Goal: Task Accomplishment & Management: Manage account settings

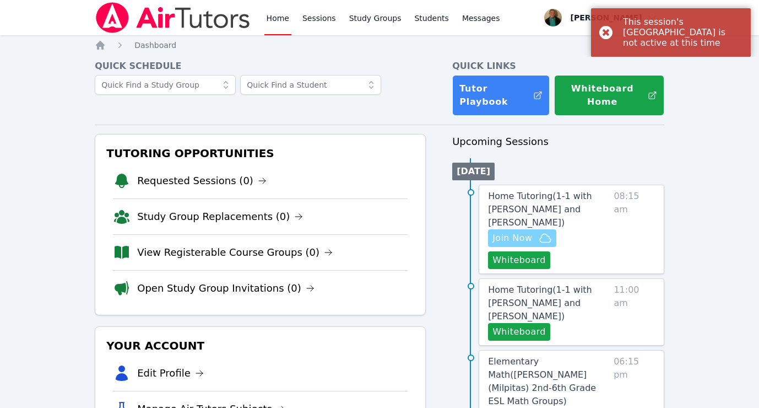
click at [525, 231] on span "Join Now" at bounding box center [512, 237] width 40 height 13
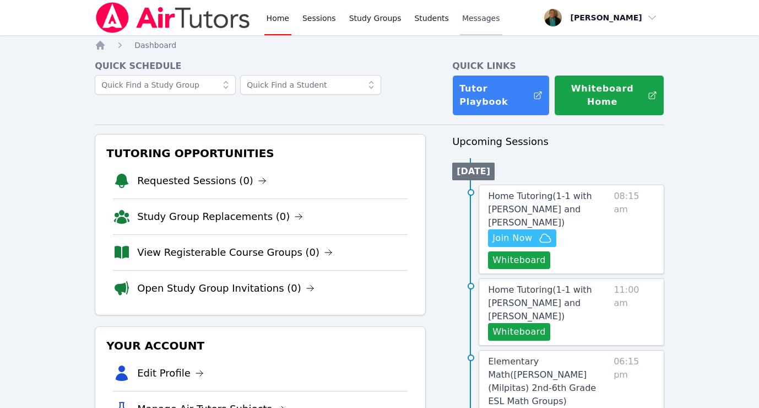
click at [467, 19] on span "Messages" at bounding box center [481, 18] width 38 height 11
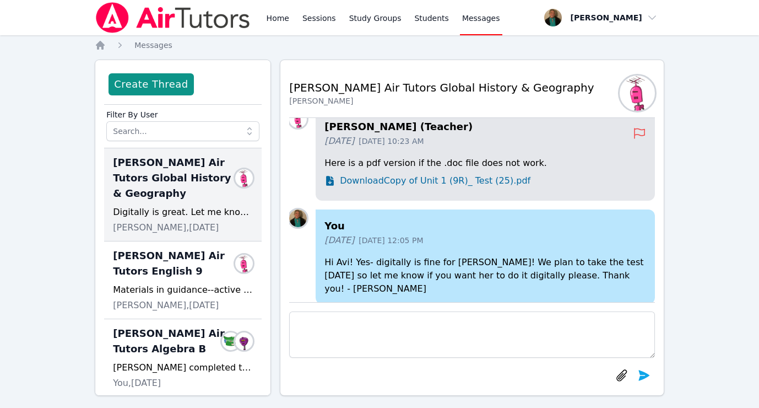
scroll to position [-67, 0]
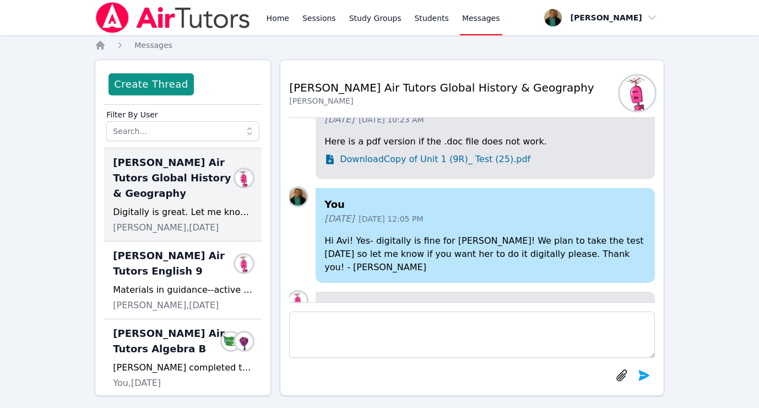
click at [400, 166] on span "Download Copy of Unit 1 (9R)_ Test (25).pdf" at bounding box center [435, 159] width 191 height 13
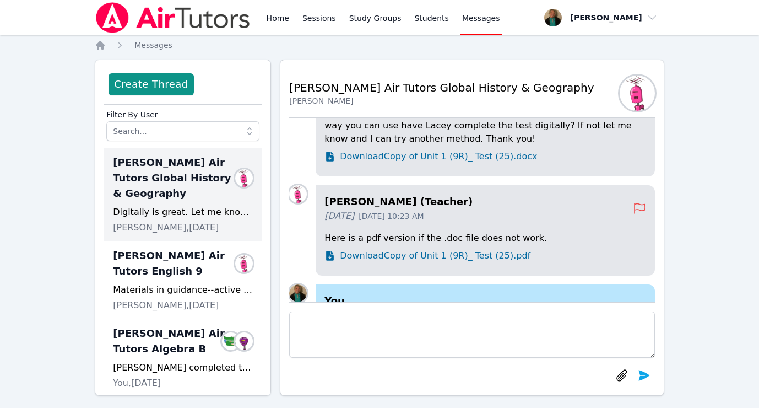
scroll to position [-166, 0]
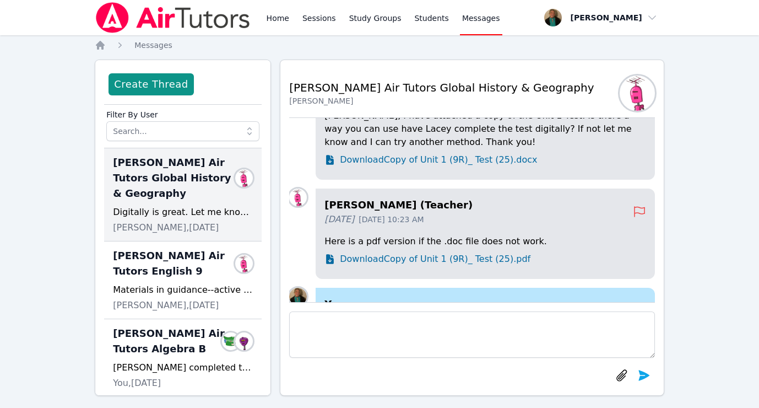
click at [420, 166] on span "Download Copy of Unit 1 (9R)_ Test (25).docx" at bounding box center [438, 159] width 197 height 13
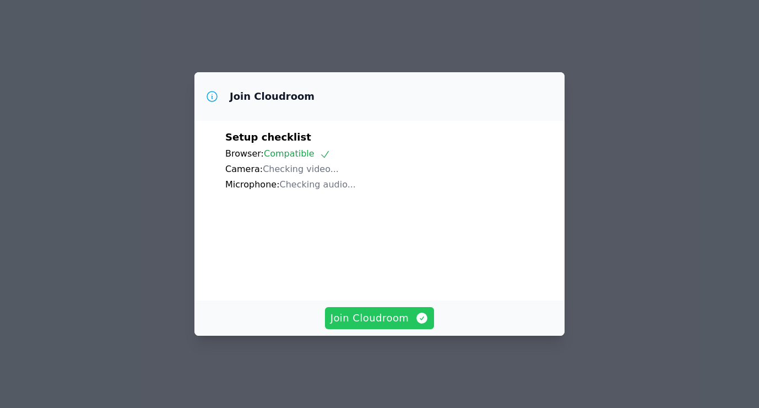
click at [356, 322] on span "Join Cloudroom" at bounding box center [379, 317] width 99 height 15
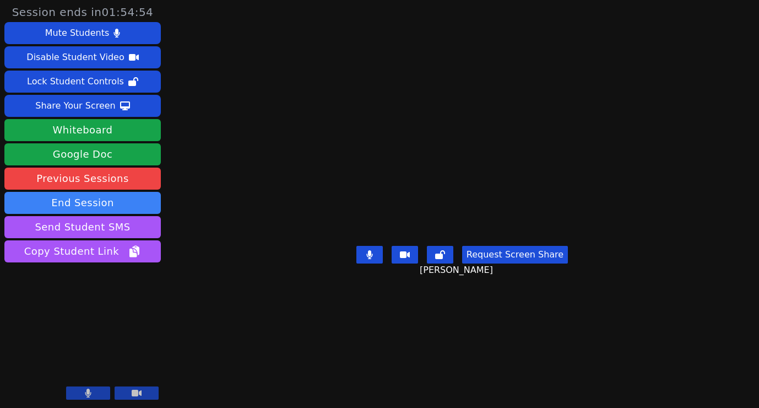
click at [507, 263] on button "Request Screen Share" at bounding box center [515, 255] width 106 height 18
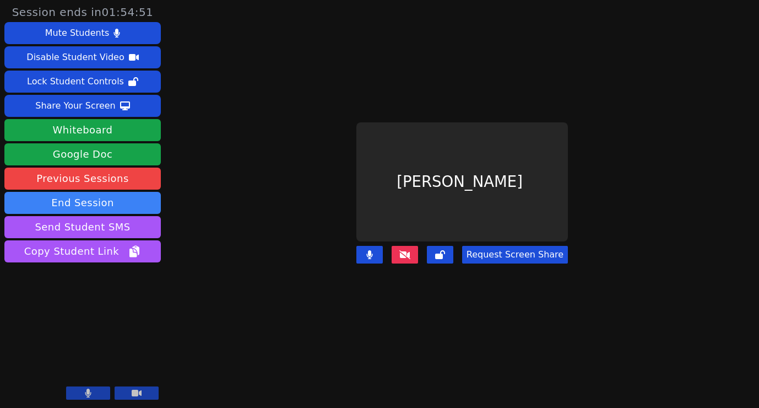
click at [507, 253] on button "Request Screen Share" at bounding box center [515, 255] width 106 height 18
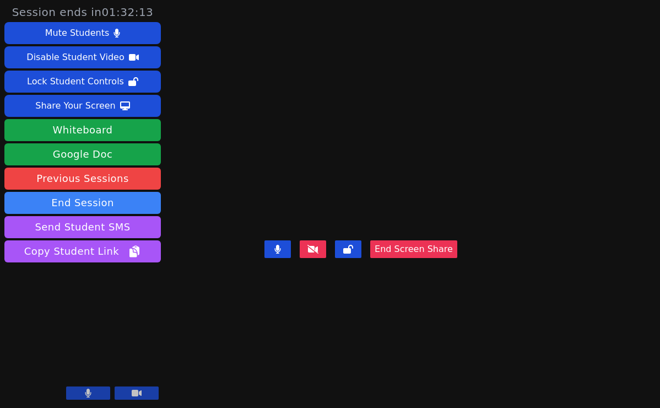
click at [85, 392] on icon at bounding box center [88, 392] width 7 height 9
click at [83, 393] on icon at bounding box center [88, 392] width 11 height 9
click at [87, 392] on icon at bounding box center [88, 392] width 6 height 9
click at [87, 392] on icon at bounding box center [88, 392] width 11 height 9
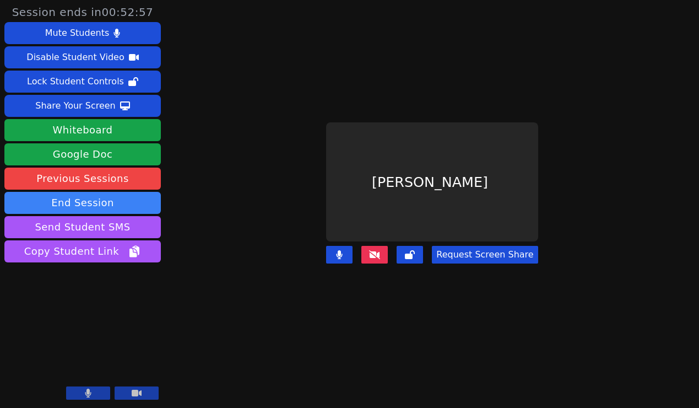
click at [88, 393] on icon at bounding box center [88, 392] width 6 height 9
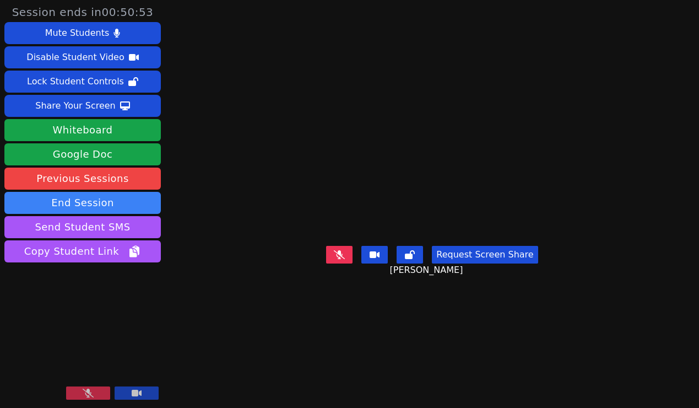
click at [84, 392] on icon at bounding box center [88, 392] width 11 height 9
click at [464, 263] on button "Request Screen Share" at bounding box center [485, 255] width 106 height 18
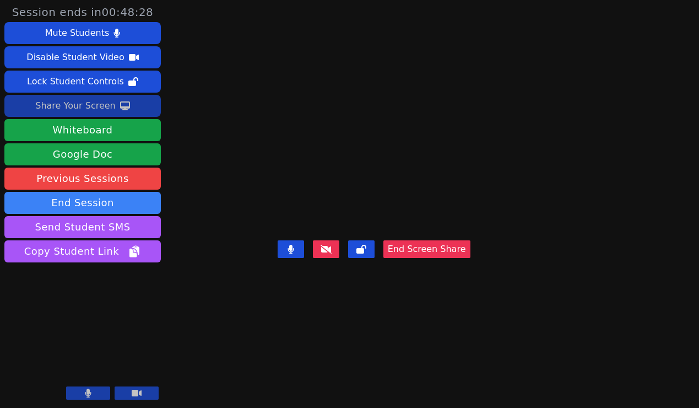
click at [86, 106] on div "Share Your Screen" at bounding box center [75, 106] width 80 height 18
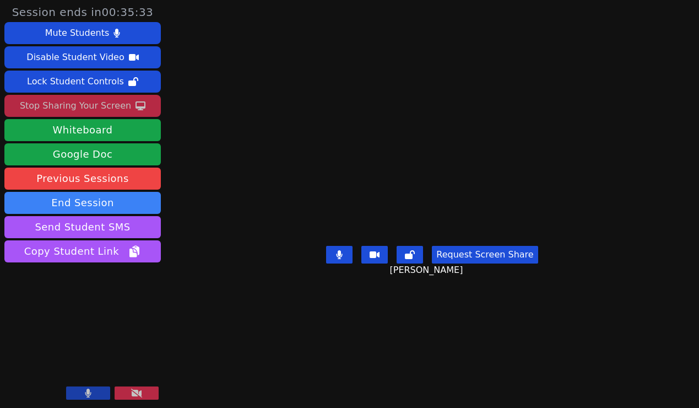
click at [468, 263] on button "Request Screen Share" at bounding box center [485, 255] width 106 height 18
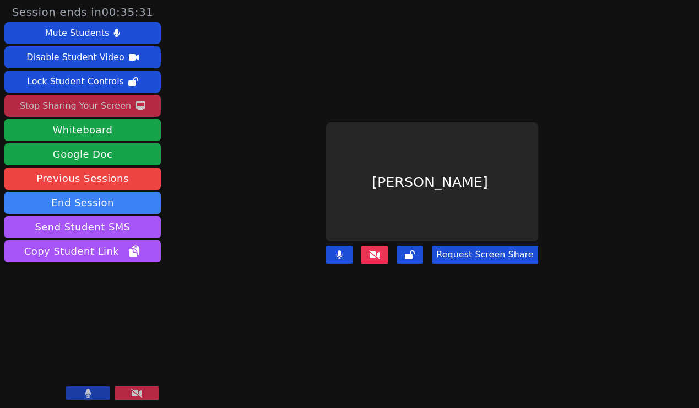
click at [480, 251] on button "Request Screen Share" at bounding box center [485, 255] width 106 height 18
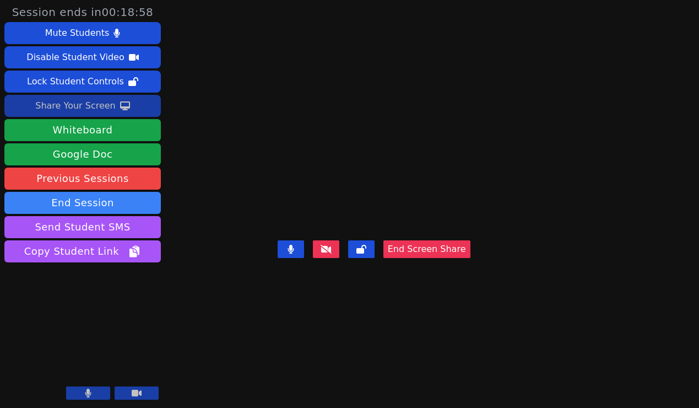
click at [93, 396] on button at bounding box center [88, 392] width 44 height 13
click at [87, 389] on icon at bounding box center [88, 392] width 11 height 9
click at [85, 389] on icon at bounding box center [88, 392] width 7 height 9
click at [85, 389] on icon at bounding box center [88, 392] width 11 height 9
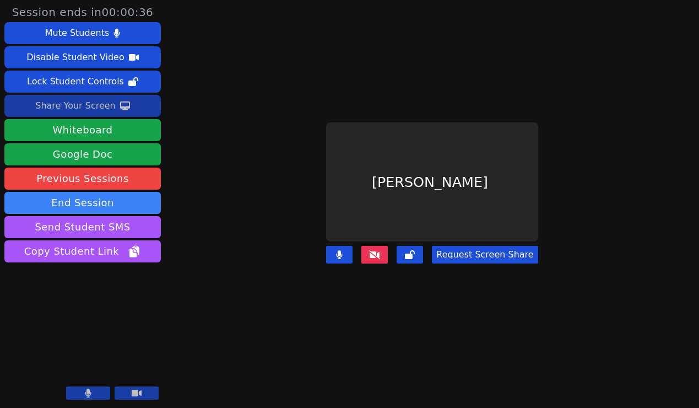
click at [375, 250] on icon at bounding box center [374, 254] width 11 height 9
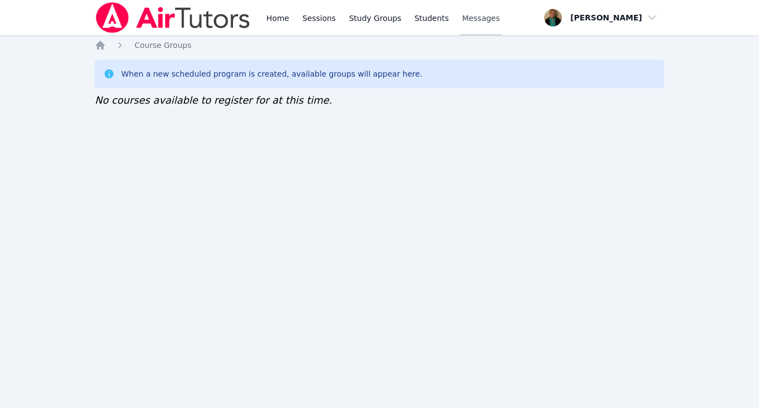
click at [479, 20] on span "Messages" at bounding box center [481, 18] width 38 height 11
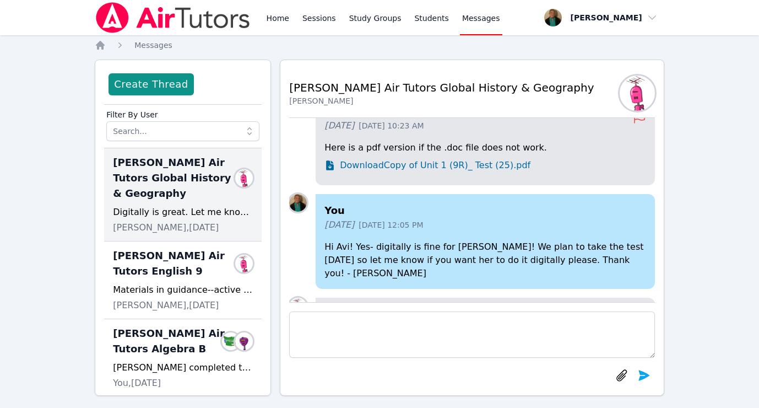
scroll to position [-77, 0]
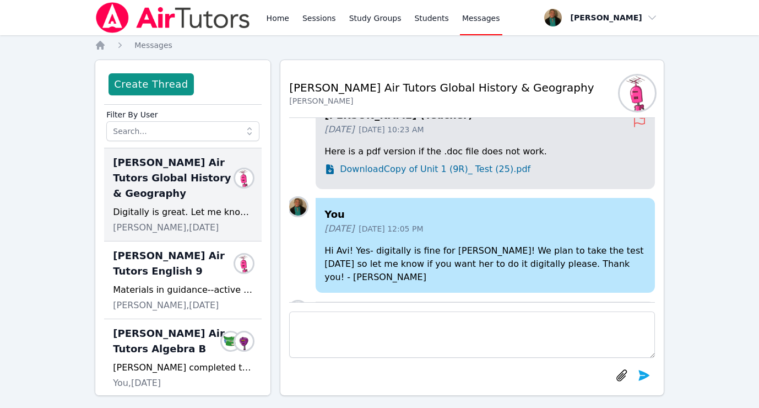
click at [463, 176] on span "Download Copy of Unit 1 (9R)_ Test (25).pdf" at bounding box center [435, 168] width 191 height 13
click at [507, 176] on span "Download Copy of Unit 1 (9R)_ Test (25).pdf" at bounding box center [435, 168] width 191 height 13
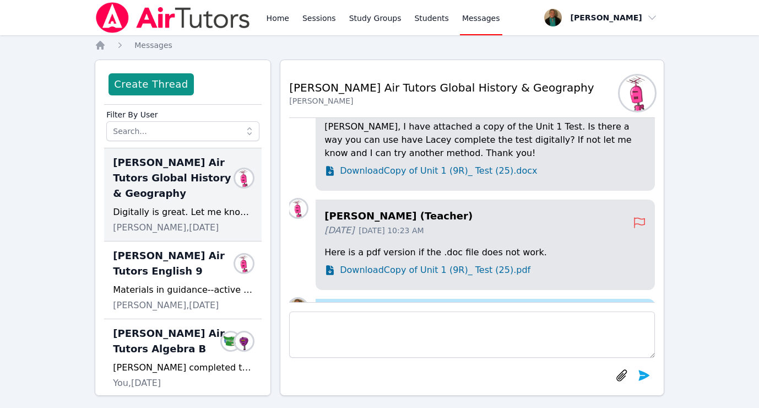
scroll to position [-198, 0]
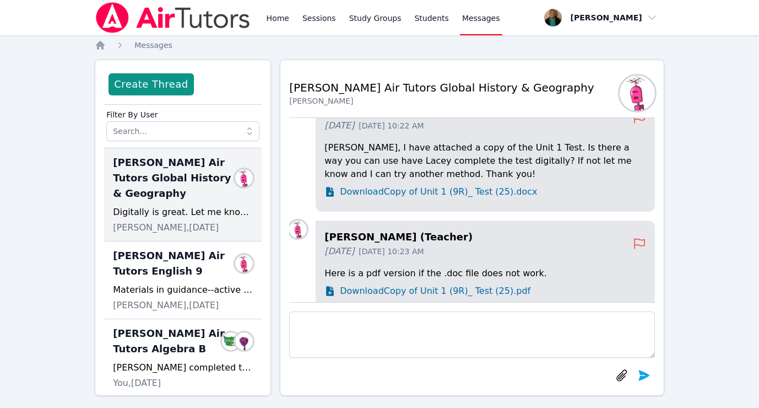
click at [519, 198] on span "Download Copy of Unit 1 (9R)_ Test (25).docx" at bounding box center [438, 191] width 197 height 13
click at [400, 198] on span "Download Copy of Unit 1 (9R)_ Test (25).docx" at bounding box center [438, 191] width 197 height 13
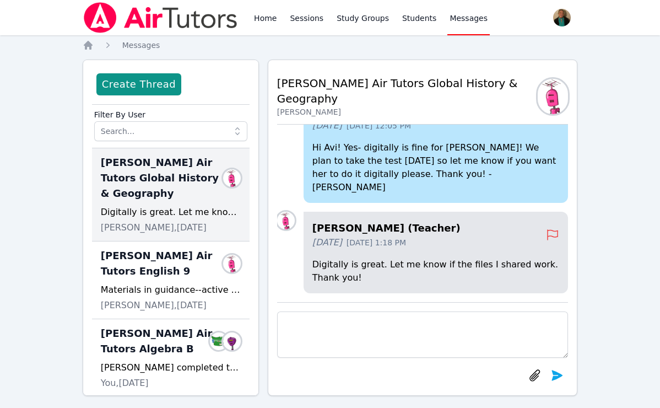
scroll to position [-231, 0]
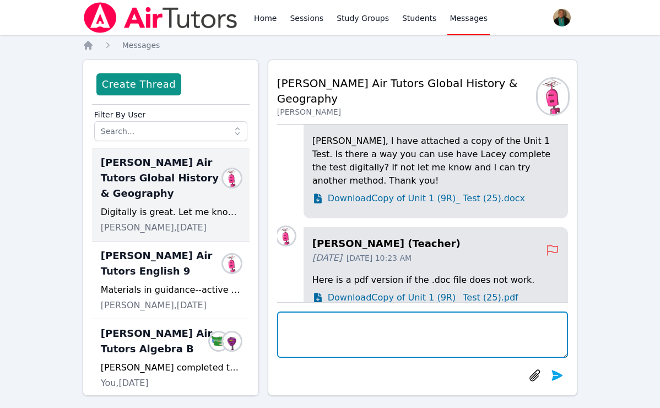
click at [387, 325] on textarea at bounding box center [422, 334] width 291 height 46
paste textarea "[URL][DOMAIN_NAME]"
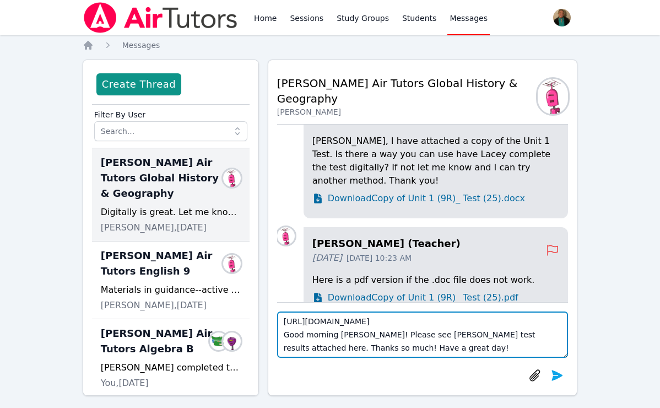
click at [541, 336] on textarea "[URL][DOMAIN_NAME] Good morning [PERSON_NAME]! Please see [PERSON_NAME] test re…" at bounding box center [422, 334] width 291 height 46
click at [461, 348] on textarea "[URL][DOMAIN_NAME] Good morning [PERSON_NAME]! Please see [PERSON_NAME] test re…" at bounding box center [422, 334] width 291 height 46
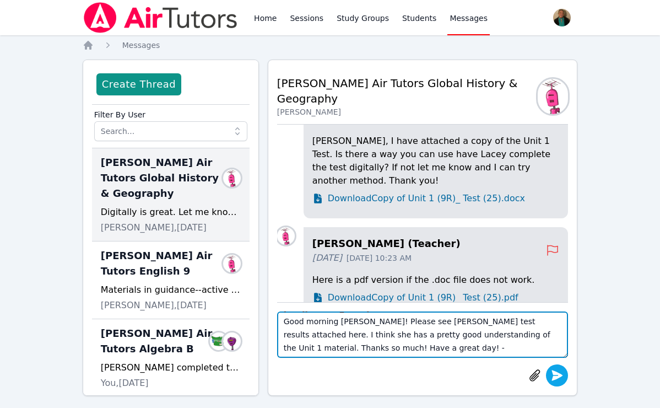
type textarea "[URL][DOMAIN_NAME] Good morning [PERSON_NAME]! Please see [PERSON_NAME] test re…"
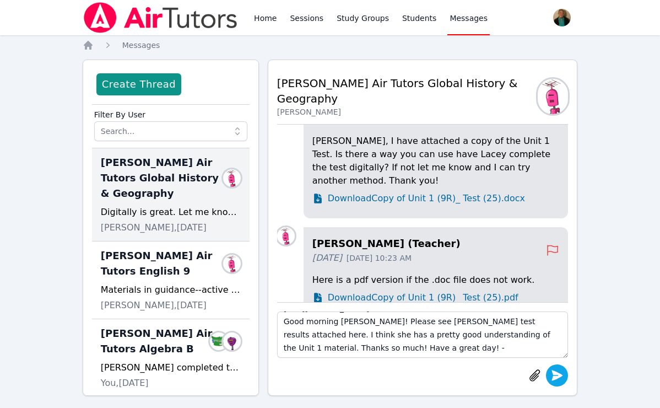
click at [556, 375] on icon "submit" at bounding box center [556, 374] width 13 height 13
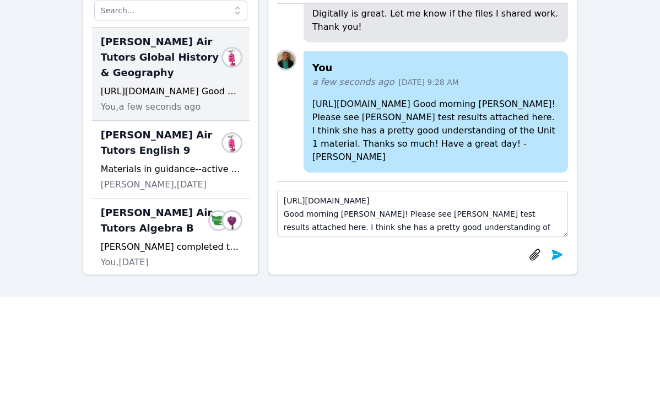
scroll to position [114, 0]
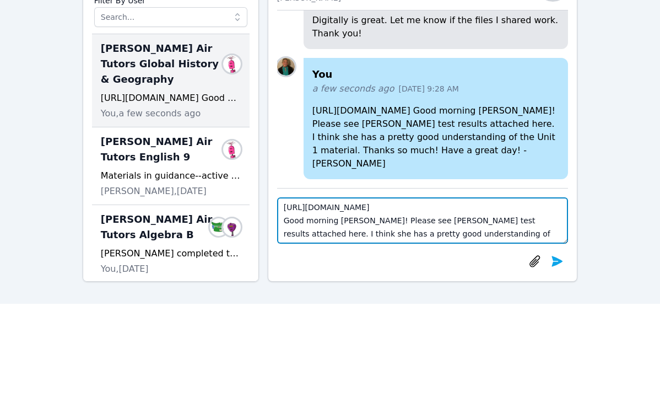
click at [371, 207] on textarea "https://kami.app/8vE-Q3Y-giC-Zz4 Good morning Mr. Stark! Please see Lacey's tes…" at bounding box center [422, 220] width 291 height 46
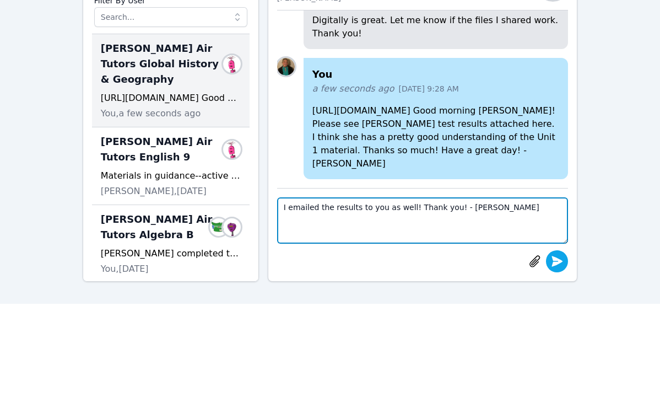
type textarea "I emailed the results to you as well! Thank you! - Amy"
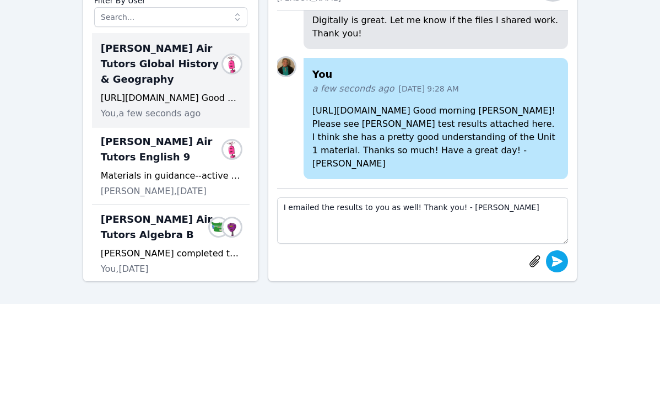
click at [554, 264] on icon "submit" at bounding box center [557, 261] width 11 height 10
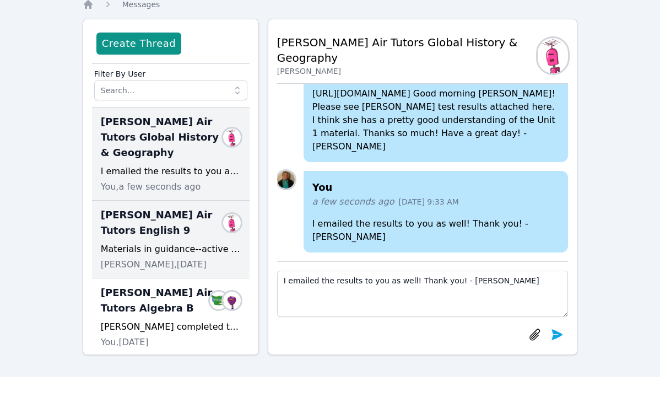
scroll to position [0, 0]
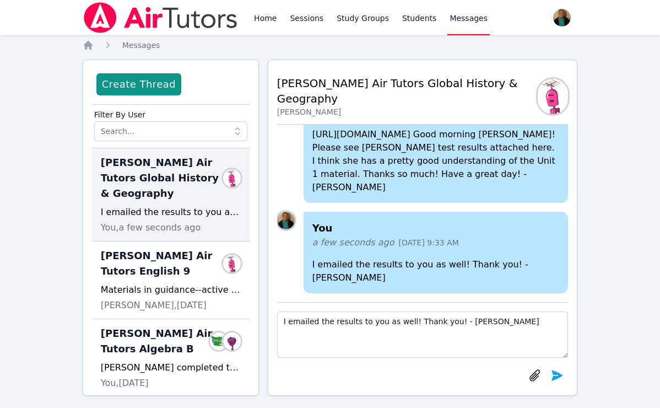
click at [156, 192] on span "Lacey Brunelle Air Tutors Global History & Geography" at bounding box center [164, 178] width 127 height 46
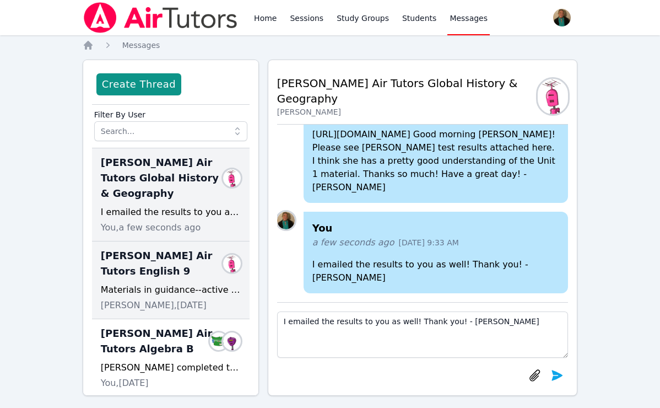
click at [165, 258] on span "Lacey Brunelle Air Tutors English 9" at bounding box center [164, 263] width 127 height 31
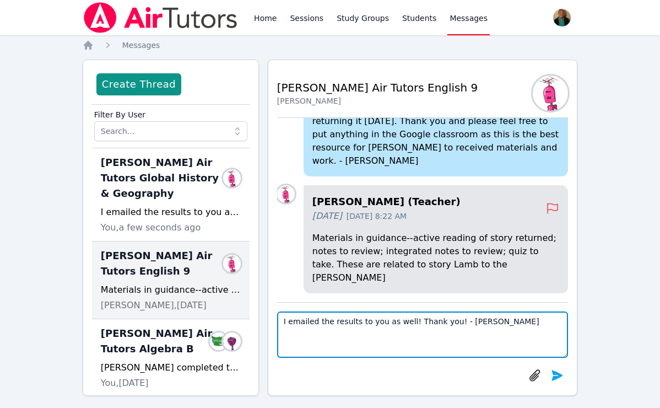
click at [277, 329] on textarea "I emailed the results to you as well! Thank you! - Amy" at bounding box center [422, 334] width 291 height 46
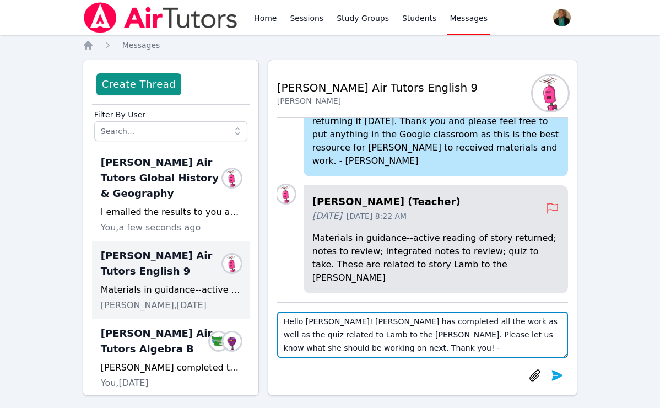
click at [527, 322] on textarea "Hello Mr. Dickens! Lacey has completed all the work as well as the quiz related…" at bounding box center [422, 334] width 291 height 46
type textarea "Hello Mr. Dickens! Lacey has completed all the work as well as the quiz related…"
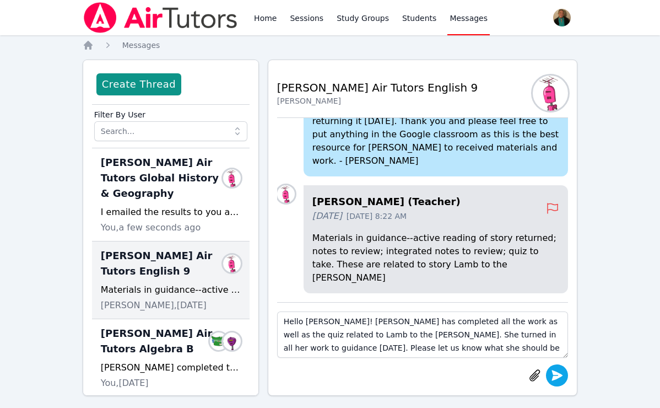
click at [551, 376] on icon "submit" at bounding box center [556, 374] width 13 height 13
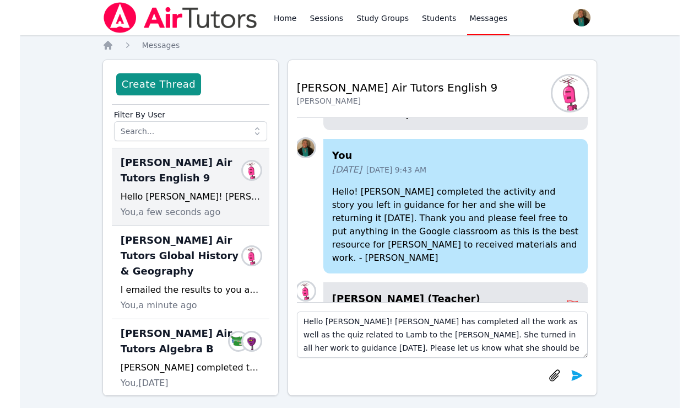
scroll to position [-265, 0]
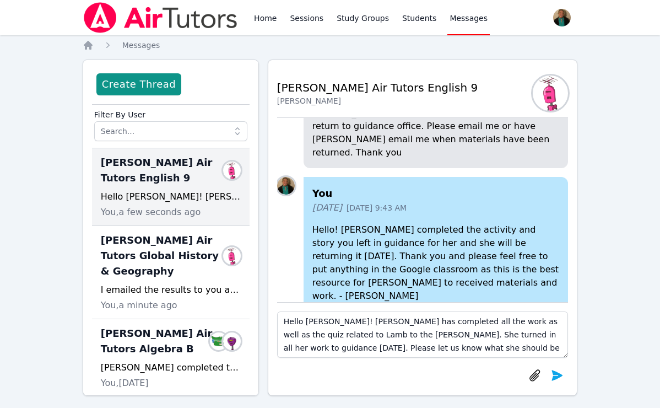
click at [106, 186] on span "Lacey Brunelle Air Tutors English 9" at bounding box center [164, 170] width 127 height 31
click at [37, 234] on div "Home Sessions Study Groups Students Messages Open user menu Amy Ayers Open main…" at bounding box center [330, 209] width 660 height 418
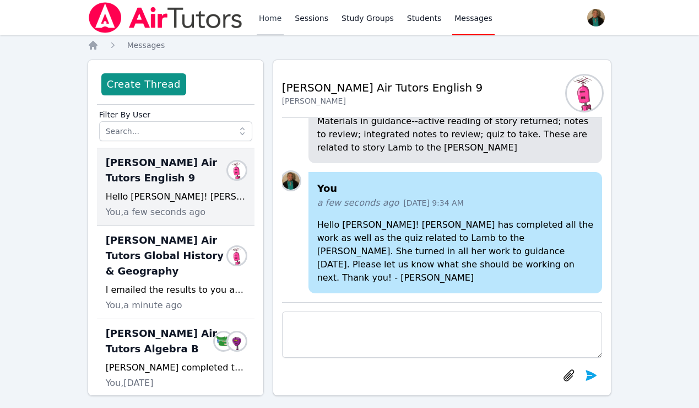
scroll to position [-265, 0]
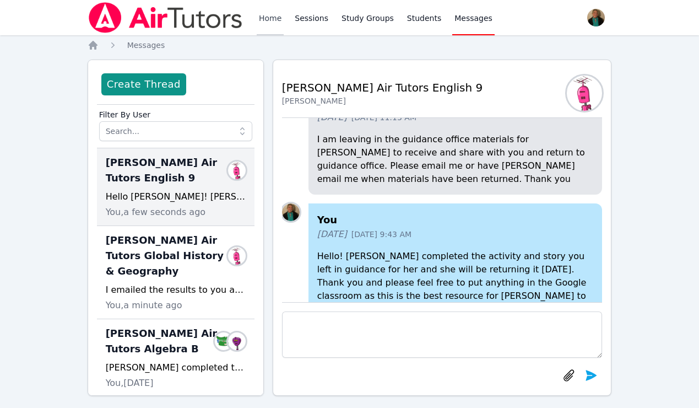
click at [275, 17] on link "Home" at bounding box center [270, 17] width 27 height 35
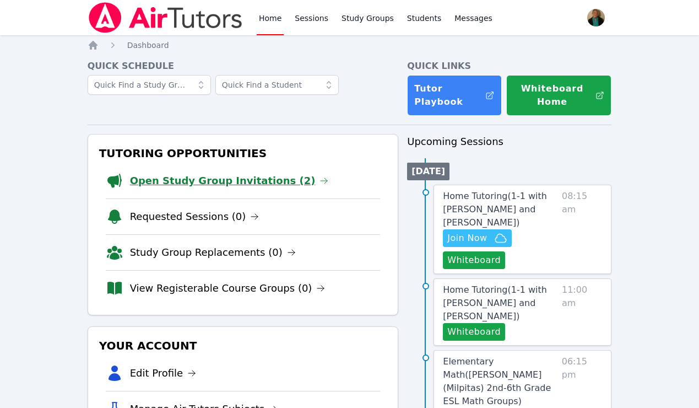
click at [191, 183] on link "Open Study Group Invitations (2)" at bounding box center [229, 180] width 199 height 15
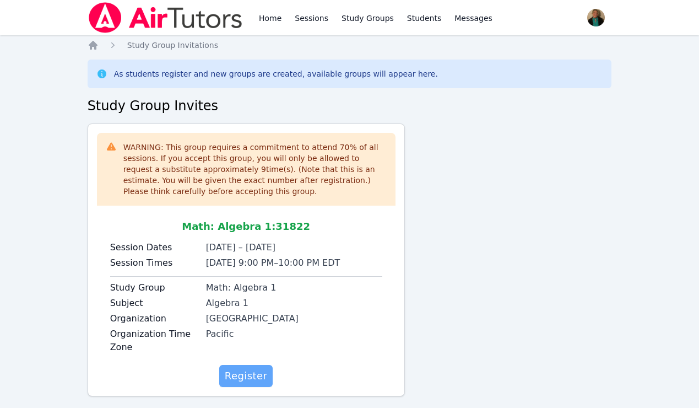
click at [246, 373] on span "Register" at bounding box center [246, 375] width 43 height 15
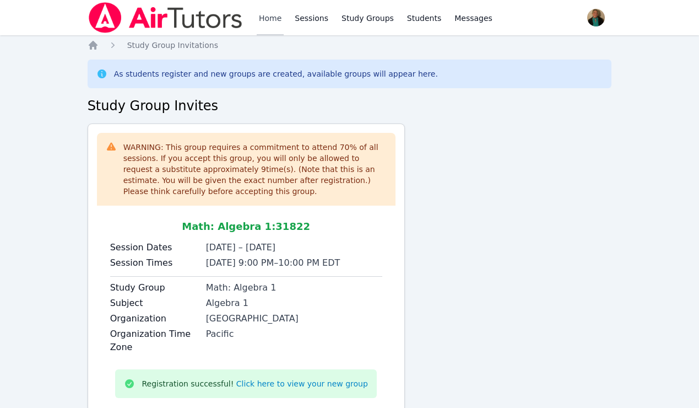
click at [267, 17] on link "Home" at bounding box center [270, 17] width 27 height 35
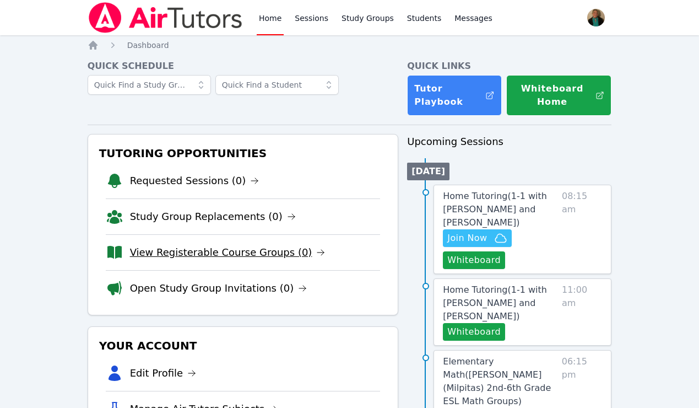
click at [212, 254] on link "View Registerable Course Groups (0)" at bounding box center [228, 252] width 196 height 15
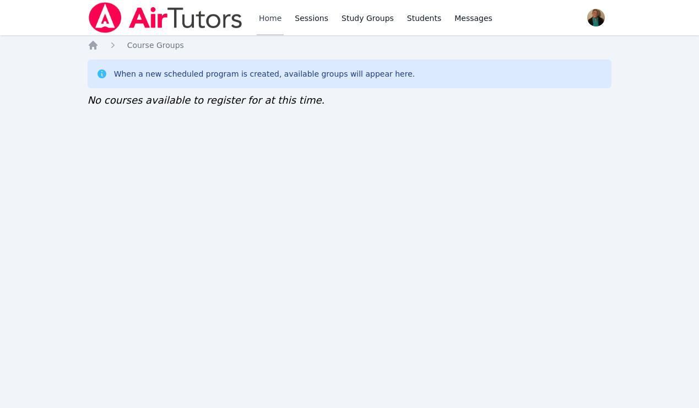
click at [268, 17] on link "Home" at bounding box center [270, 17] width 27 height 35
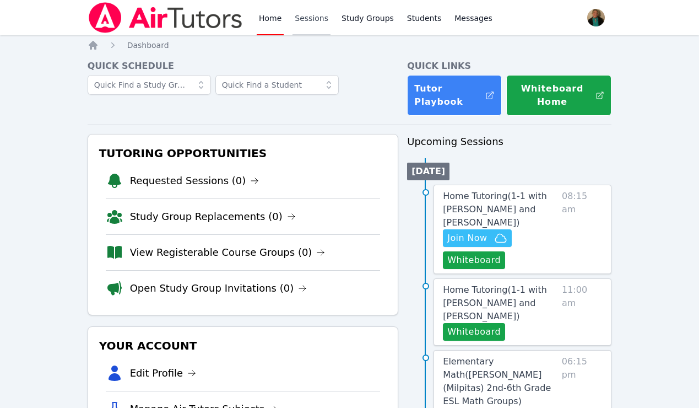
click at [307, 21] on link "Sessions" at bounding box center [311, 17] width 38 height 35
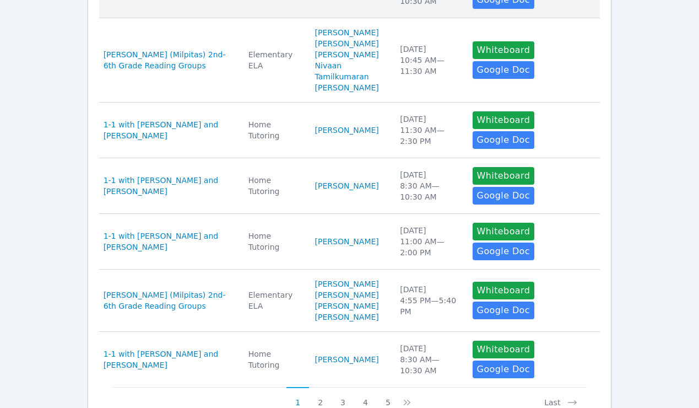
scroll to position [527, 0]
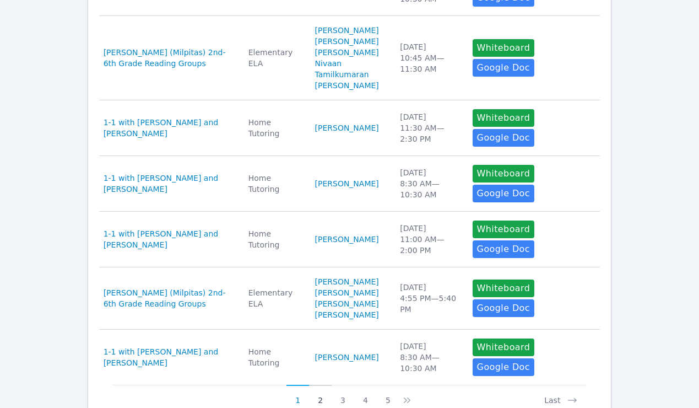
click at [319, 384] on button "2" at bounding box center [320, 394] width 23 height 21
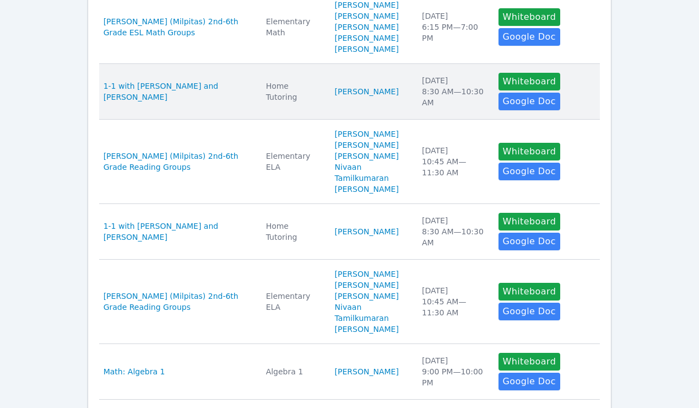
scroll to position [0, 0]
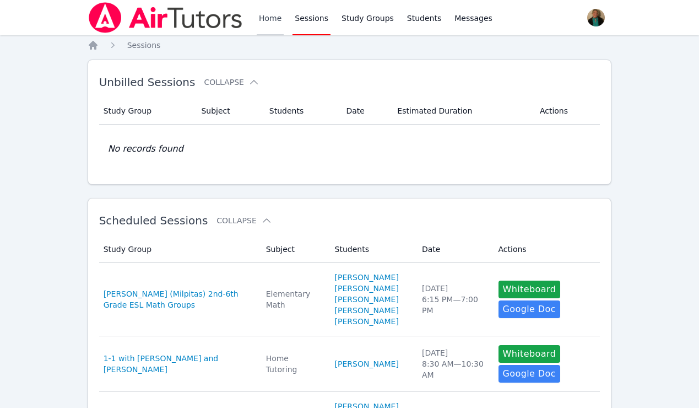
click at [272, 22] on link "Home" at bounding box center [270, 17] width 27 height 35
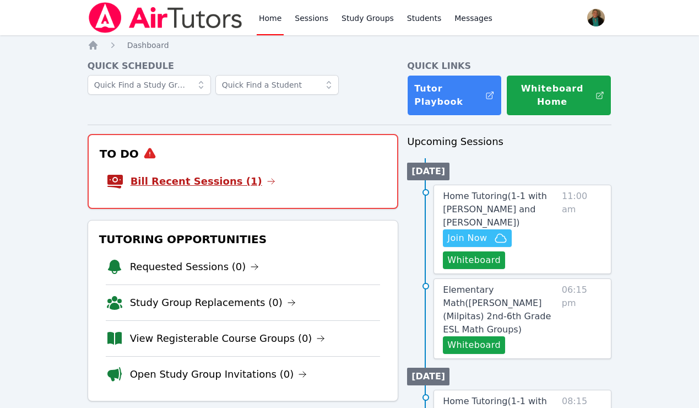
click at [215, 181] on link "Bill Recent Sessions (1)" at bounding box center [203, 181] width 145 height 15
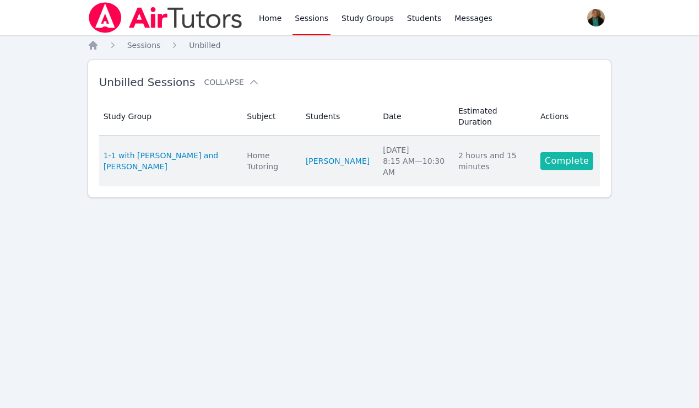
click at [560, 152] on link "Complete" at bounding box center [566, 161] width 53 height 18
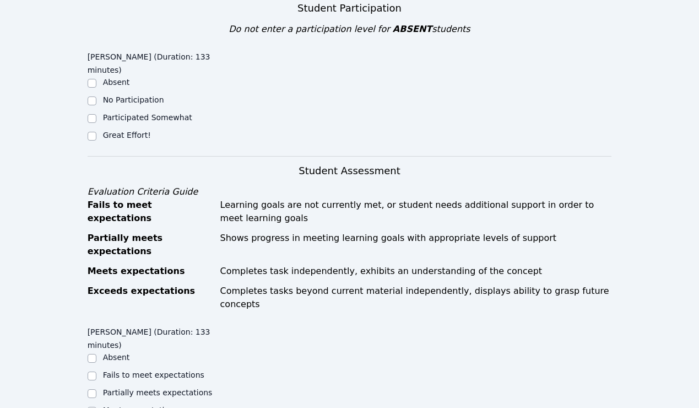
scroll to position [386, 0]
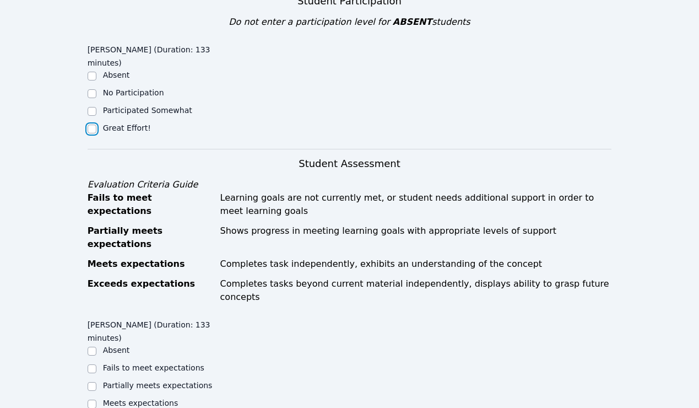
click at [91, 124] on input "Great Effort!" at bounding box center [92, 128] width 9 height 9
checkbox input "true"
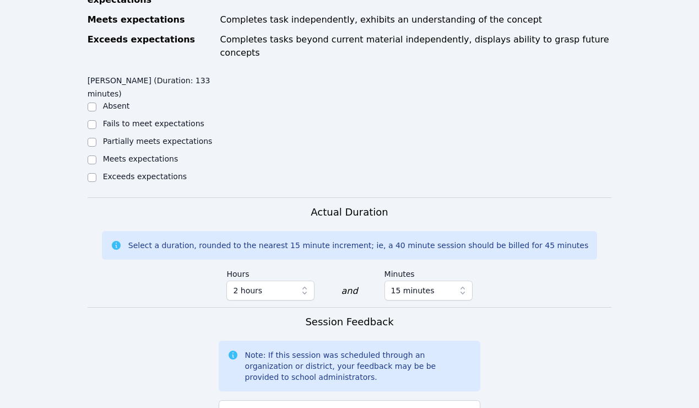
scroll to position [643, 0]
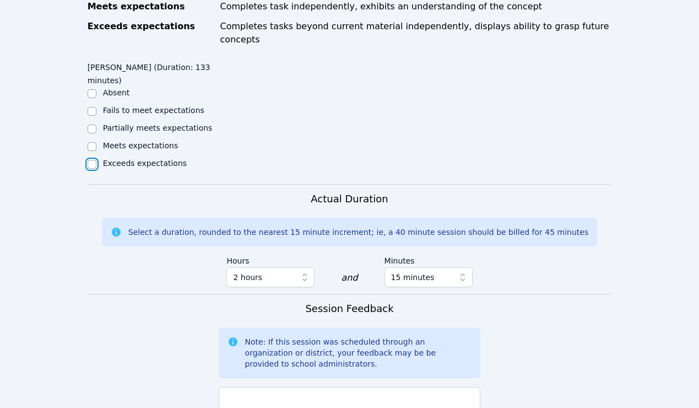
click at [91, 160] on input "Exceeds expectations" at bounding box center [92, 164] width 9 height 9
checkbox input "true"
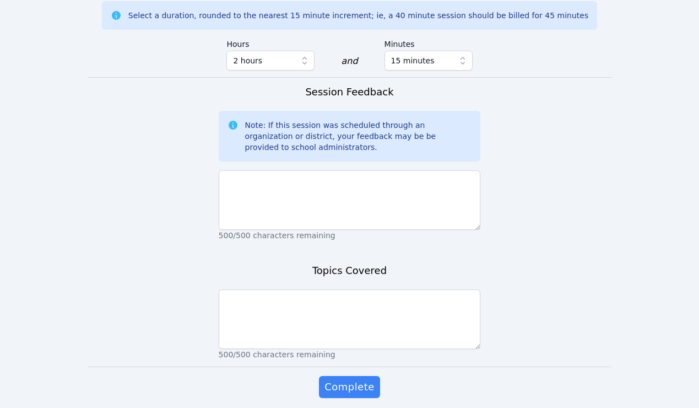
scroll to position [863, 0]
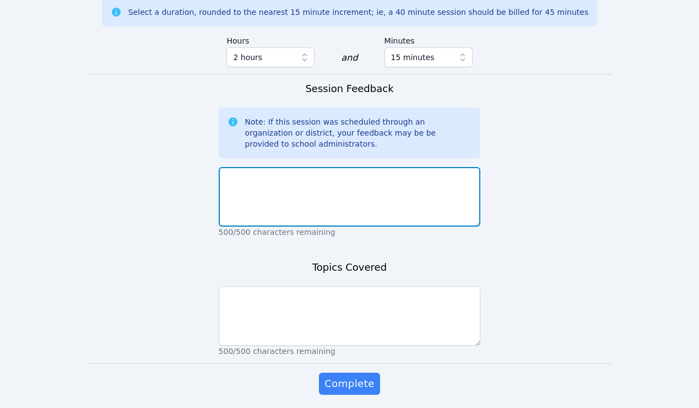
click at [245, 167] on textarea at bounding box center [350, 196] width 262 height 59
type textarea "Super session today although Lacey was very tired for a Monday."
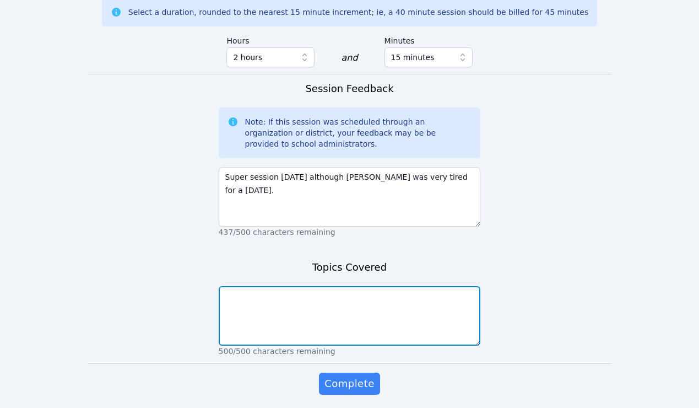
click at [264, 286] on textarea at bounding box center [350, 315] width 262 height 59
type textarea "algebra and global unit 1 test"
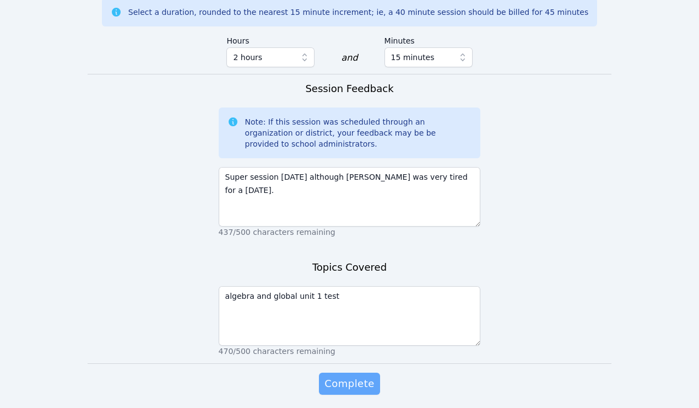
click at [353, 376] on span "Complete" at bounding box center [349, 383] width 50 height 15
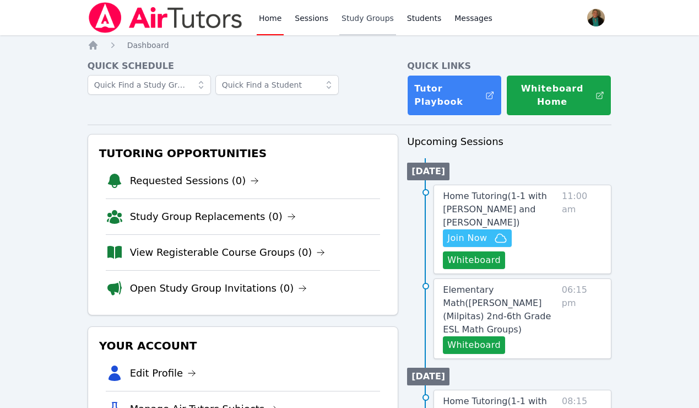
click at [357, 23] on link "Study Groups" at bounding box center [367, 17] width 57 height 35
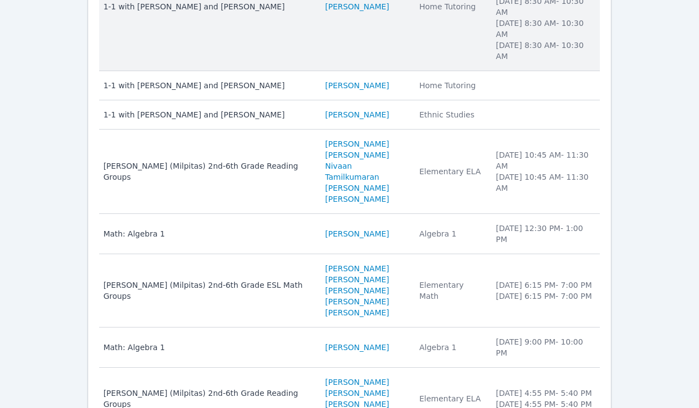
scroll to position [239, 0]
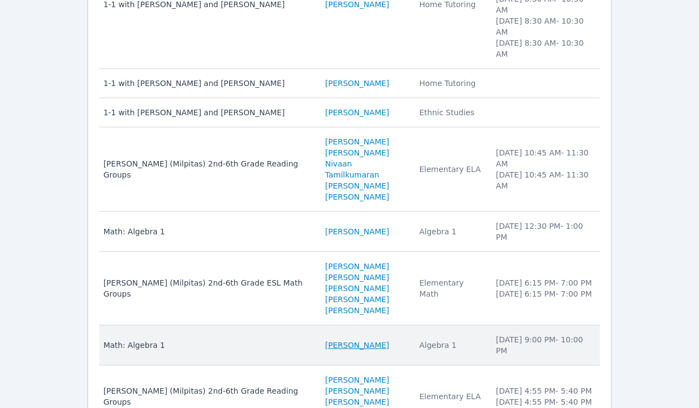
click at [325, 339] on link "Roberto Avila" at bounding box center [357, 344] width 64 height 11
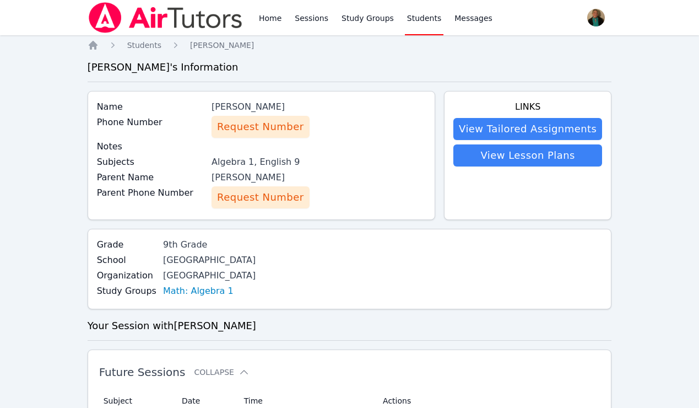
click at [274, 131] on span "Request Number" at bounding box center [260, 126] width 86 height 15
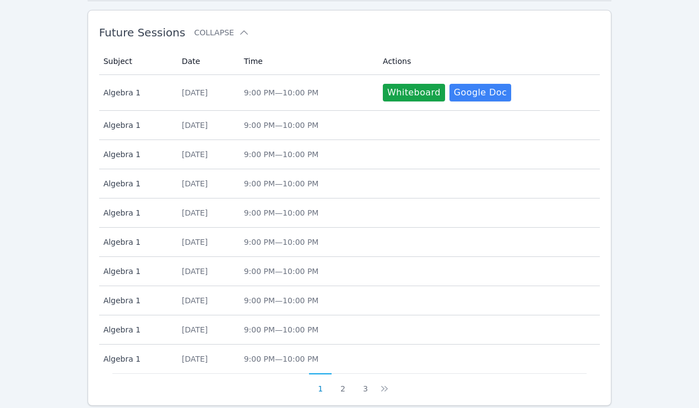
scroll to position [321, 0]
click at [343, 386] on button "2" at bounding box center [343, 383] width 23 height 21
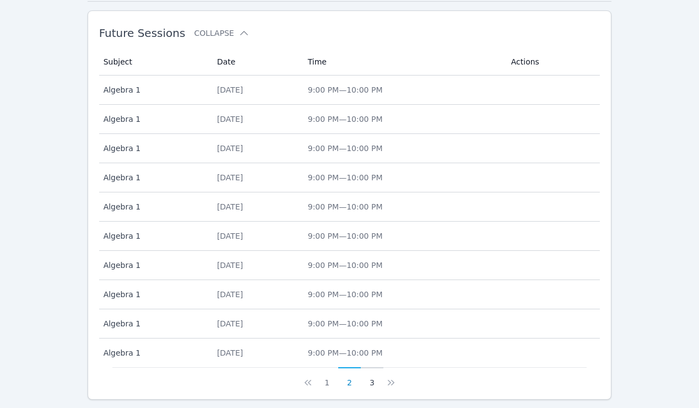
click at [369, 381] on button "3" at bounding box center [372, 377] width 23 height 21
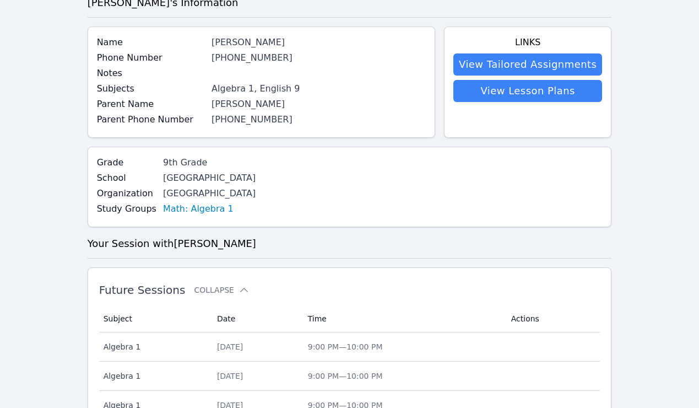
scroll to position [0, 0]
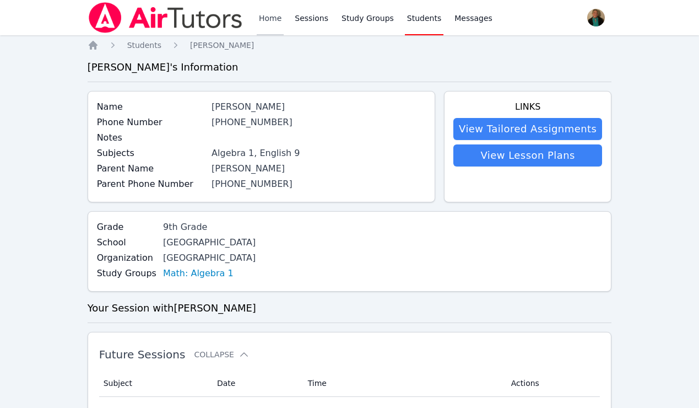
click at [268, 22] on link "Home" at bounding box center [270, 17] width 27 height 35
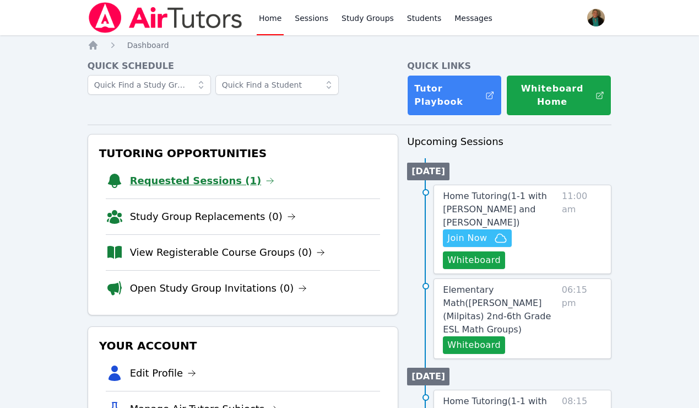
click at [220, 177] on link "Requested Sessions (1)" at bounding box center [202, 180] width 145 height 15
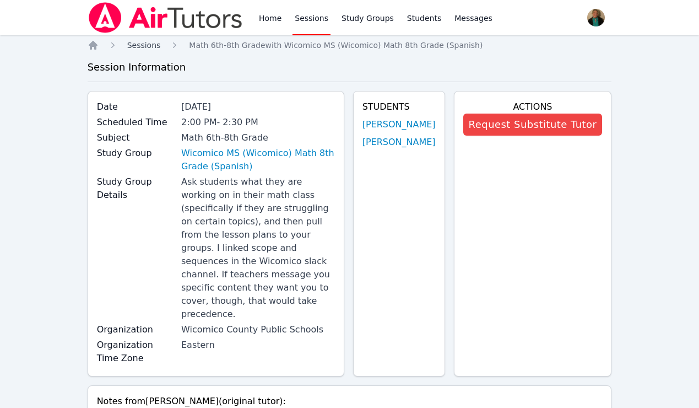
click at [145, 44] on span "Sessions" at bounding box center [144, 45] width 34 height 9
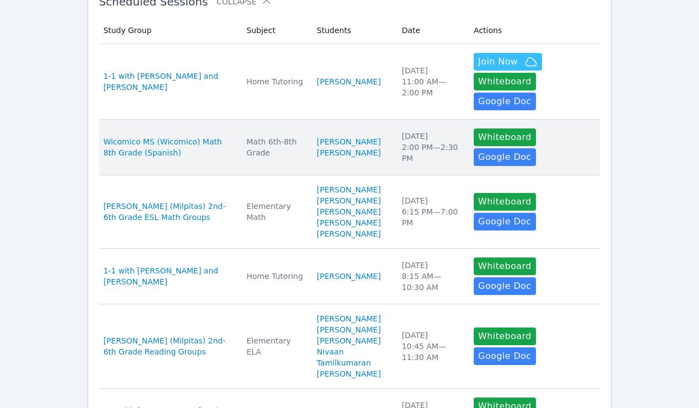
scroll to position [220, 0]
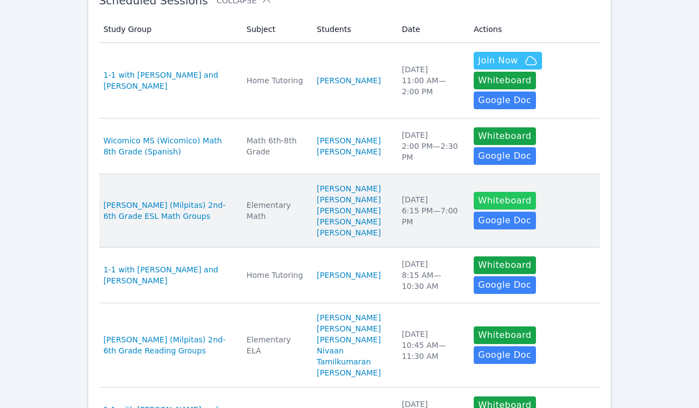
click at [507, 205] on button "Whiteboard" at bounding box center [505, 201] width 62 height 18
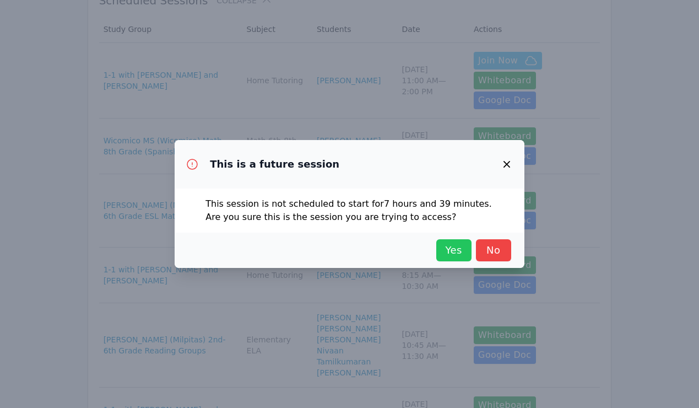
click at [447, 249] on span "Yes" at bounding box center [454, 249] width 24 height 15
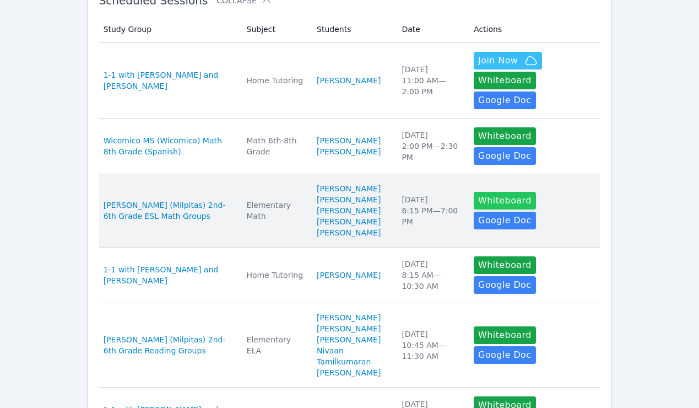
click at [486, 205] on button "Whiteboard" at bounding box center [505, 201] width 62 height 18
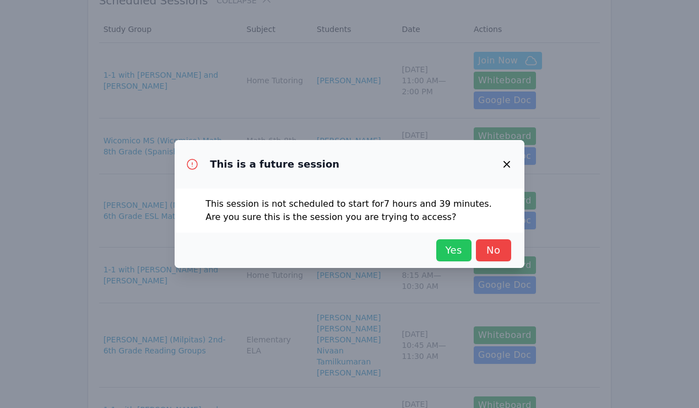
click at [452, 250] on span "Yes" at bounding box center [454, 249] width 24 height 15
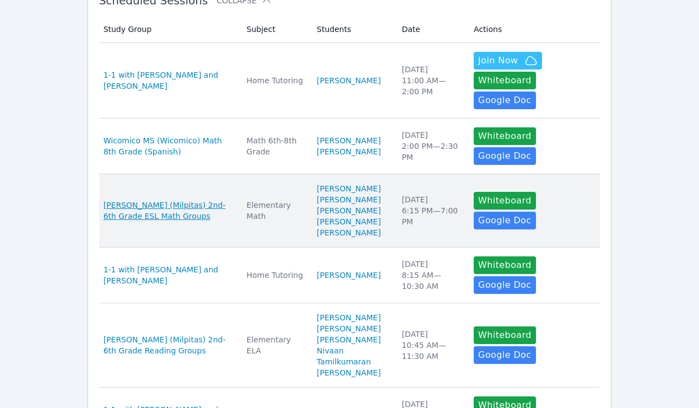
click at [164, 211] on span "[PERSON_NAME] (Milpitas) 2nd-6th Grade ESL Math Groups" at bounding box center [169, 210] width 130 height 22
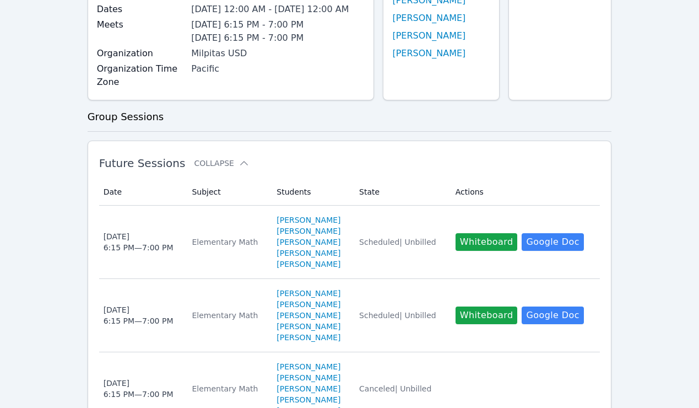
scroll to position [186, 0]
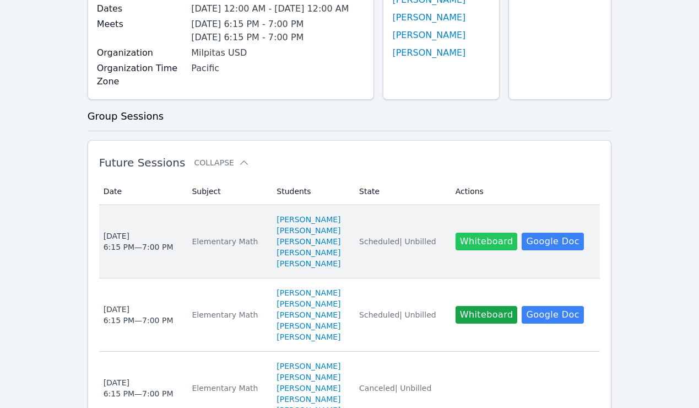
click at [490, 250] on button "Whiteboard" at bounding box center [487, 241] width 62 height 18
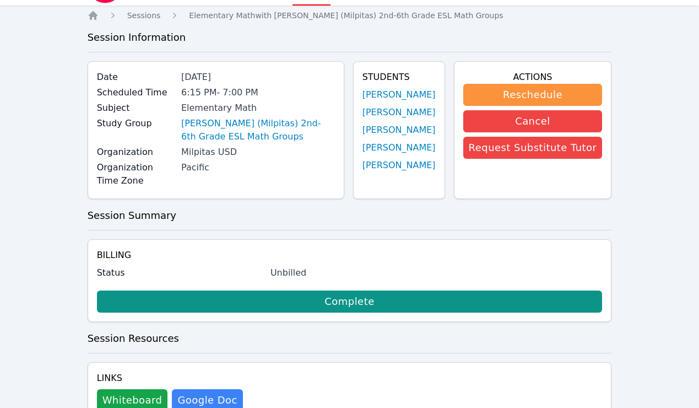
scroll to position [73, 0]
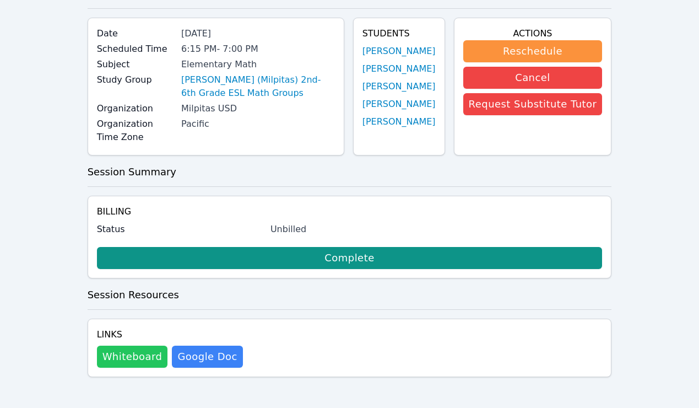
click at [132, 356] on button "Whiteboard" at bounding box center [132, 356] width 71 height 22
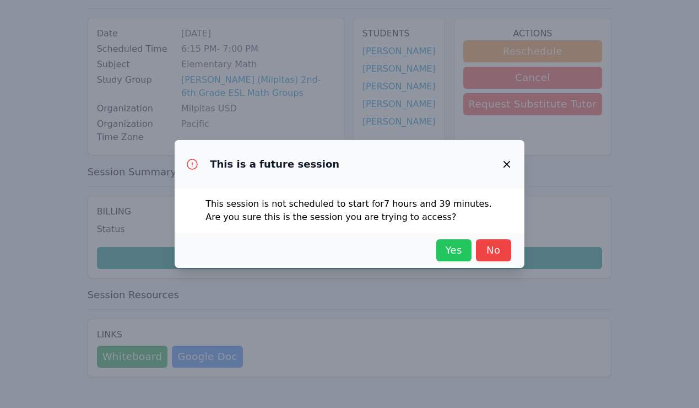
click at [458, 246] on span "Yes" at bounding box center [454, 249] width 24 height 15
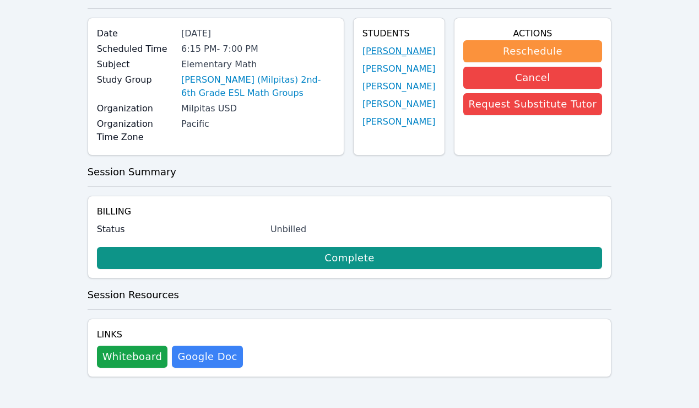
click at [367, 52] on link "Cristian Torres" at bounding box center [398, 51] width 73 height 13
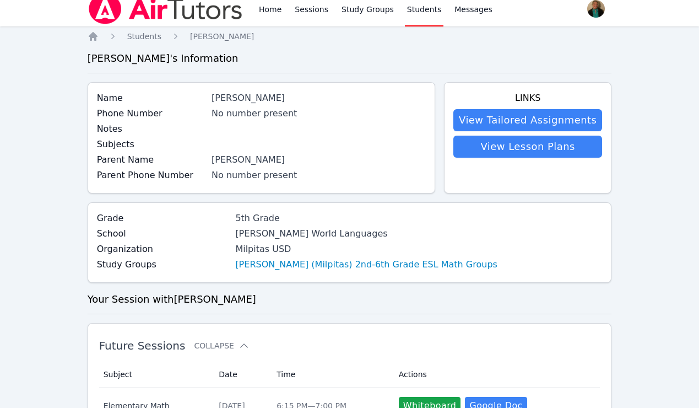
scroll to position [2, 0]
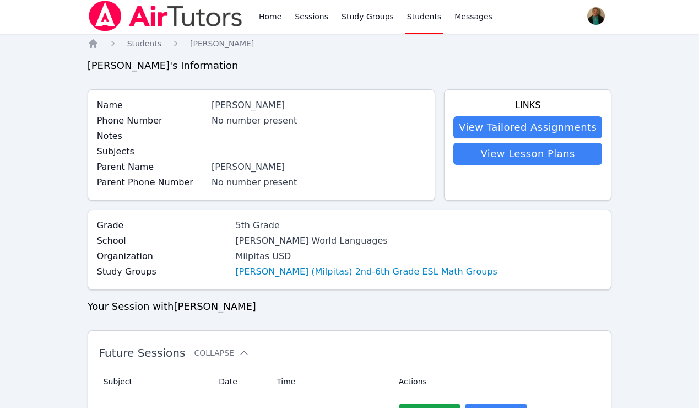
scroll to position [73, 0]
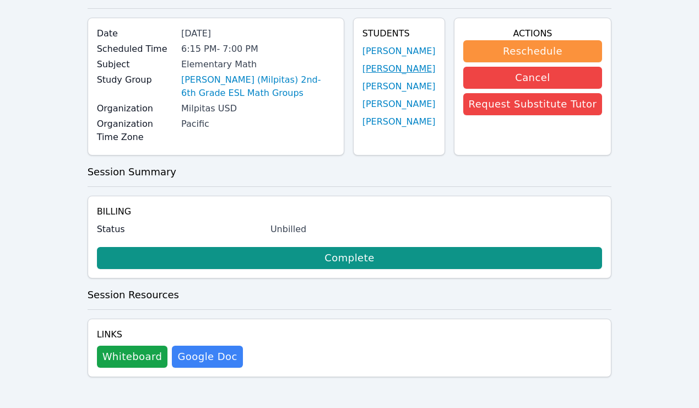
click at [377, 67] on link "[PERSON_NAME]" at bounding box center [398, 68] width 73 height 13
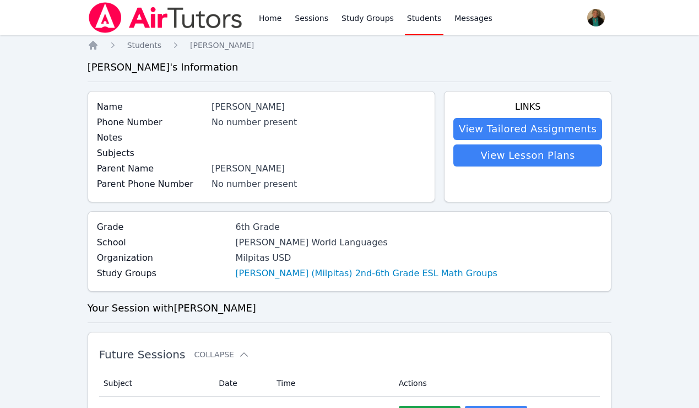
scroll to position [73, 0]
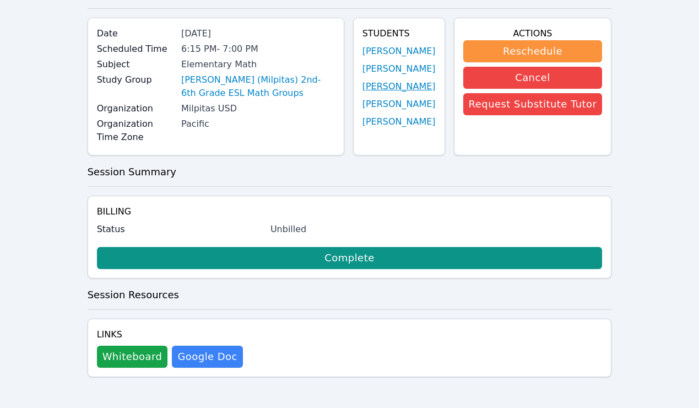
click at [376, 83] on link "[PERSON_NAME]" at bounding box center [398, 86] width 73 height 13
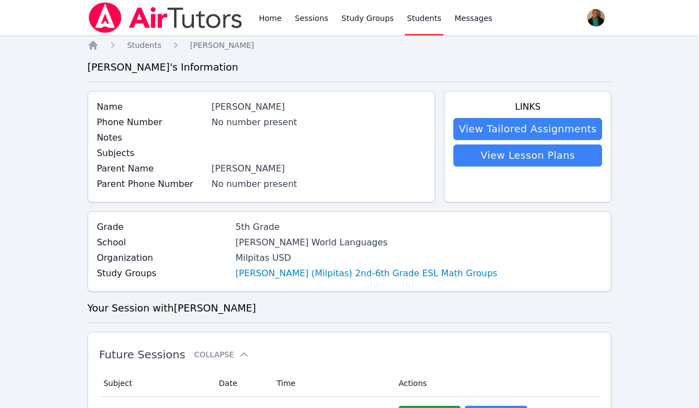
scroll to position [73, 0]
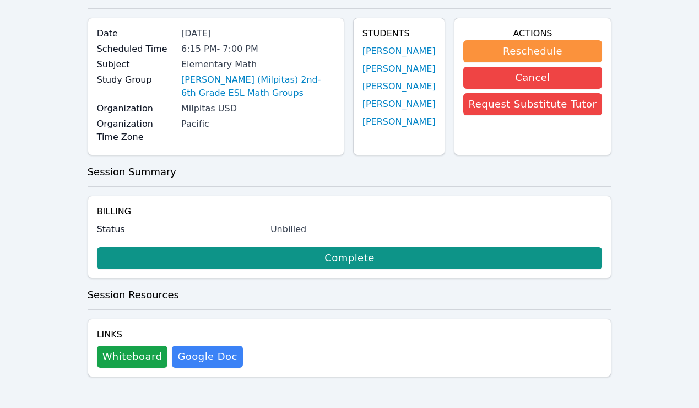
click at [398, 103] on link "[PERSON_NAME]" at bounding box center [398, 103] width 73 height 13
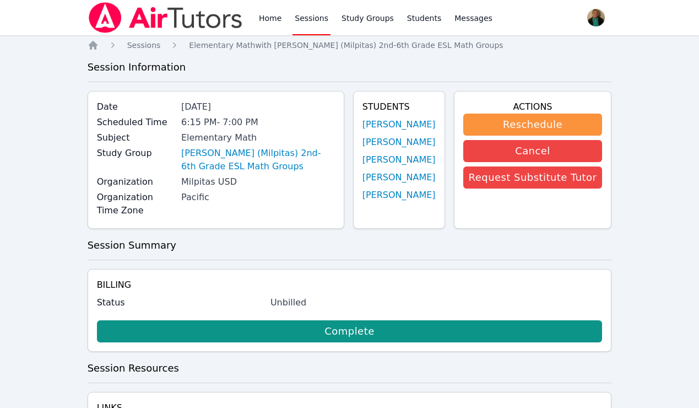
scroll to position [73, 0]
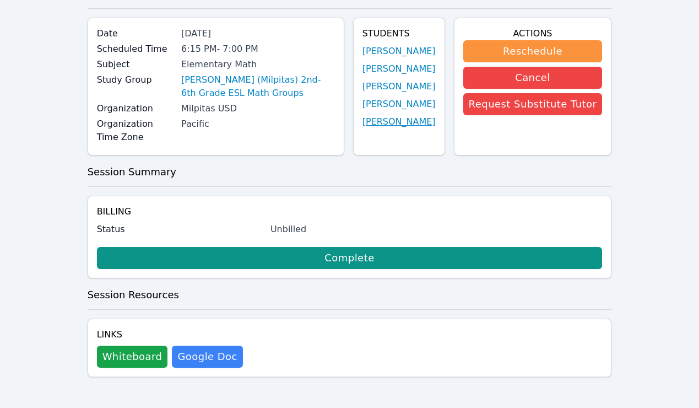
click at [362, 120] on link "[PERSON_NAME]" at bounding box center [398, 121] width 73 height 13
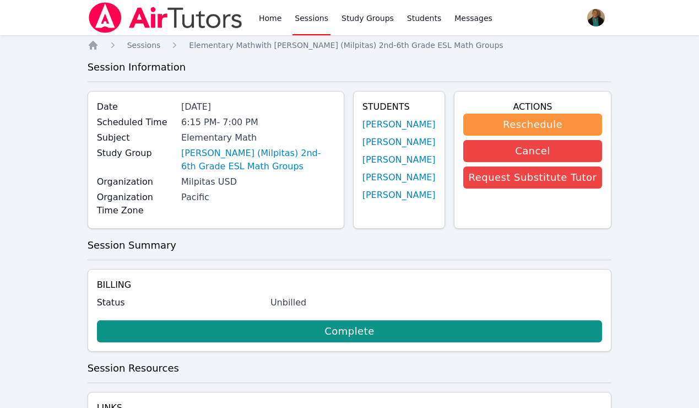
scroll to position [73, 0]
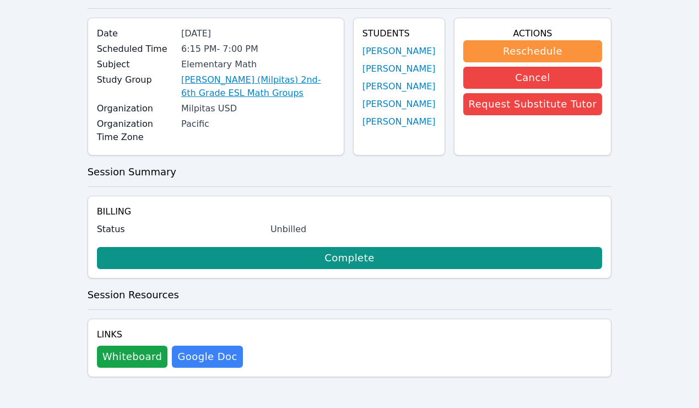
click at [247, 91] on link "Randall (Milpitas) 2nd-6th Grade ESL Math Groups" at bounding box center [258, 86] width 154 height 26
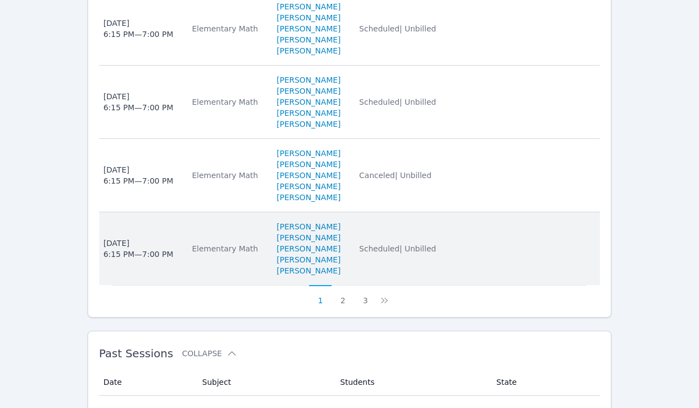
scroll to position [837, 0]
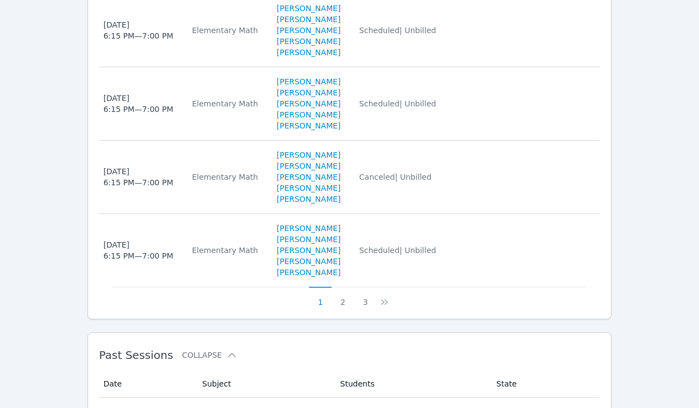
click at [342, 307] on button "2" at bounding box center [343, 296] width 23 height 21
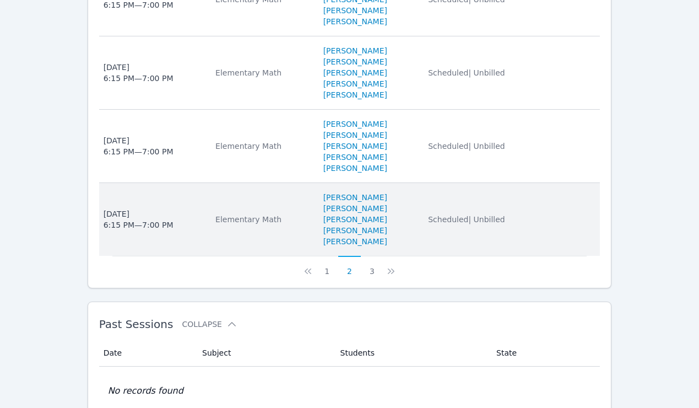
scroll to position [900, 0]
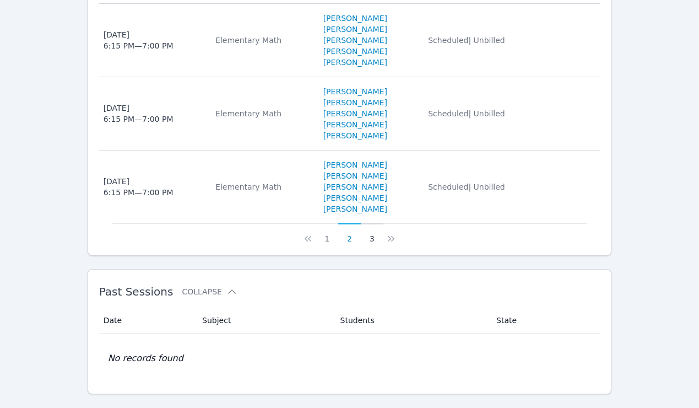
click at [372, 244] on button "3" at bounding box center [372, 233] width 23 height 21
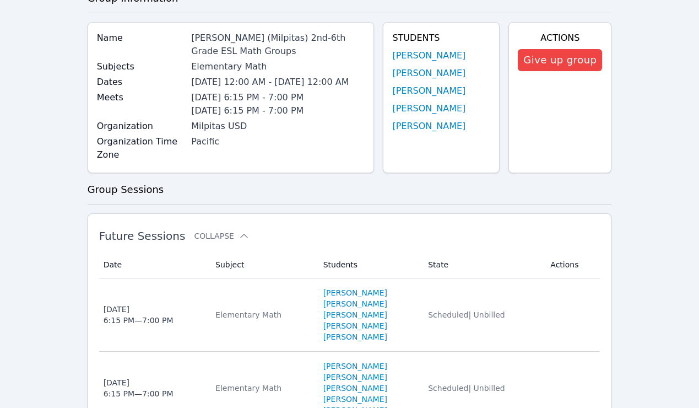
scroll to position [141, 0]
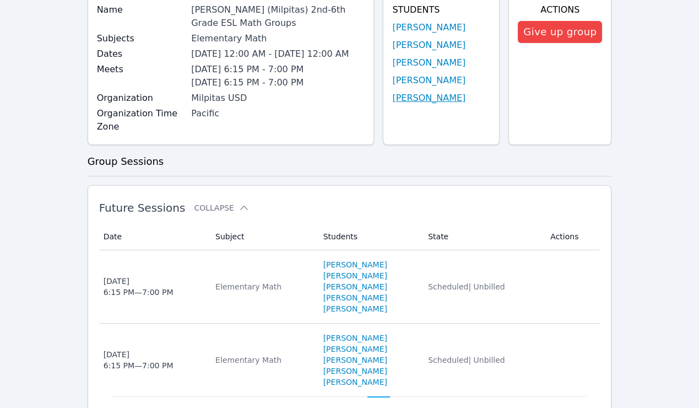
click at [411, 97] on link "Jade Mendez Ramirez" at bounding box center [428, 97] width 73 height 13
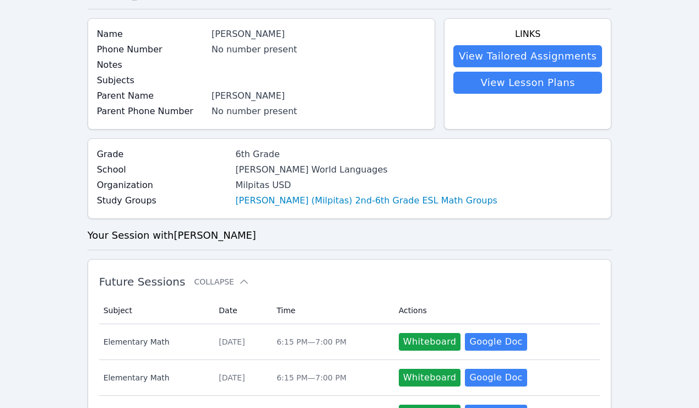
scroll to position [66, 0]
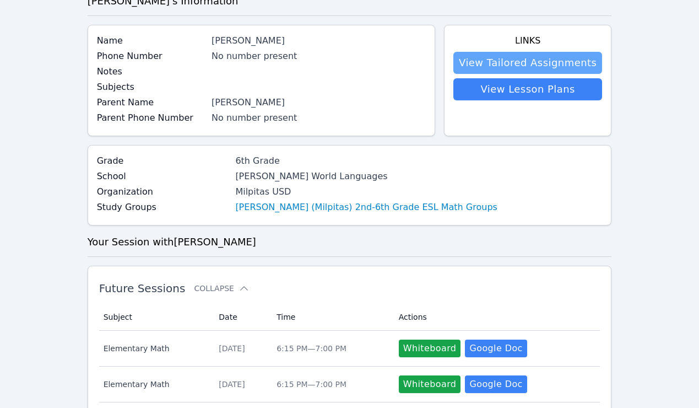
click at [496, 57] on link "View Tailored Assignments" at bounding box center [527, 63] width 149 height 22
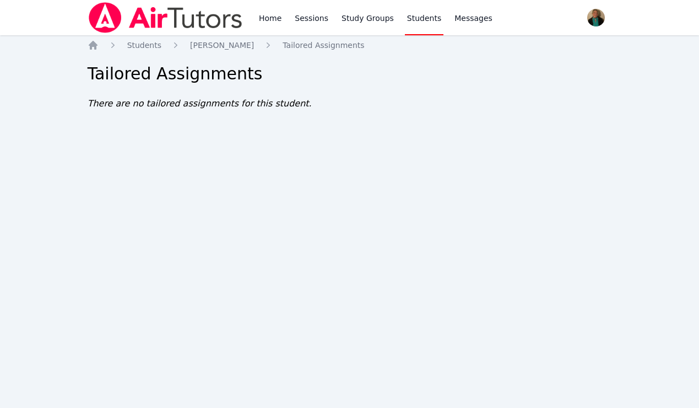
scroll to position [66, 0]
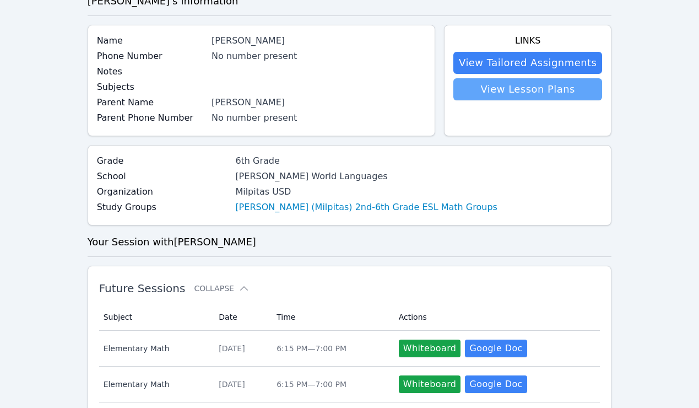
click at [532, 92] on link "View Lesson Plans" at bounding box center [527, 89] width 149 height 22
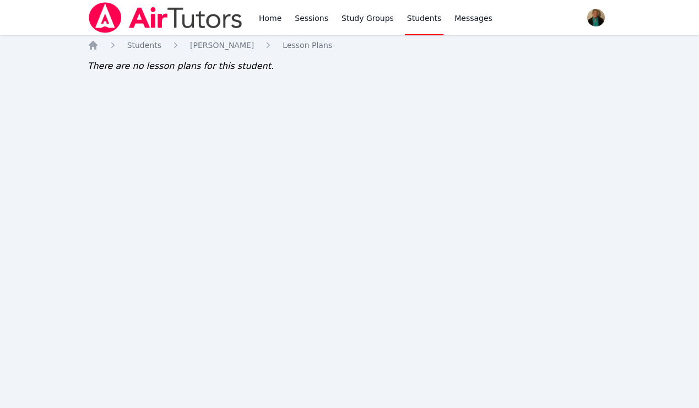
scroll to position [66, 0]
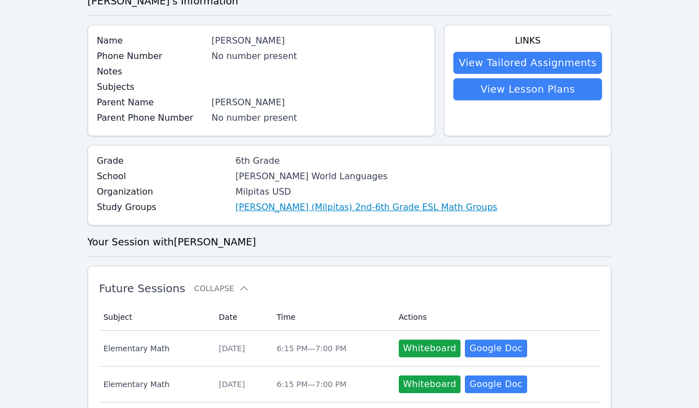
click at [268, 209] on link "Randall (Milpitas) 2nd-6th Grade ESL Math Groups" at bounding box center [366, 206] width 262 height 13
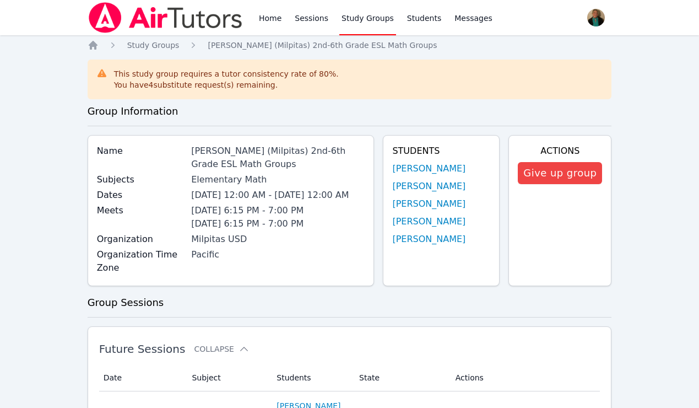
click at [289, 149] on div "Randall (Milpitas) 2nd-6th Grade ESL Math Groups" at bounding box center [278, 157] width 174 height 26
click at [356, 18] on link "Study Groups" at bounding box center [367, 17] width 57 height 35
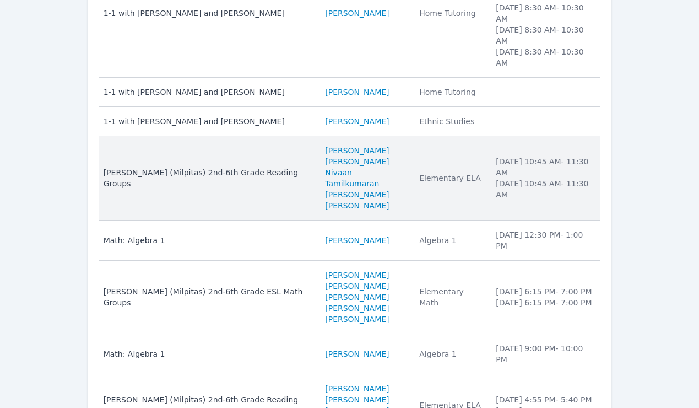
scroll to position [239, 0]
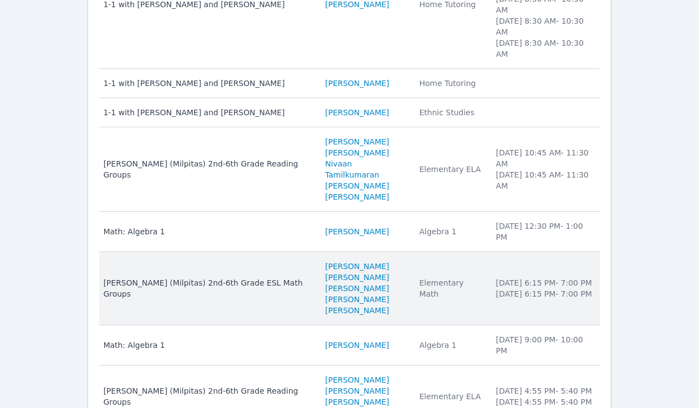
click at [225, 277] on div "Randall (Milpitas) 2nd-6th Grade ESL Math Groups" at bounding box center [208, 288] width 209 height 22
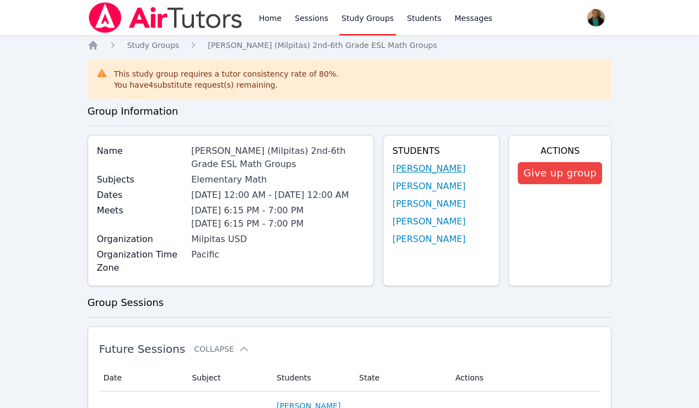
click at [428, 167] on link "Lilian Cruz Cubas" at bounding box center [428, 168] width 73 height 13
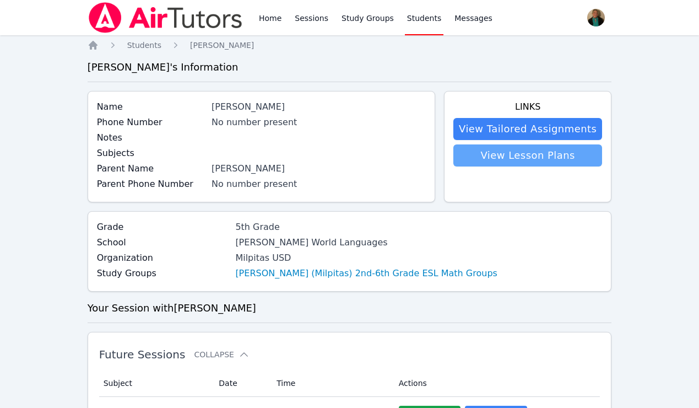
click at [488, 153] on link "View Lesson Plans" at bounding box center [527, 155] width 149 height 22
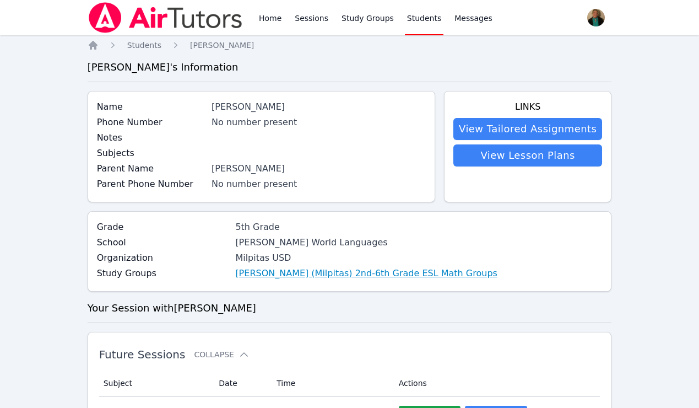
click at [235, 270] on link "Randall (Milpitas) 2nd-6th Grade ESL Math Groups" at bounding box center [366, 273] width 262 height 13
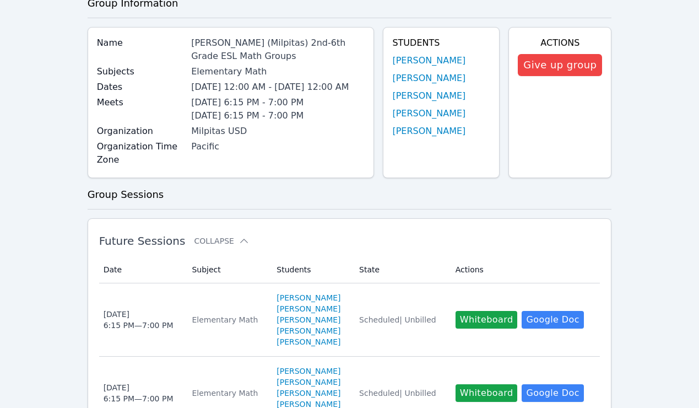
scroll to position [110, 0]
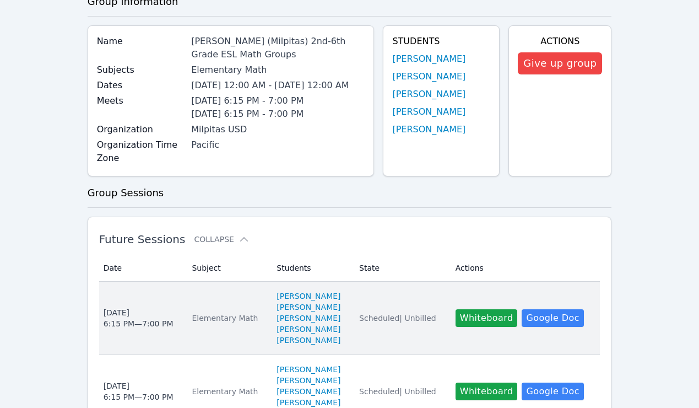
click at [158, 329] on div "Mon Oct 6 6:15 PM — 7:00 PM" at bounding box center [139, 318] width 70 height 22
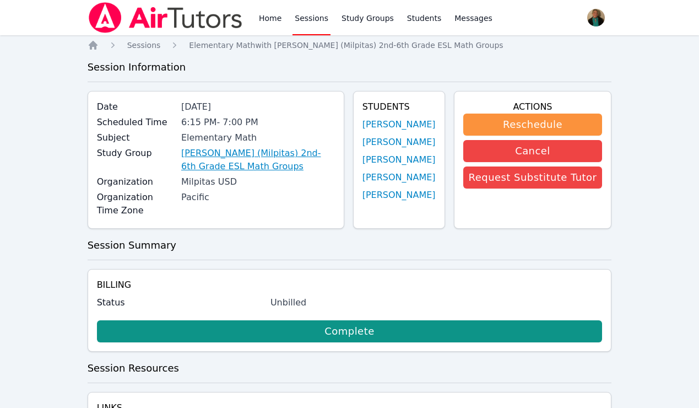
click at [292, 152] on link "[PERSON_NAME] (Milpitas) 2nd-6th Grade ESL Math Groups" at bounding box center [258, 160] width 154 height 26
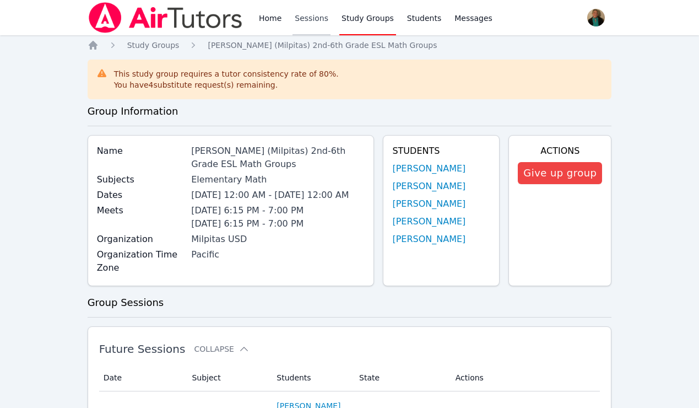
click at [305, 15] on link "Sessions" at bounding box center [311, 17] width 38 height 35
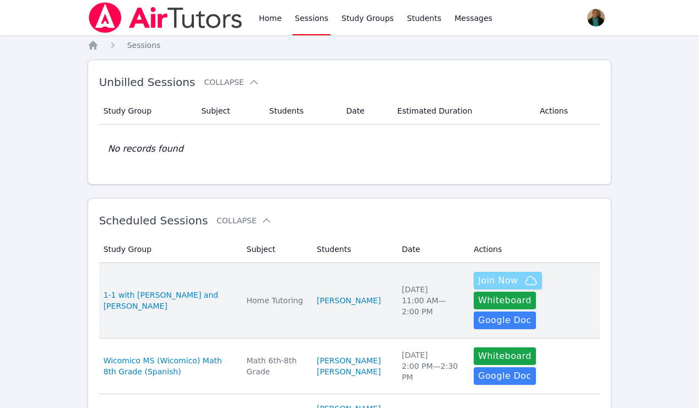
click at [488, 274] on span "Join Now" at bounding box center [498, 280] width 40 height 13
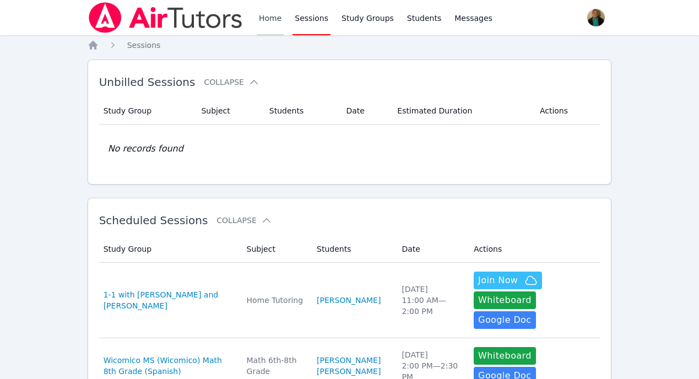
click at [265, 23] on link "Home" at bounding box center [270, 17] width 27 height 35
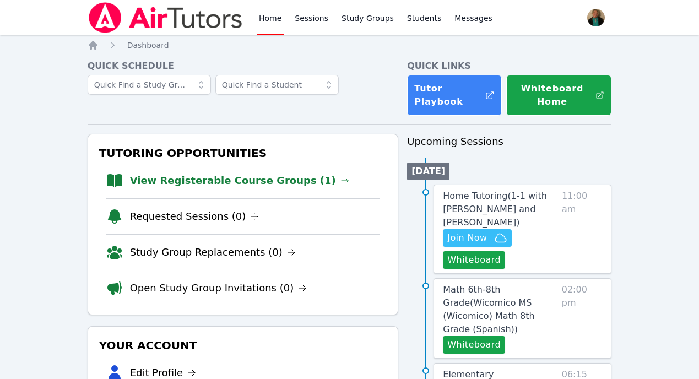
click at [218, 180] on link "View Registerable Course Groups (1)" at bounding box center [239, 180] width 219 height 15
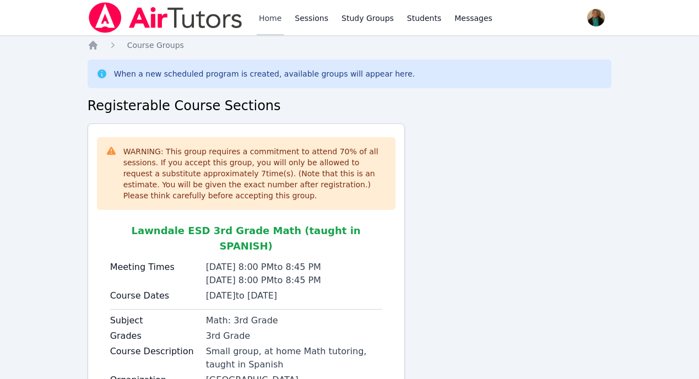
click at [272, 22] on link "Home" at bounding box center [270, 17] width 27 height 35
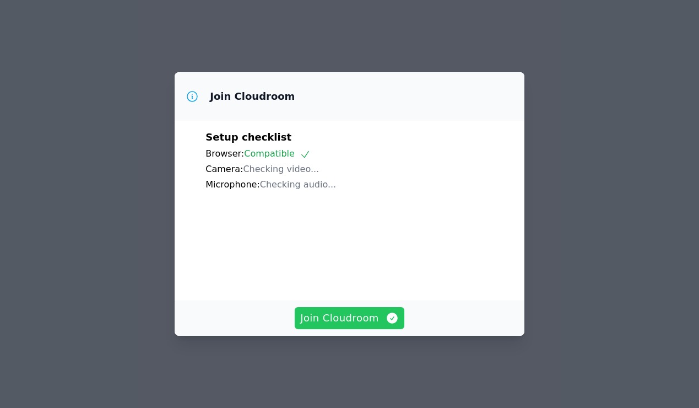
click at [347, 321] on span "Join Cloudroom" at bounding box center [349, 317] width 99 height 15
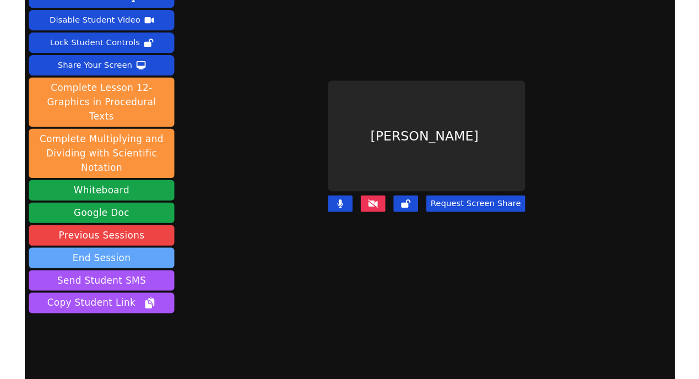
scroll to position [44, 0]
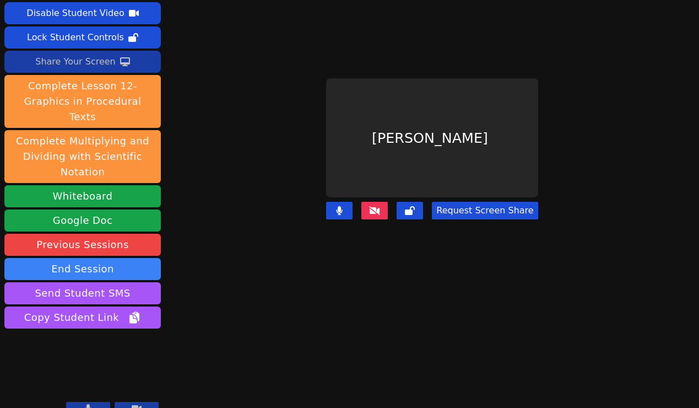
click at [91, 56] on div "Share Your Screen" at bounding box center [75, 62] width 80 height 18
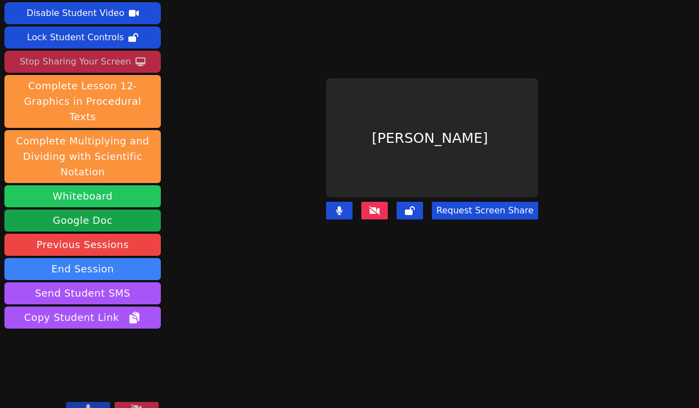
click at [104, 185] on button "Whiteboard" at bounding box center [82, 196] width 156 height 22
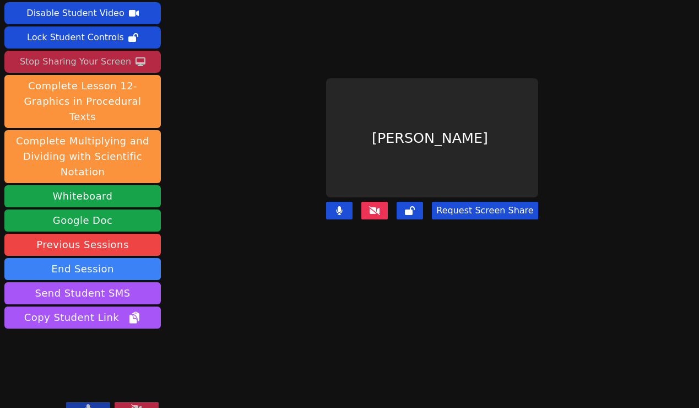
click at [94, 61] on div "Stop Sharing Your Screen" at bounding box center [75, 62] width 111 height 18
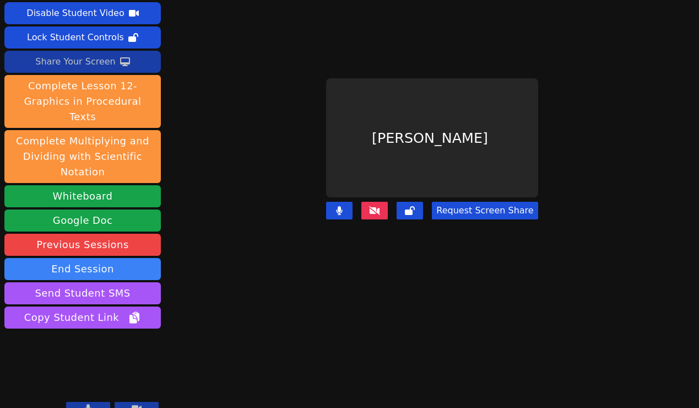
click at [466, 211] on button "Request Screen Share" at bounding box center [485, 211] width 106 height 18
click at [467, 209] on button "Request Screen Share" at bounding box center [485, 211] width 106 height 18
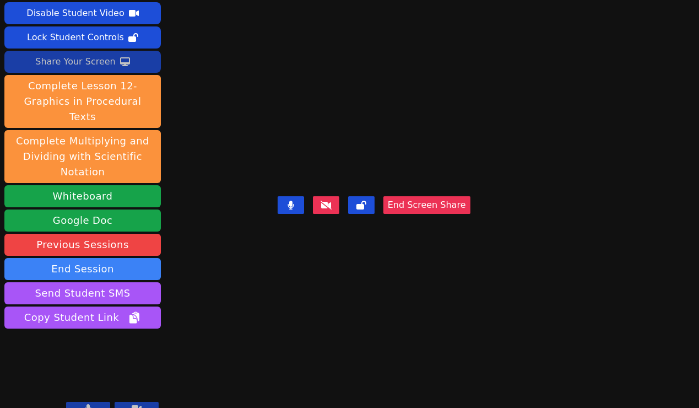
click at [96, 62] on div "Share Your Screen" at bounding box center [75, 62] width 80 height 18
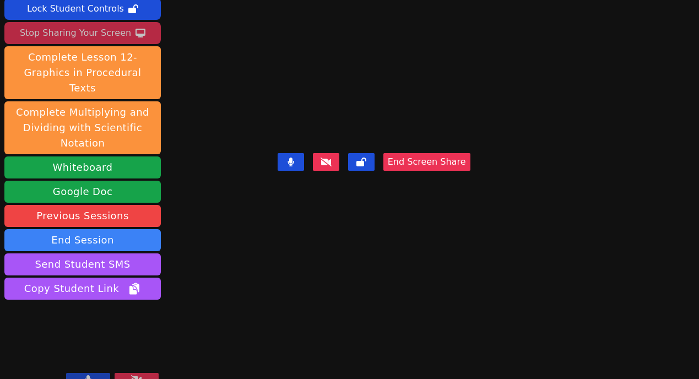
scroll to position [71, 0]
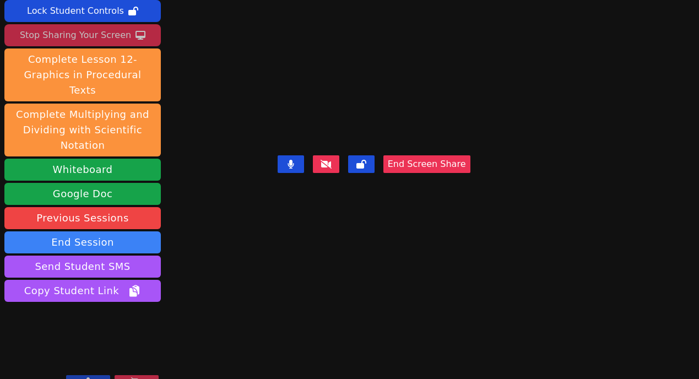
click at [432, 146] on video at bounding box center [373, 97] width 165 height 109
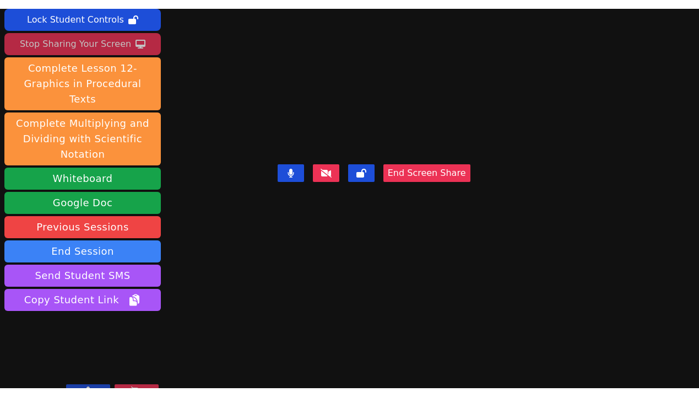
scroll to position [73, 0]
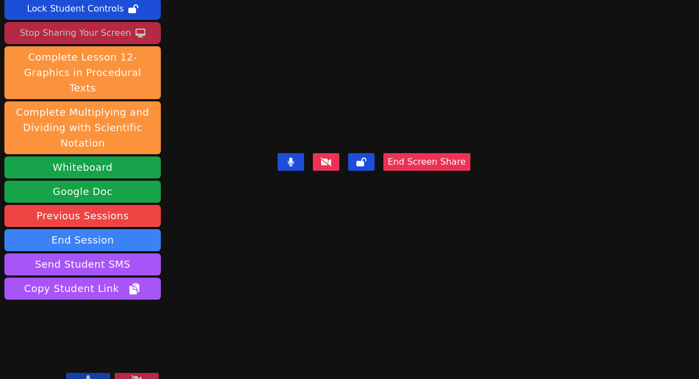
click at [108, 33] on div "Stop Sharing Your Screen" at bounding box center [75, 33] width 111 height 18
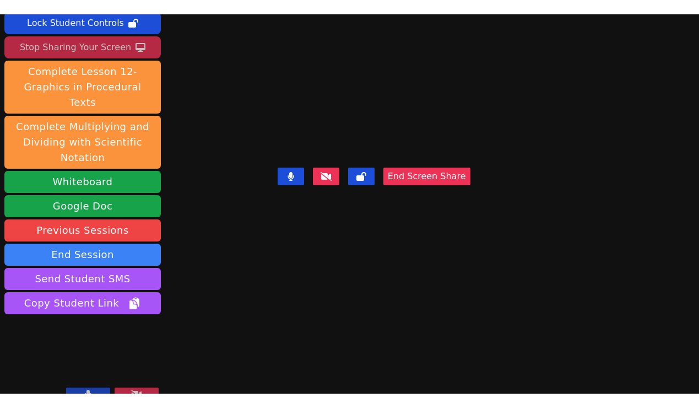
scroll to position [44, 0]
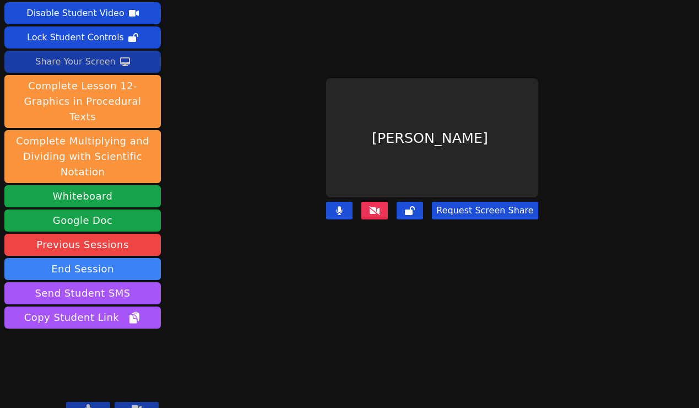
click at [86, 56] on div "Share Your Screen" at bounding box center [75, 62] width 80 height 18
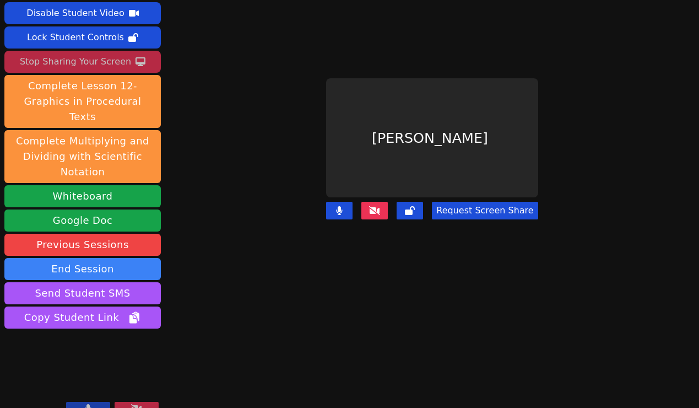
click at [93, 402] on button at bounding box center [88, 408] width 44 height 13
click at [94, 402] on button at bounding box center [88, 408] width 44 height 13
click at [84, 402] on button at bounding box center [88, 408] width 44 height 13
click at [84, 404] on icon at bounding box center [88, 408] width 11 height 9
click at [89, 404] on icon at bounding box center [88, 408] width 6 height 9
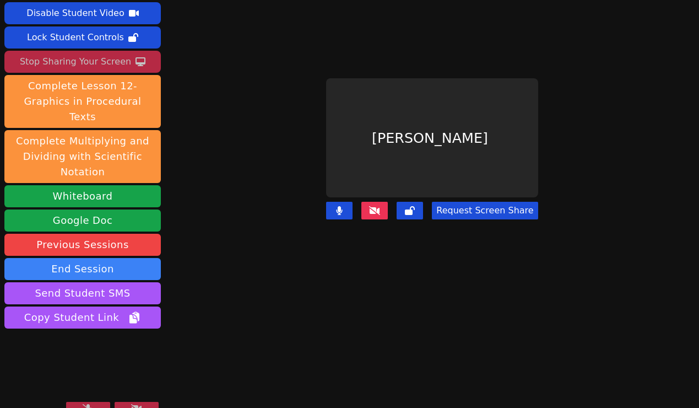
click at [89, 404] on icon at bounding box center [88, 408] width 11 height 9
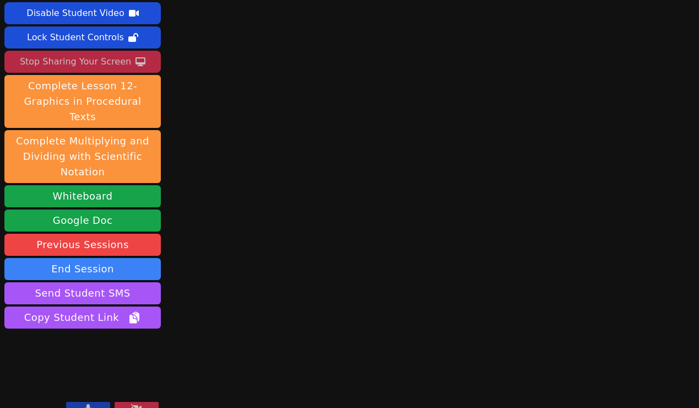
click at [91, 404] on icon at bounding box center [88, 408] width 6 height 9
click at [91, 404] on icon at bounding box center [88, 408] width 11 height 9
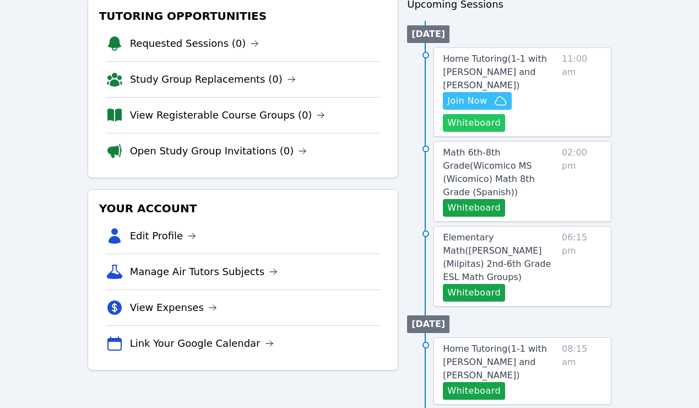
scroll to position [138, 0]
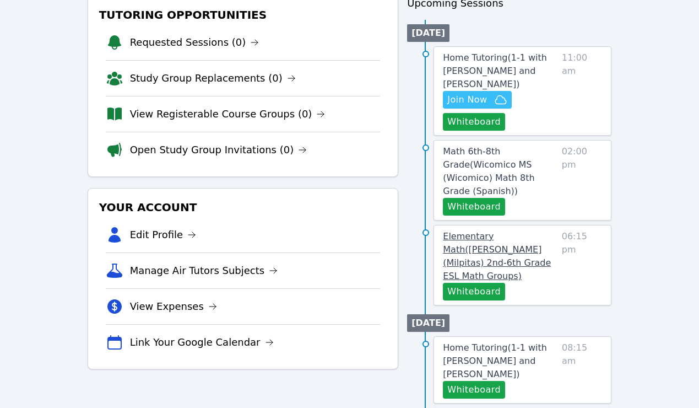
click at [460, 231] on span "Elementary Math ( [PERSON_NAME] (Milpitas) 2nd-6th Grade ESL Math Groups )" at bounding box center [497, 256] width 108 height 50
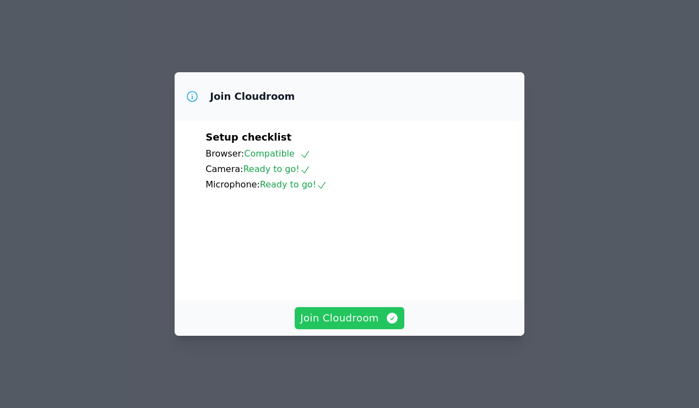
click at [340, 321] on span "Join Cloudroom" at bounding box center [349, 317] width 99 height 15
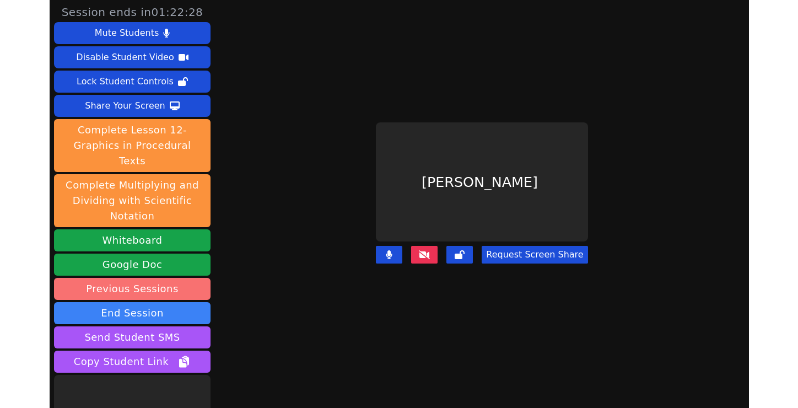
scroll to position [44, 0]
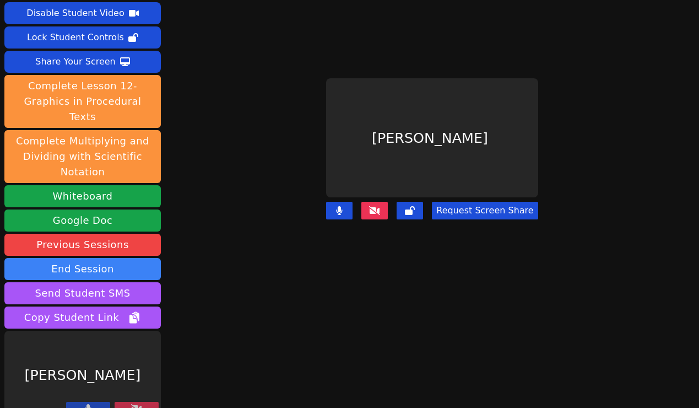
click at [145, 402] on button at bounding box center [137, 408] width 44 height 13
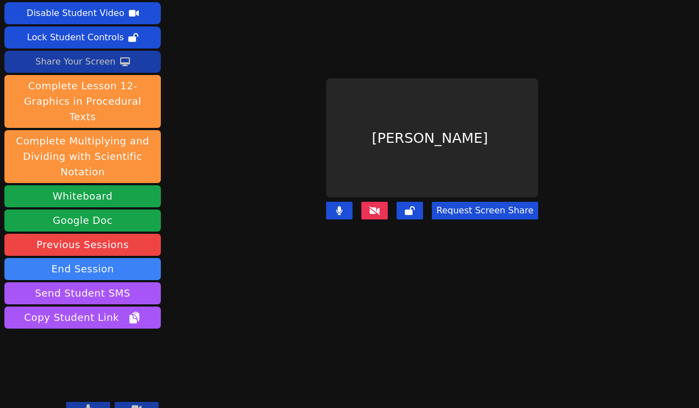
click at [93, 62] on div "Share Your Screen" at bounding box center [75, 62] width 80 height 18
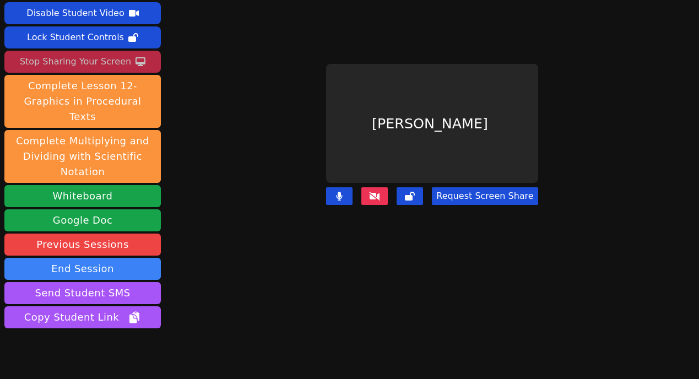
click at [95, 58] on div "Stop Sharing Your Screen" at bounding box center [75, 62] width 111 height 18
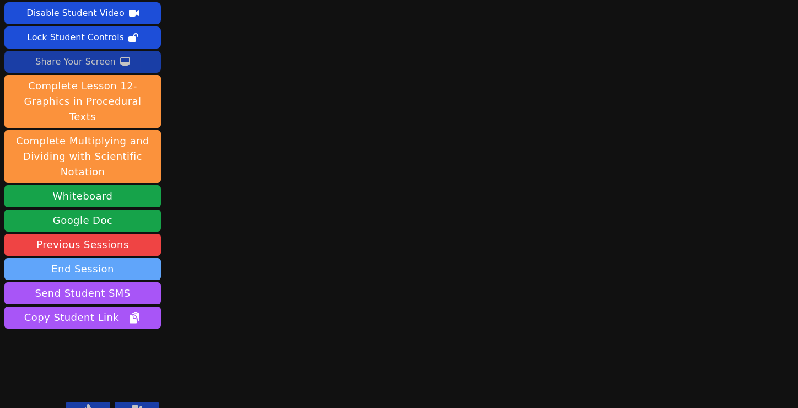
click at [107, 258] on button "End Session" at bounding box center [82, 269] width 156 height 22
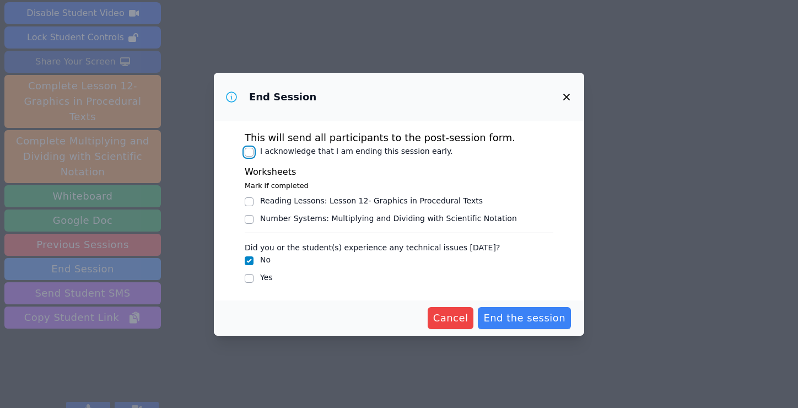
click at [246, 151] on input "I acknowledge that I am ending this session early." at bounding box center [249, 152] width 9 height 9
checkbox input "true"
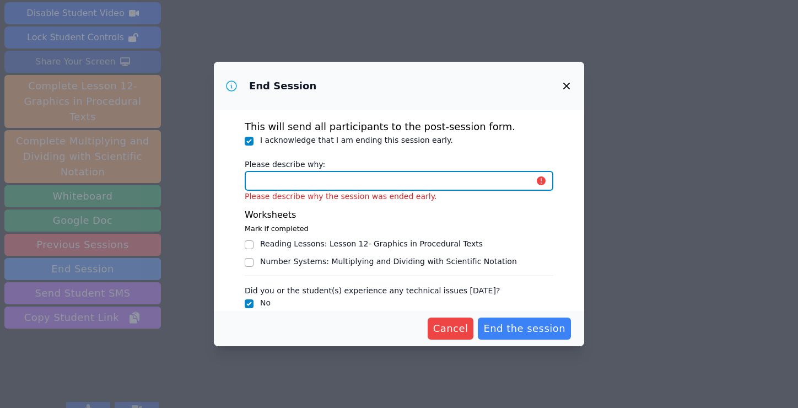
click at [270, 187] on input "Please describe why:" at bounding box center [399, 181] width 308 height 20
type input "session is over"
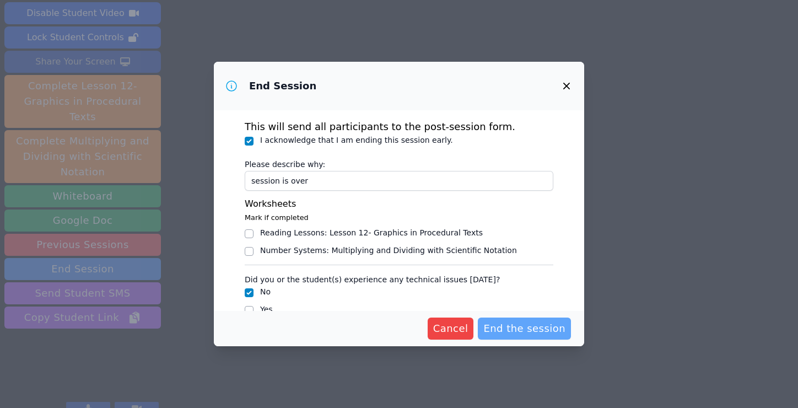
click at [522, 329] on span "End the session" at bounding box center [524, 328] width 82 height 15
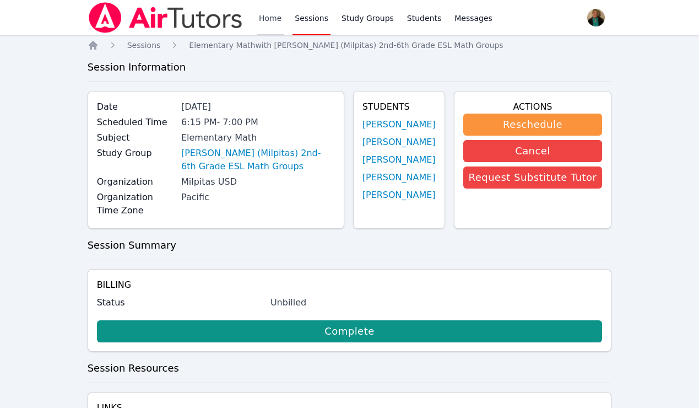
click at [261, 20] on link "Home" at bounding box center [270, 17] width 27 height 35
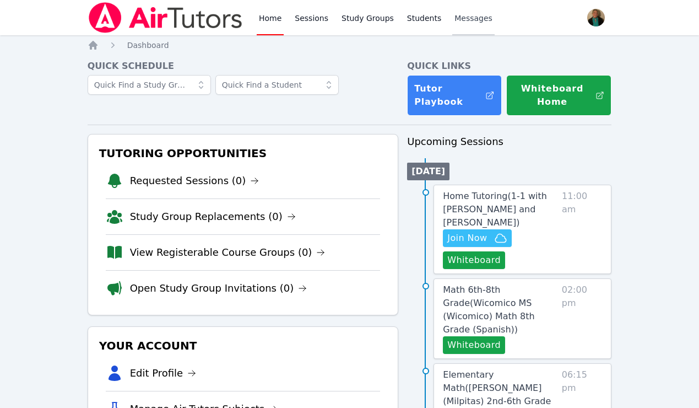
click at [469, 17] on span "Messages" at bounding box center [473, 18] width 38 height 11
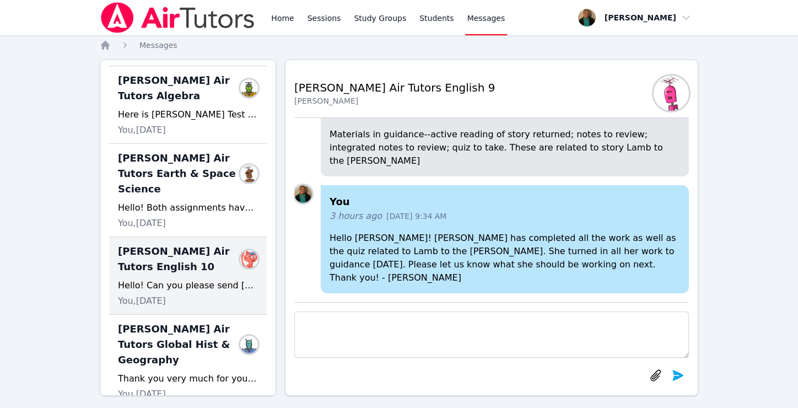
scroll to position [333, 0]
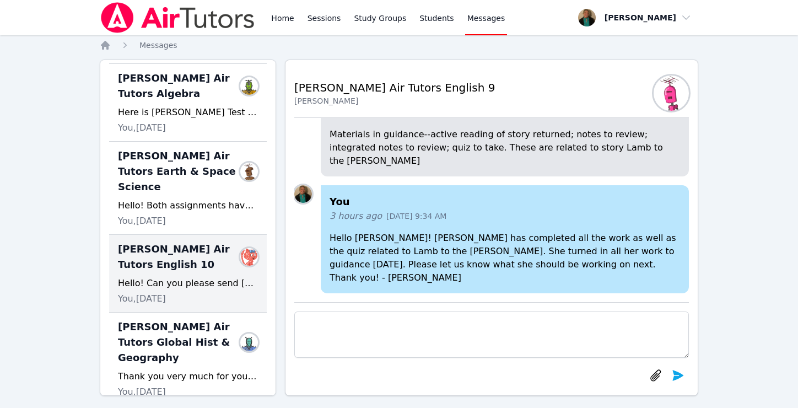
click at [158, 268] on span "Blake Hafner Air Tutors English 10" at bounding box center [181, 256] width 127 height 31
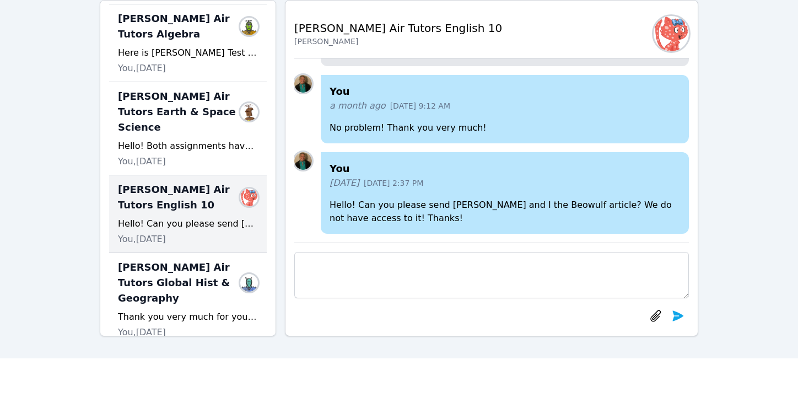
scroll to position [75, 0]
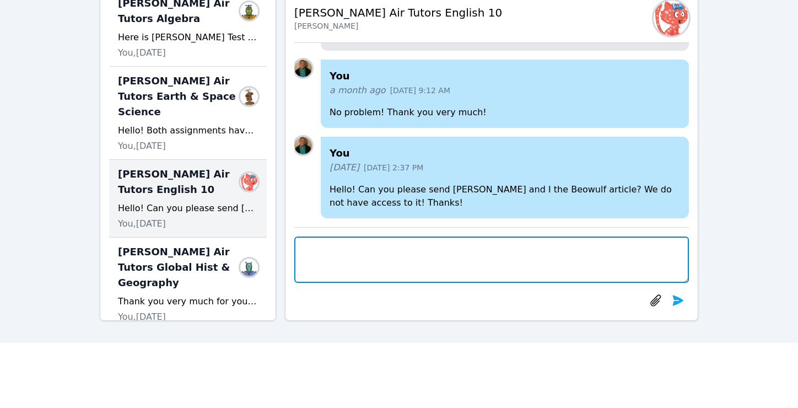
click at [384, 255] on textarea at bounding box center [491, 259] width 394 height 46
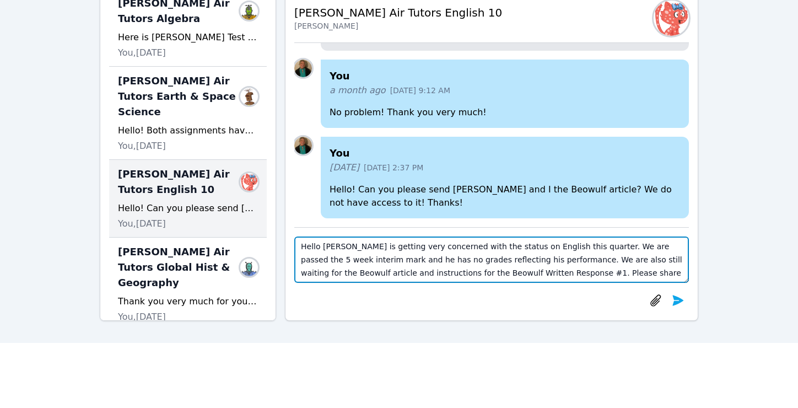
scroll to position [8, 0]
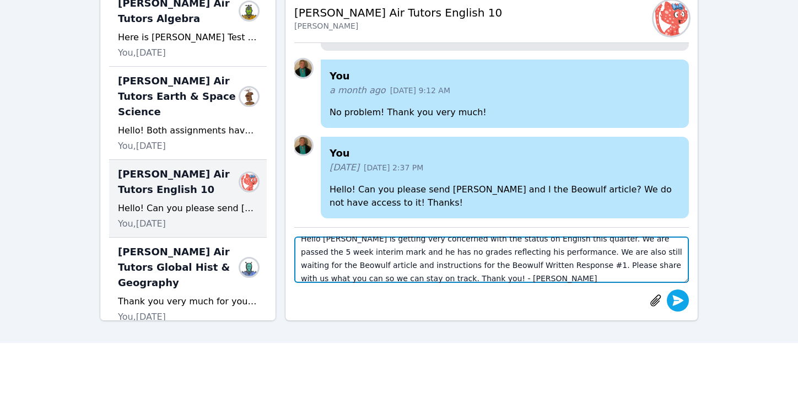
type textarea "Hello Mr. Dietz- Blake is getting very concerned with the status on English thi…"
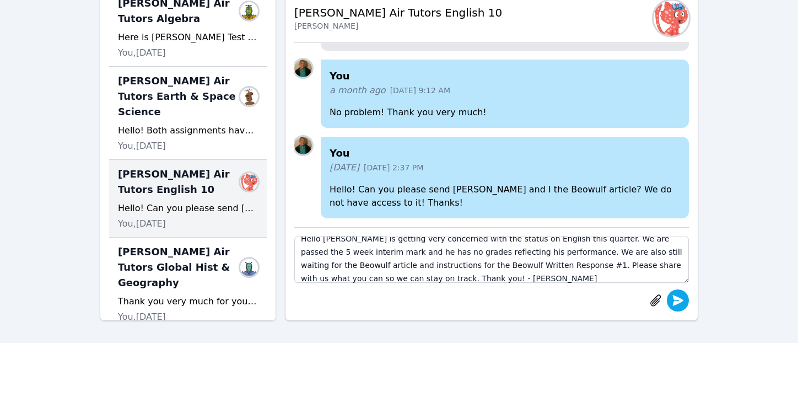
click at [679, 299] on icon "submit" at bounding box center [678, 300] width 11 height 10
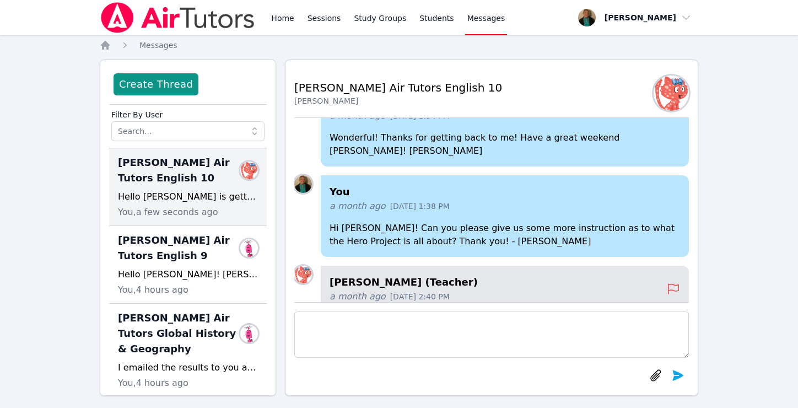
scroll to position [-350, 0]
click at [292, 12] on link "Home" at bounding box center [282, 17] width 27 height 35
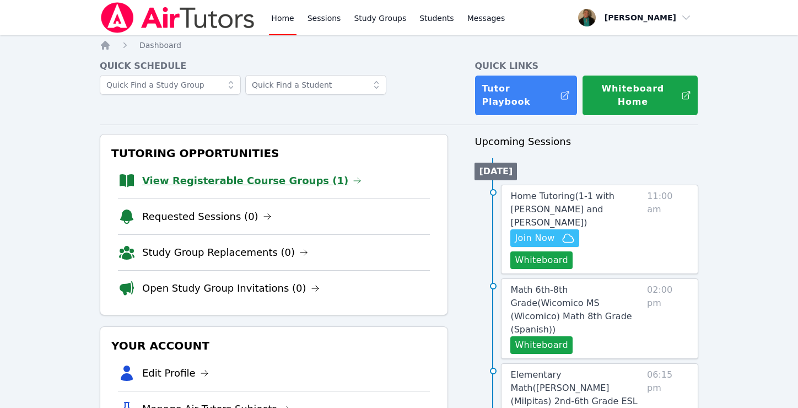
click at [203, 173] on link "View Registerable Course Groups (1)" at bounding box center [251, 180] width 219 height 15
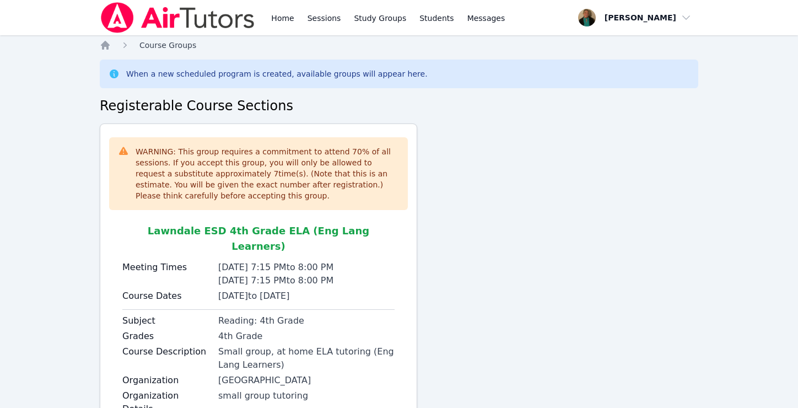
click at [163, 46] on span "Course Groups" at bounding box center [167, 45] width 57 height 9
click at [105, 44] on icon "Breadcrumb" at bounding box center [105, 45] width 9 height 9
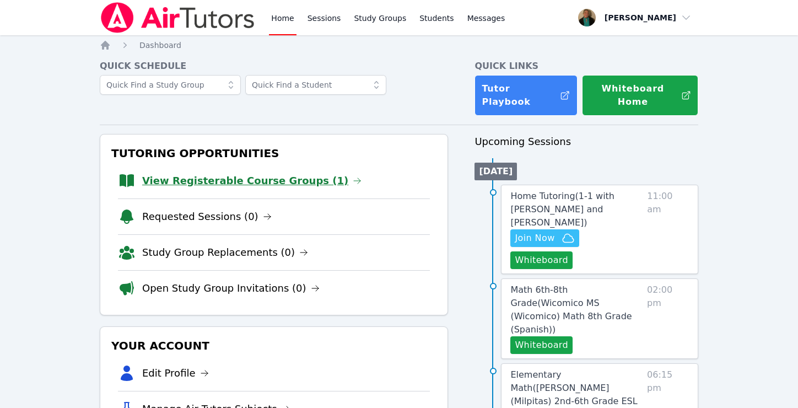
click at [257, 173] on link "View Registerable Course Groups (1)" at bounding box center [251, 180] width 219 height 15
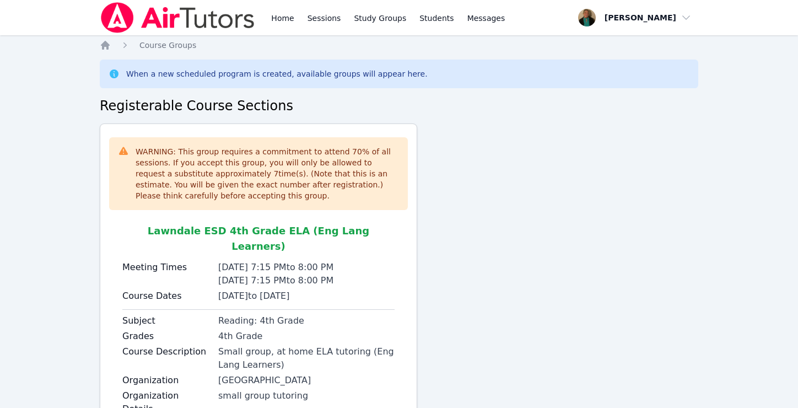
scroll to position [81, 0]
click at [322, 18] on link "Sessions" at bounding box center [324, 17] width 38 height 35
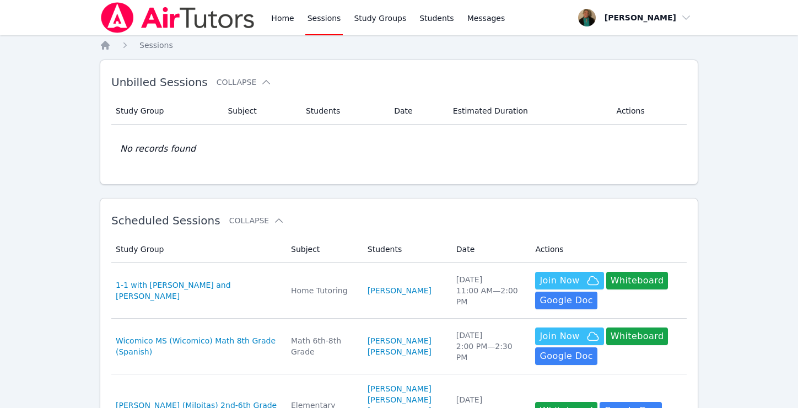
click at [318, 20] on link "Sessions" at bounding box center [324, 17] width 38 height 35
click at [282, 19] on link "Home" at bounding box center [282, 17] width 27 height 35
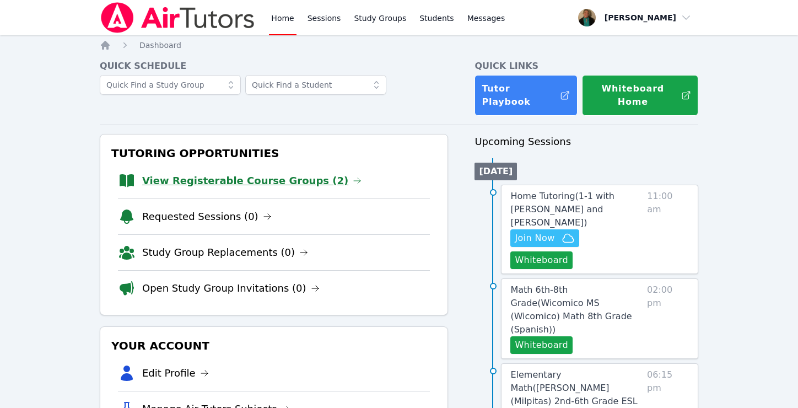
click at [200, 173] on link "View Registerable Course Groups (2)" at bounding box center [251, 180] width 219 height 15
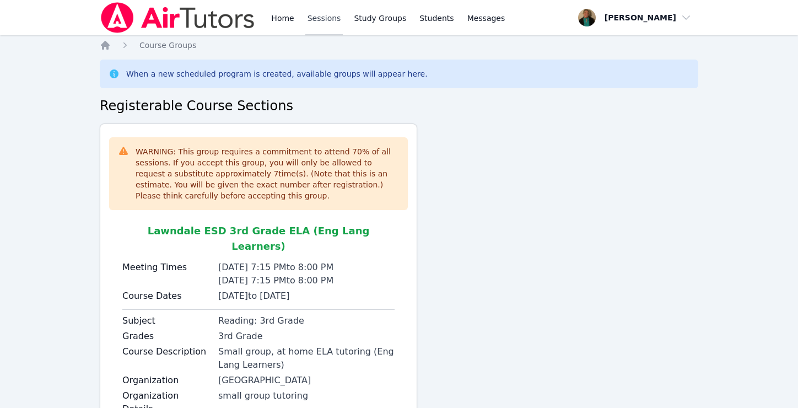
click at [326, 18] on link "Sessions" at bounding box center [324, 17] width 38 height 35
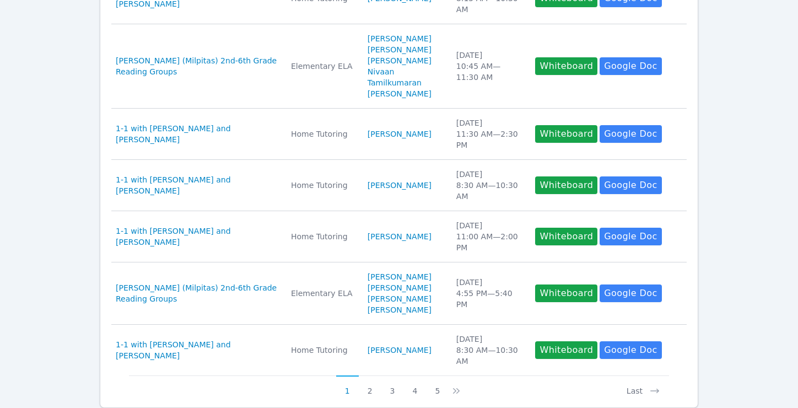
scroll to position [475, 0]
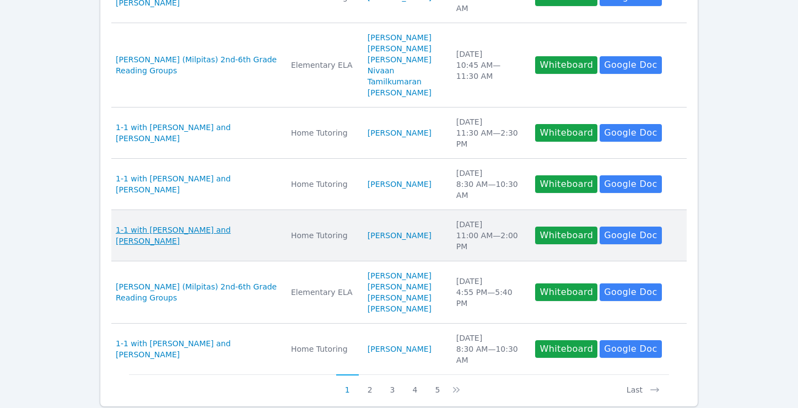
click at [204, 234] on span "1-1 with [PERSON_NAME] and [PERSON_NAME]" at bounding box center [197, 235] width 162 height 22
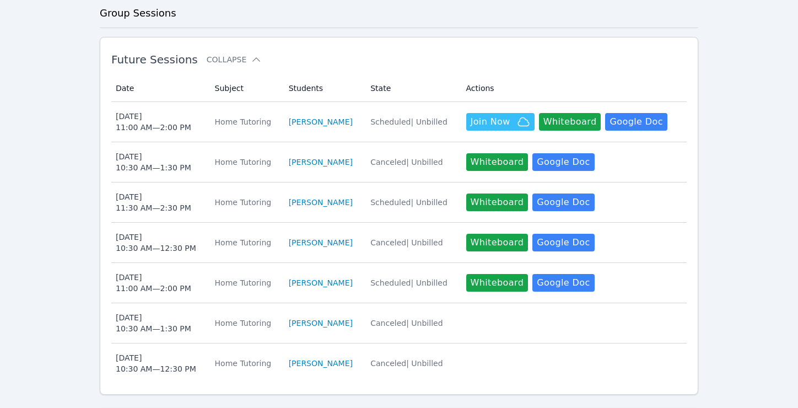
scroll to position [301, 0]
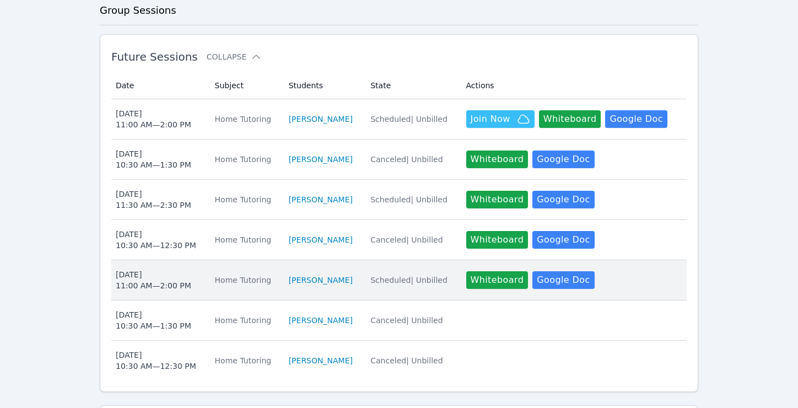
click at [172, 269] on div "Wed Oct 8 11:00 AM — 2:00 PM" at bounding box center [153, 280] width 75 height 22
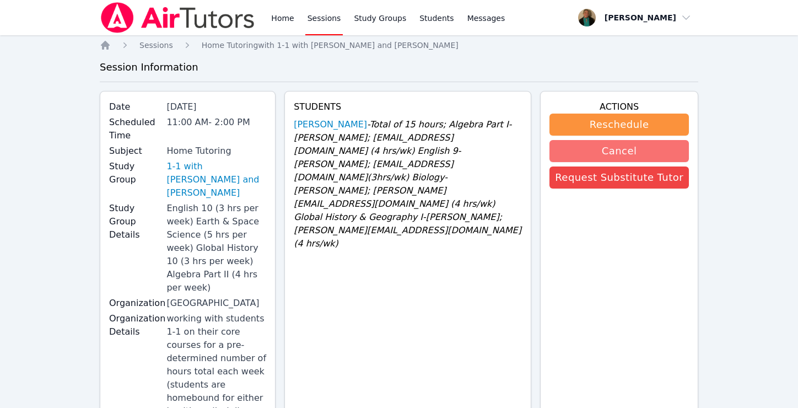
click at [597, 147] on button "Cancel" at bounding box center [618, 151] width 139 height 22
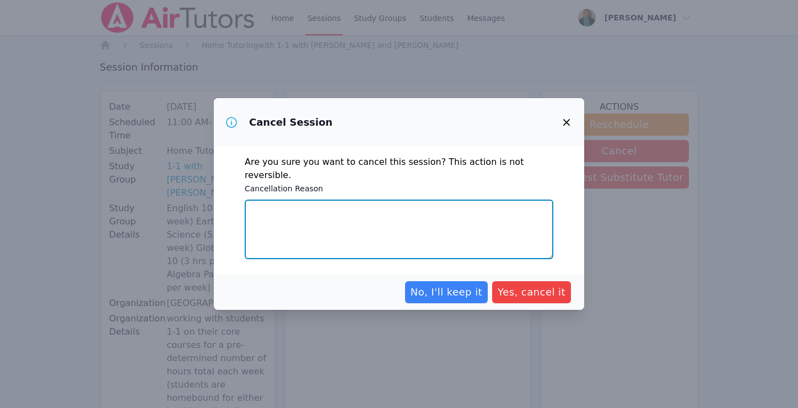
click at [406, 214] on textarea "Cancellation Reason" at bounding box center [399, 228] width 308 height 59
type textarea "mom cancelled"
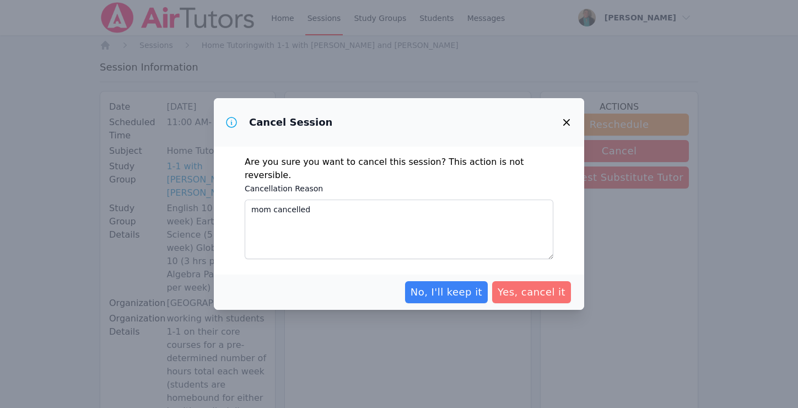
click at [557, 284] on span "Yes, cancel it" at bounding box center [531, 291] width 68 height 15
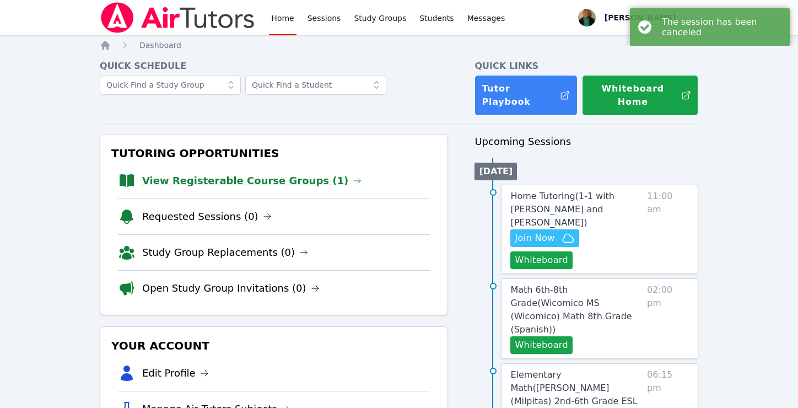
click at [265, 173] on link "View Registerable Course Groups (1)" at bounding box center [251, 180] width 219 height 15
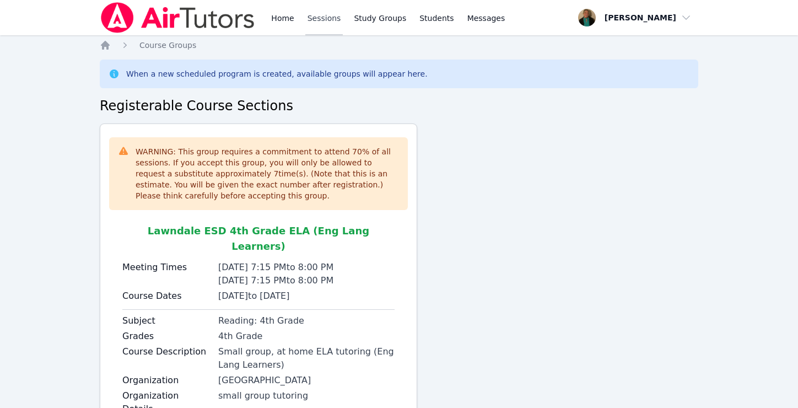
click at [328, 19] on link "Sessions" at bounding box center [324, 17] width 38 height 35
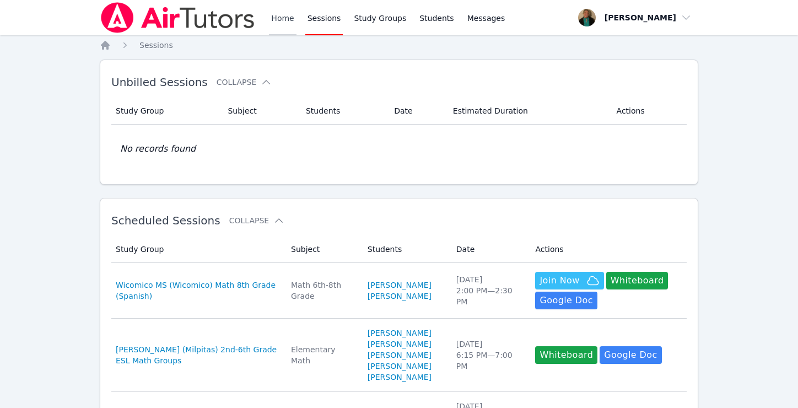
click at [277, 13] on link "Home" at bounding box center [282, 17] width 27 height 35
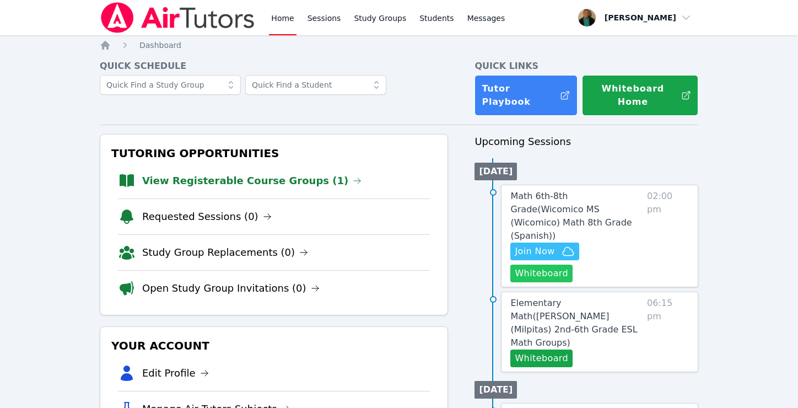
click at [572, 264] on button "Whiteboard" at bounding box center [541, 273] width 62 height 18
click at [527, 191] on span "Math 6th-8th Grade ( Wicomico MS (Wicomico) Math 8th Grade (Spanish) )" at bounding box center [570, 216] width 121 height 50
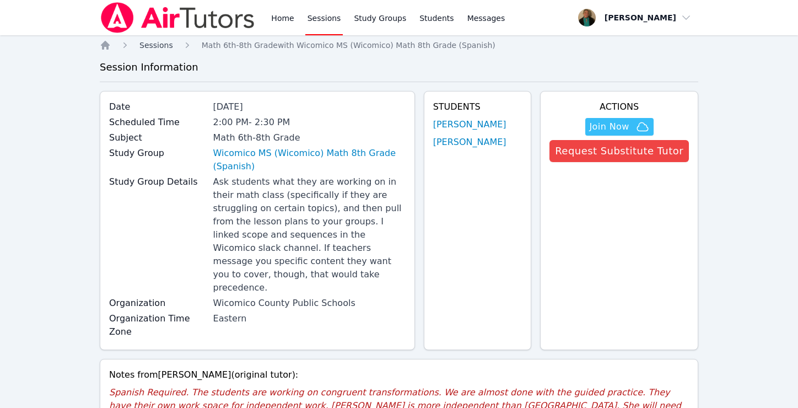
click at [159, 45] on span "Sessions" at bounding box center [156, 45] width 34 height 9
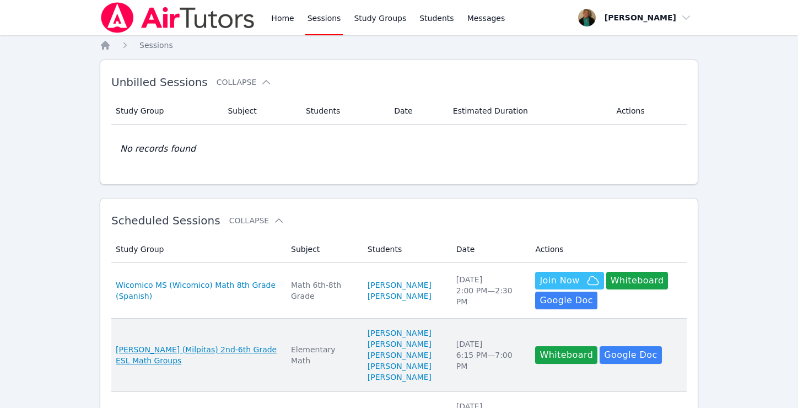
click at [227, 353] on span "[PERSON_NAME] (Milpitas) 2nd-6th Grade ESL Math Groups" at bounding box center [197, 355] width 162 height 22
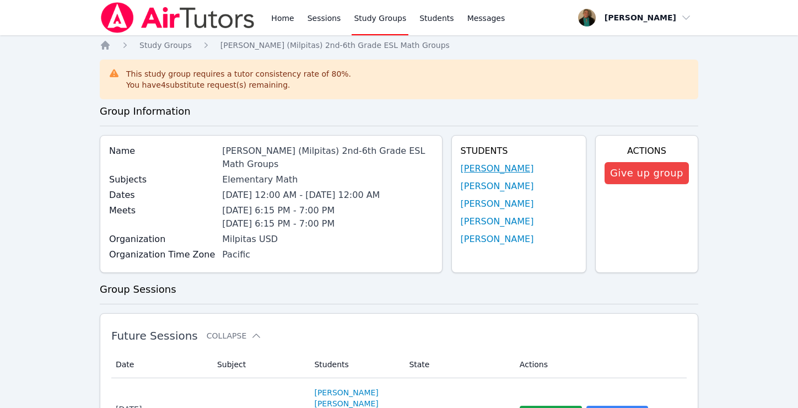
click at [482, 169] on link "[PERSON_NAME]" at bounding box center [496, 168] width 73 height 13
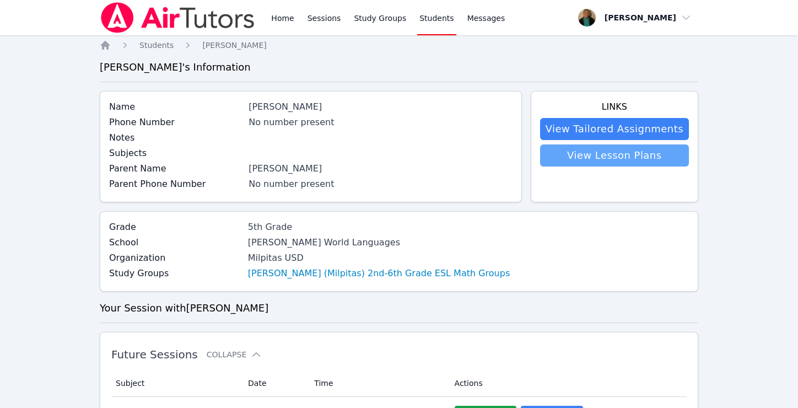
click at [586, 160] on link "View Lesson Plans" at bounding box center [614, 155] width 149 height 22
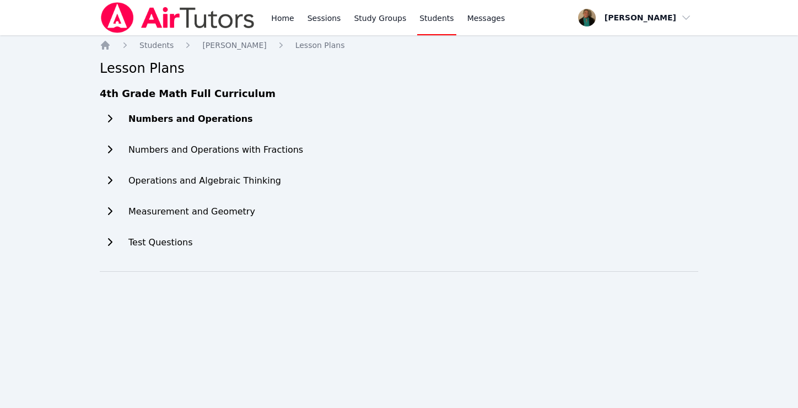
click at [111, 117] on icon at bounding box center [109, 118] width 11 height 9
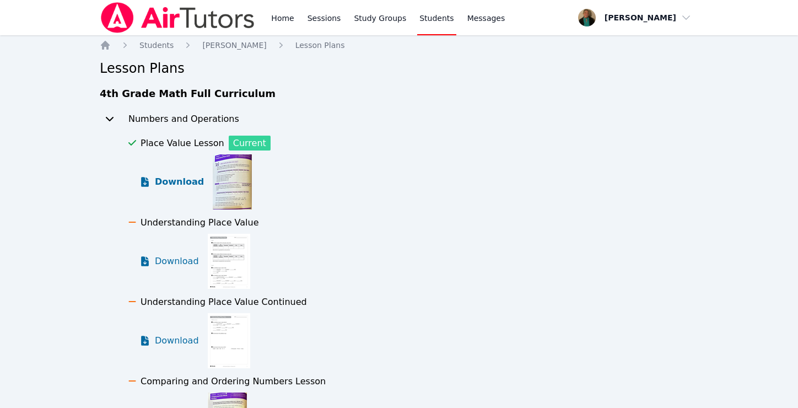
click at [146, 180] on icon at bounding box center [144, 181] width 11 height 11
click at [147, 261] on icon at bounding box center [145, 261] width 8 height 10
click at [148, 338] on icon at bounding box center [146, 337] width 3 height 3
click at [280, 15] on link "Home" at bounding box center [282, 17] width 27 height 35
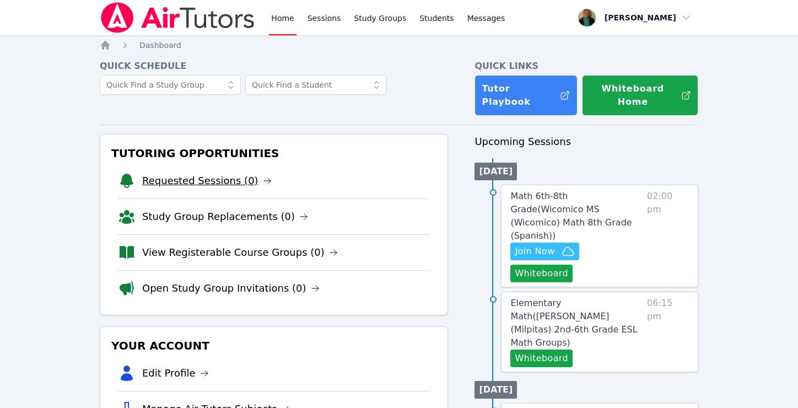
click at [200, 173] on link "Requested Sessions (0)" at bounding box center [206, 180] width 129 height 15
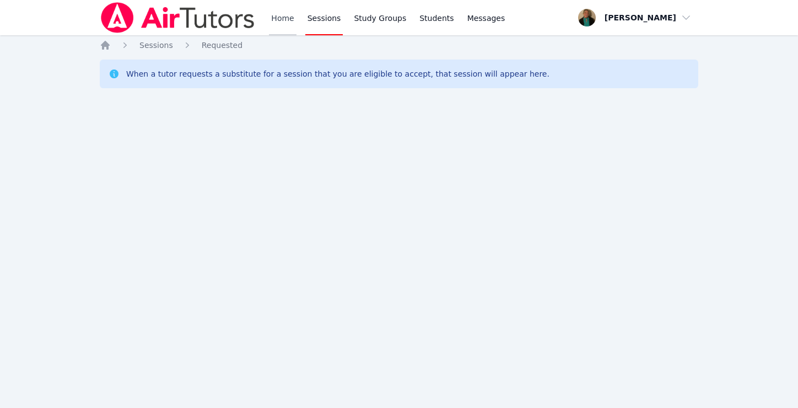
click at [275, 19] on link "Home" at bounding box center [282, 17] width 27 height 35
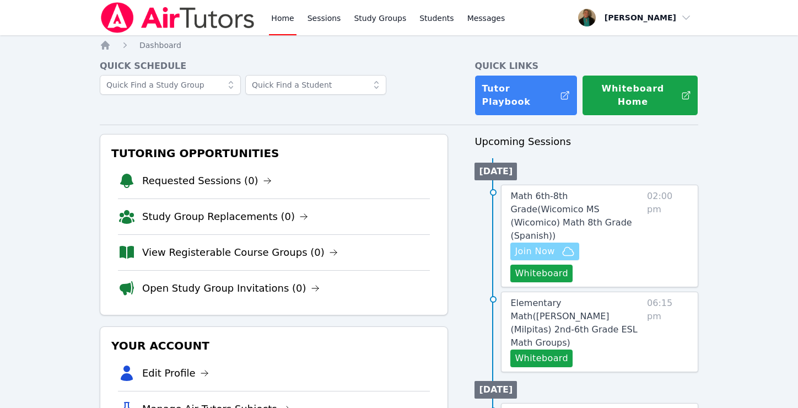
click at [543, 245] on span "Join Now" at bounding box center [534, 251] width 40 height 13
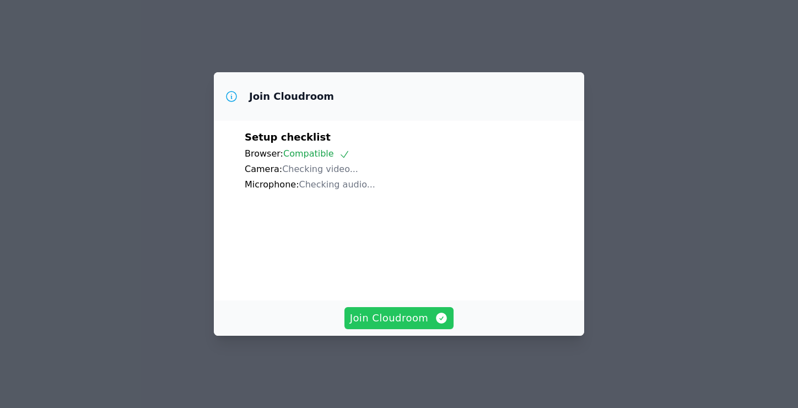
click at [383, 319] on span "Join Cloudroom" at bounding box center [399, 317] width 99 height 15
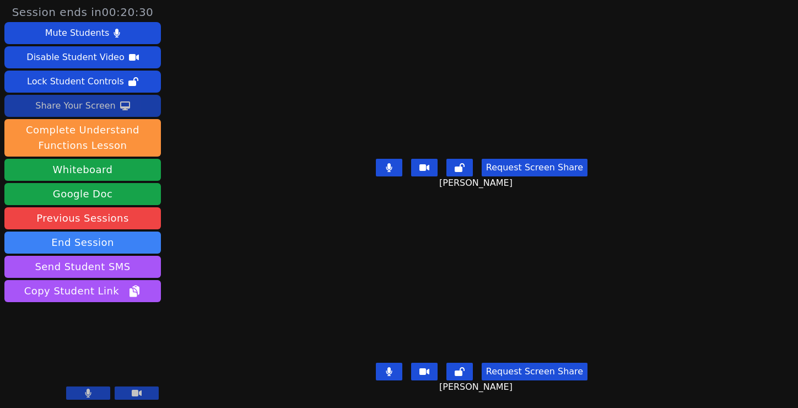
click at [80, 105] on div "Share Your Screen" at bounding box center [75, 106] width 80 height 18
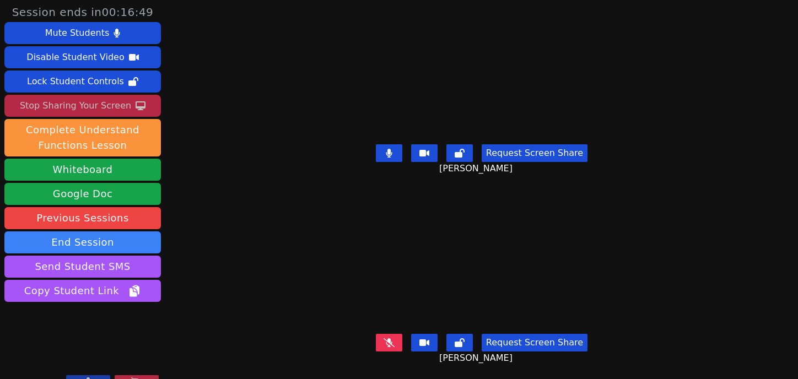
click at [393, 340] on icon at bounding box center [388, 342] width 11 height 9
click at [475, 264] on video at bounding box center [481, 262] width 239 height 134
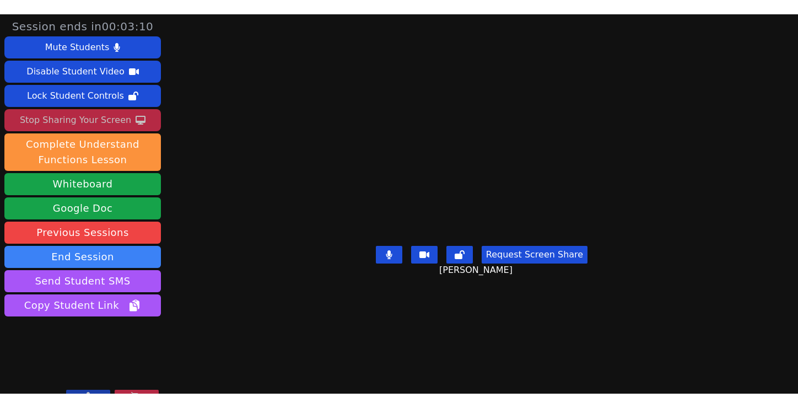
scroll to position [18, 0]
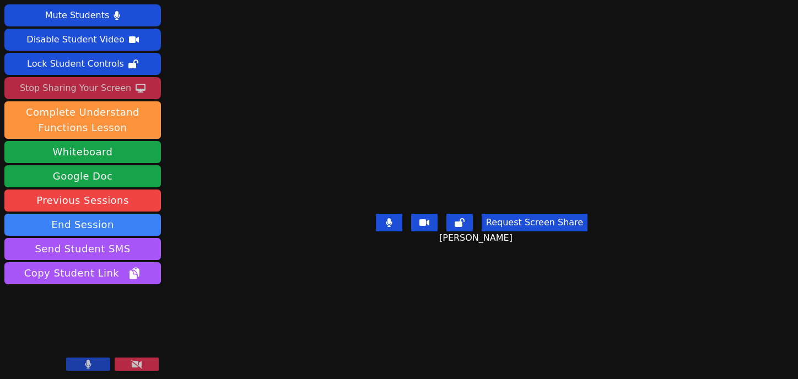
click at [135, 362] on icon at bounding box center [136, 364] width 11 height 9
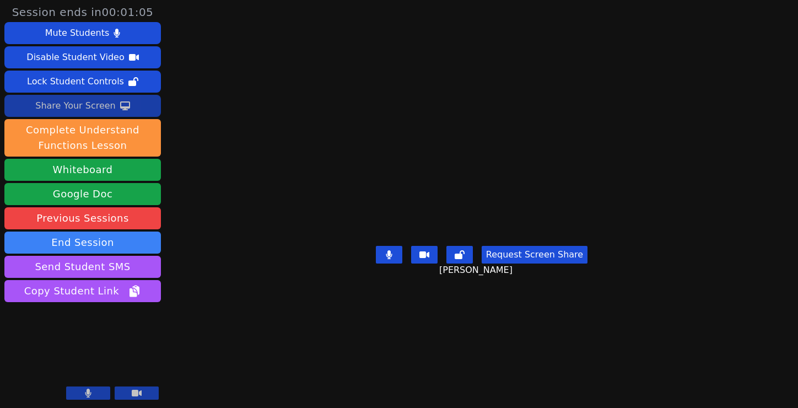
scroll to position [0, 0]
click at [97, 237] on button "End Session" at bounding box center [82, 242] width 156 height 22
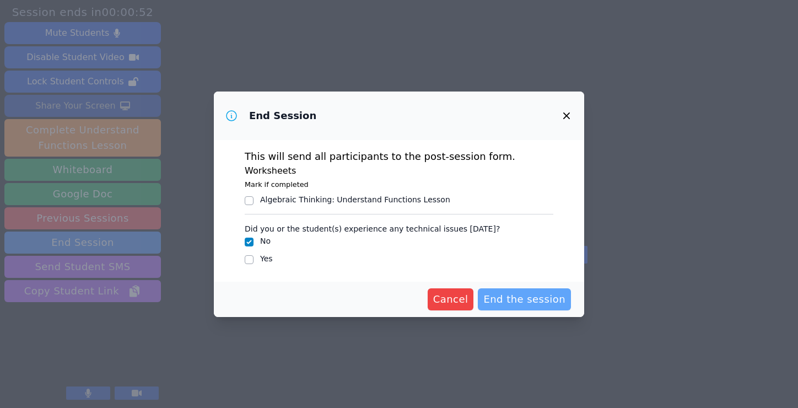
click at [513, 292] on span "End the session" at bounding box center [524, 298] width 82 height 15
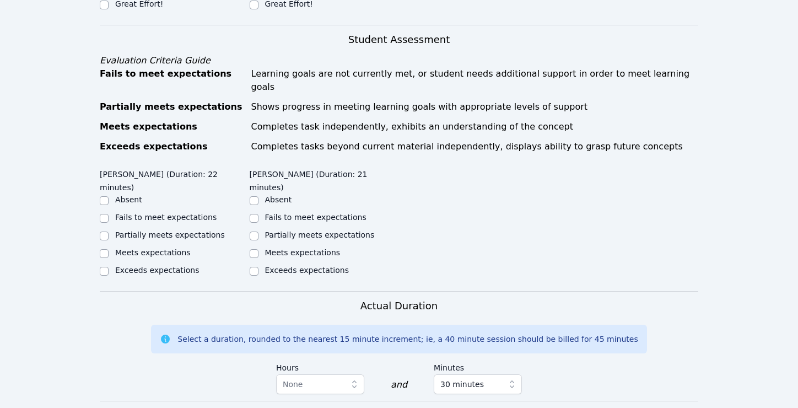
scroll to position [521, 0]
click at [103, 213] on input "Fails to meet expectations" at bounding box center [104, 217] width 9 height 9
checkbox input "true"
click at [252, 231] on input "Partially meets expectations" at bounding box center [254, 235] width 9 height 9
checkbox input "true"
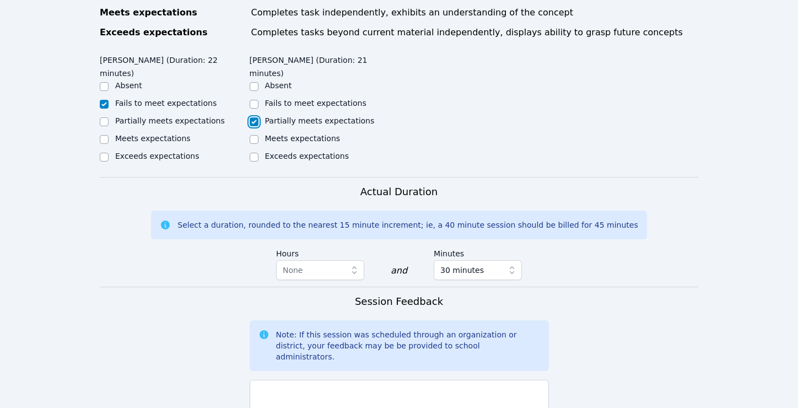
scroll to position [644, 0]
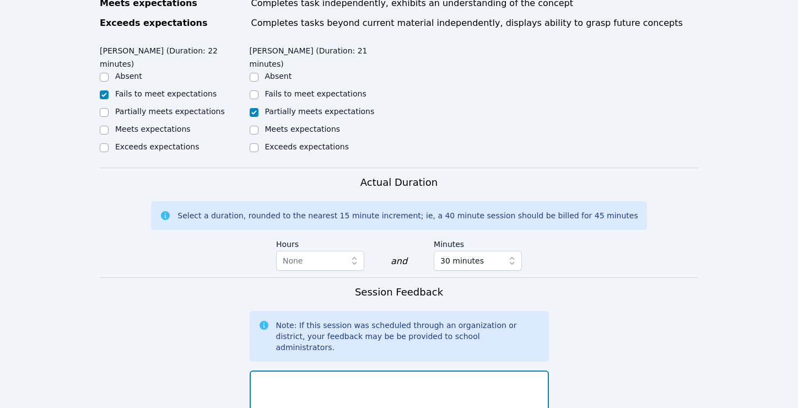
click at [299, 370] on textarea at bounding box center [399, 399] width 299 height 59
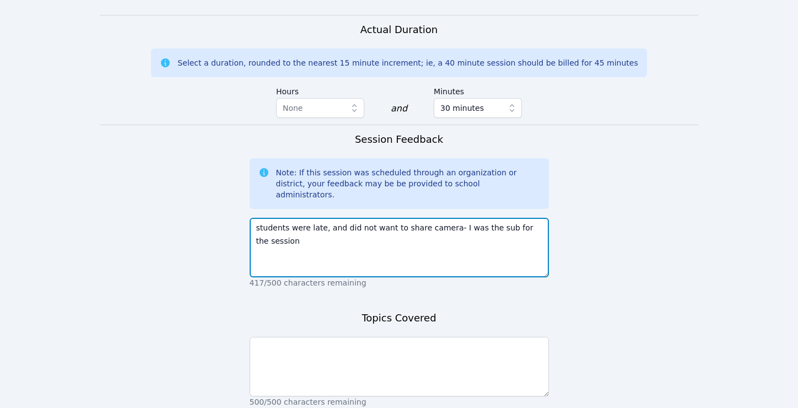
scroll to position [823, 0]
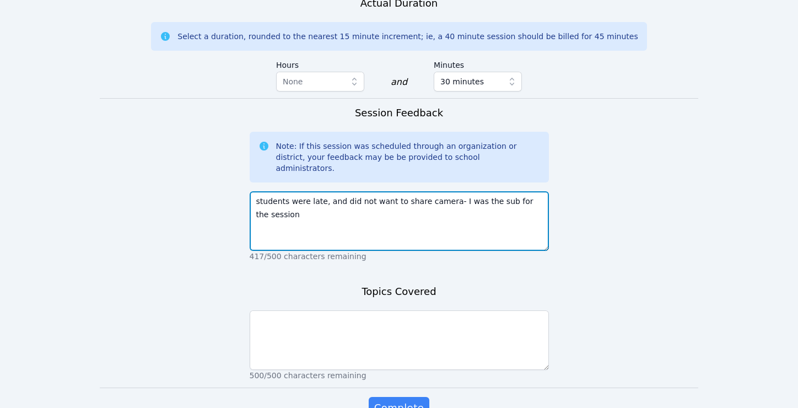
type textarea "students were late, and did not want to share camera- I was the sub for the ses…"
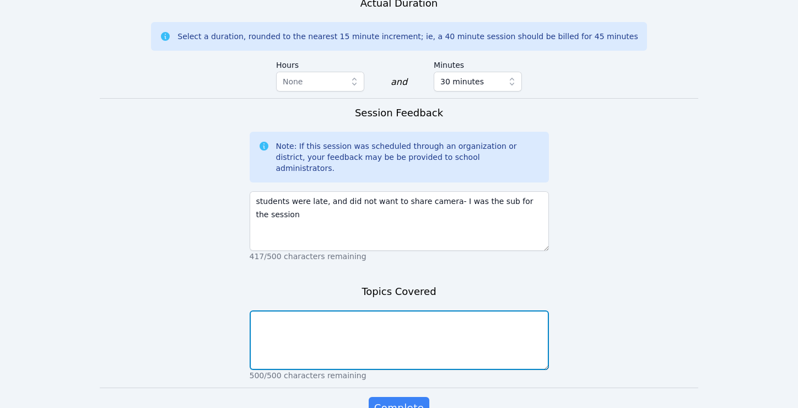
click at [306, 310] on textarea at bounding box center [399, 339] width 299 height 59
type textarea "translations and rotations"
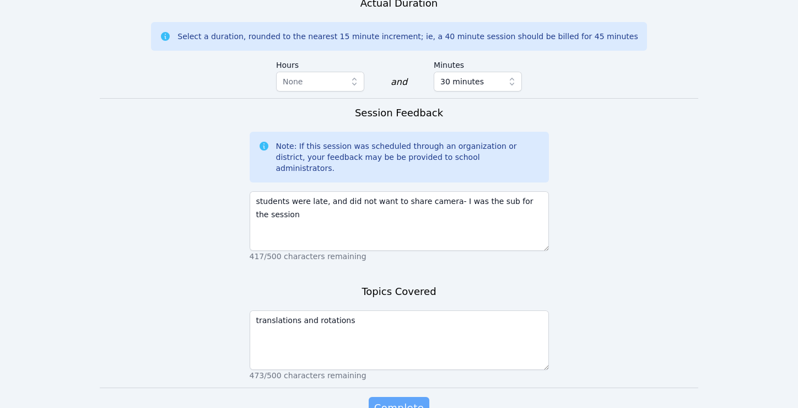
click at [393, 400] on span "Complete" at bounding box center [399, 407] width 50 height 15
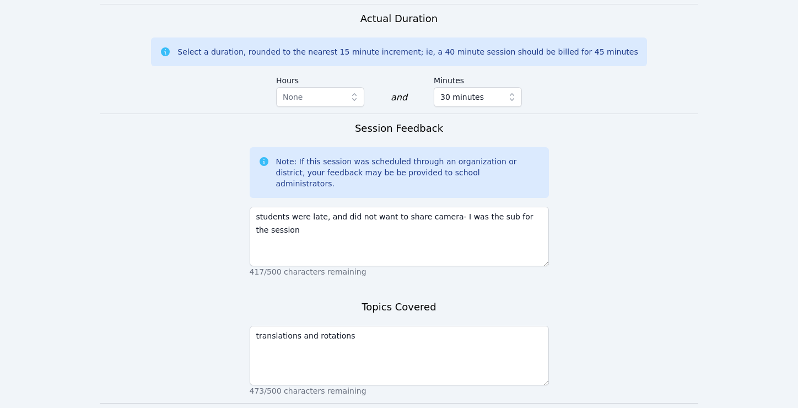
scroll to position [838, 0]
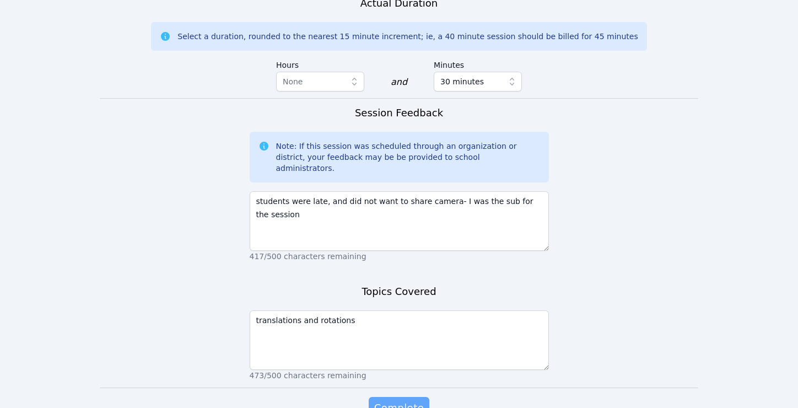
click at [400, 400] on span "Complete" at bounding box center [399, 407] width 50 height 15
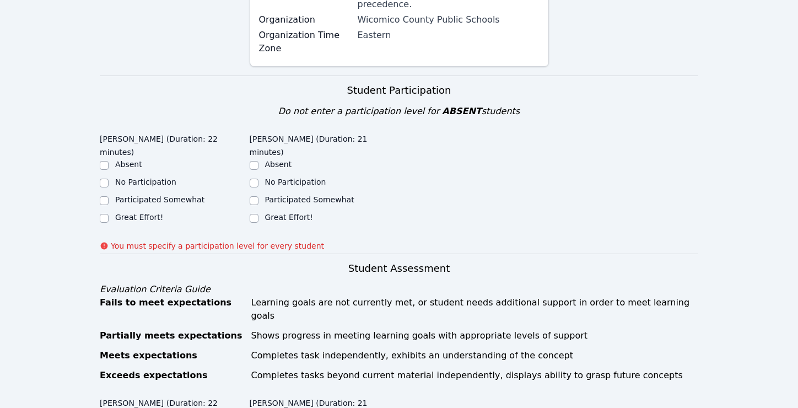
scroll to position [307, 0]
click at [104, 179] on input "No Participation" at bounding box center [104, 183] width 9 height 9
checkbox input "true"
click at [253, 197] on input "Participated Somewhat" at bounding box center [254, 201] width 9 height 9
checkbox input "true"
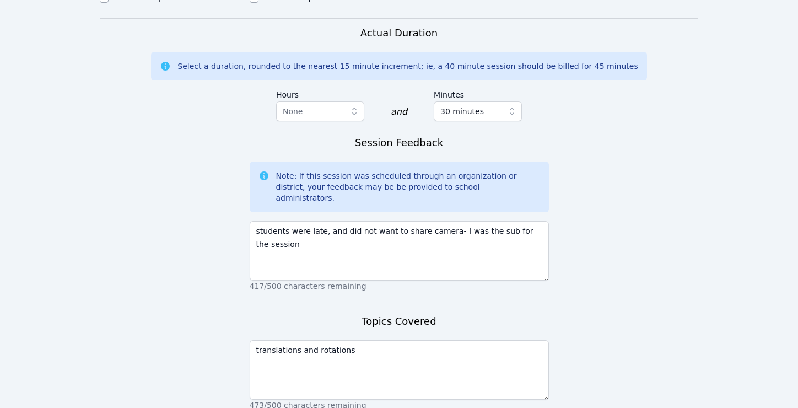
scroll to position [865, 0]
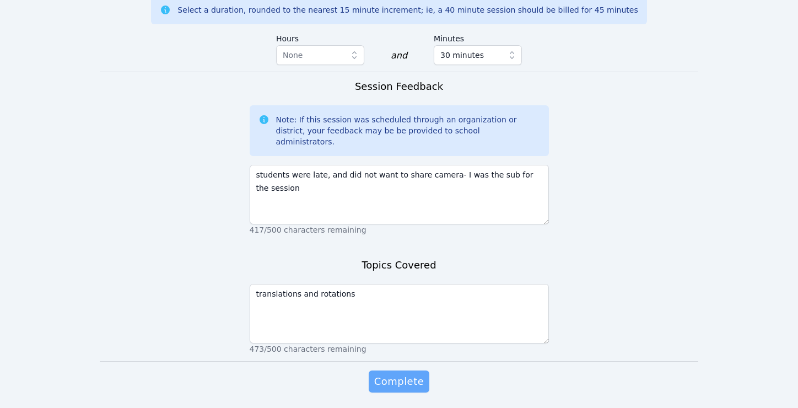
click at [395, 373] on span "Complete" at bounding box center [399, 380] width 50 height 15
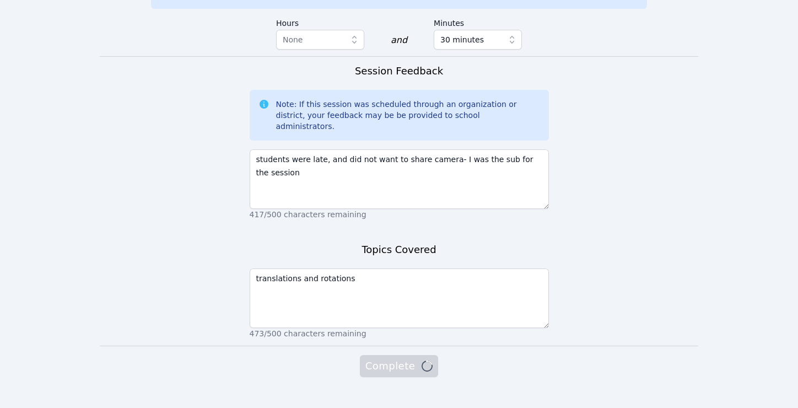
scroll to position [849, 0]
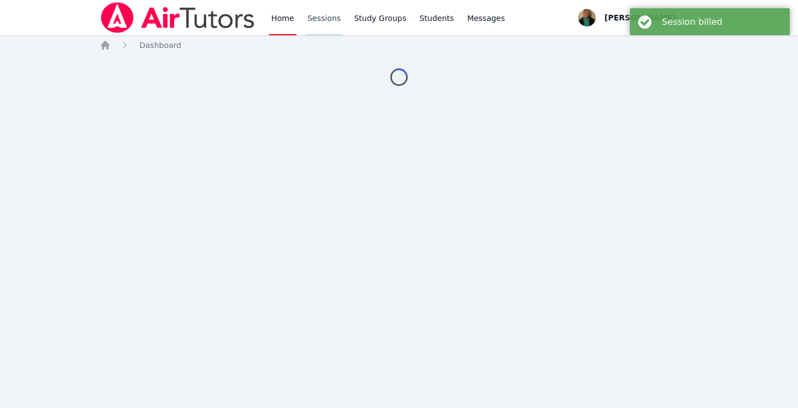
click at [322, 19] on link "Sessions" at bounding box center [324, 17] width 38 height 35
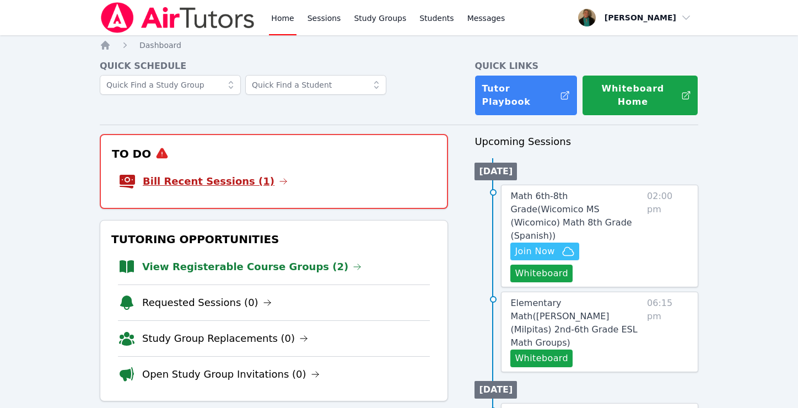
click at [207, 174] on link "Bill Recent Sessions (1)" at bounding box center [215, 181] width 145 height 15
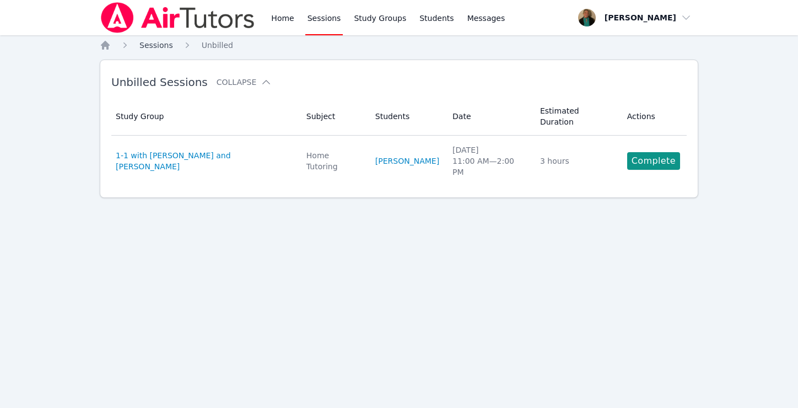
click at [155, 46] on span "Sessions" at bounding box center [156, 45] width 34 height 9
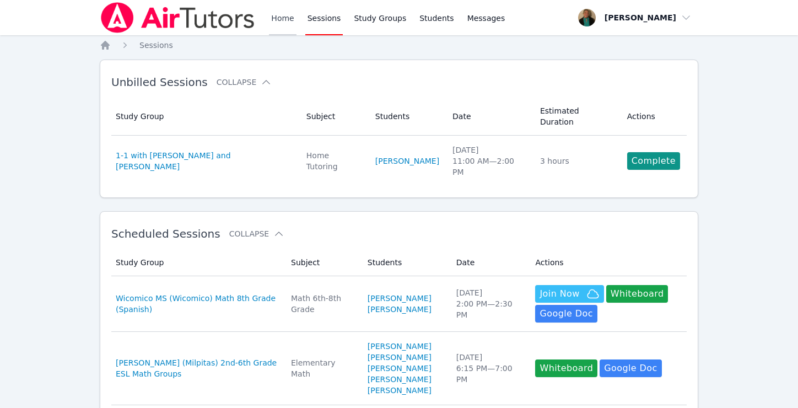
click at [274, 14] on link "Home" at bounding box center [282, 17] width 27 height 35
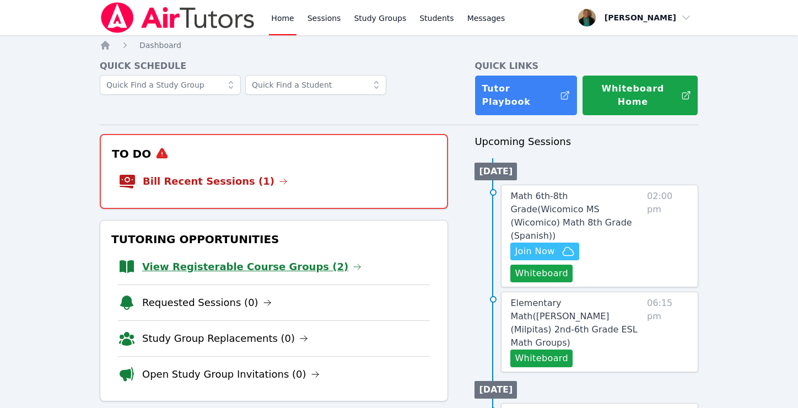
click at [193, 259] on link "View Registerable Course Groups (2)" at bounding box center [251, 266] width 219 height 15
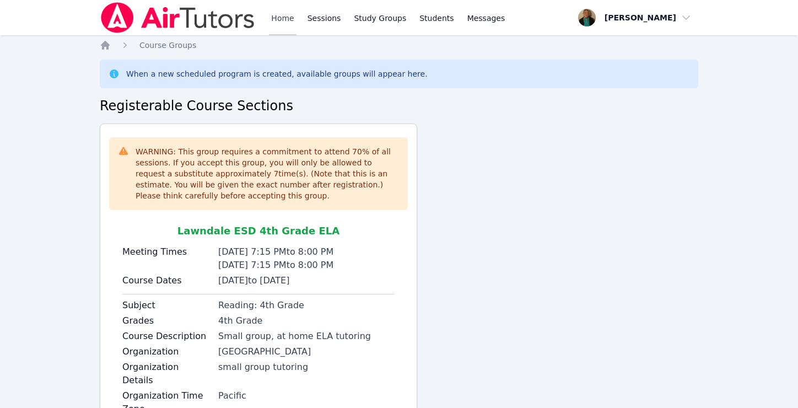
click at [281, 16] on link "Home" at bounding box center [282, 17] width 27 height 35
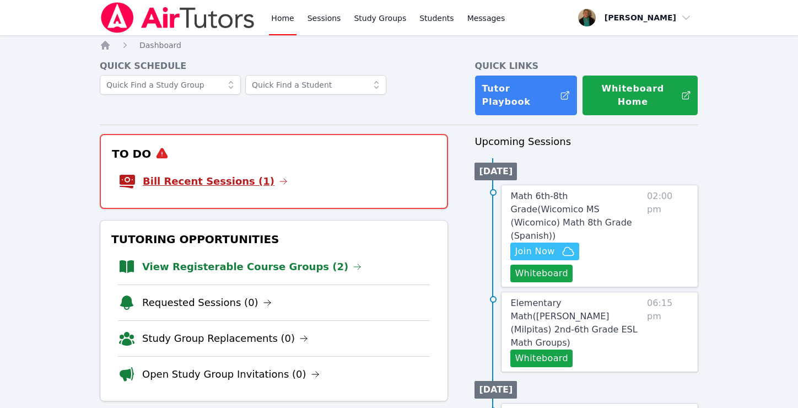
click at [237, 174] on link "Bill Recent Sessions (1)" at bounding box center [215, 181] width 145 height 15
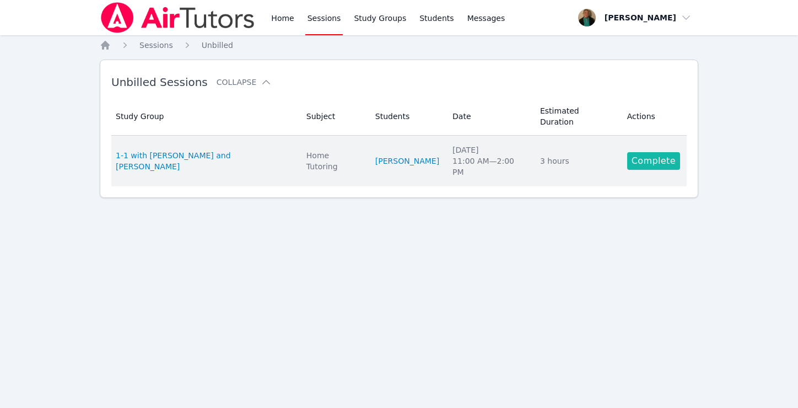
click at [649, 152] on link "Complete" at bounding box center [653, 161] width 53 height 18
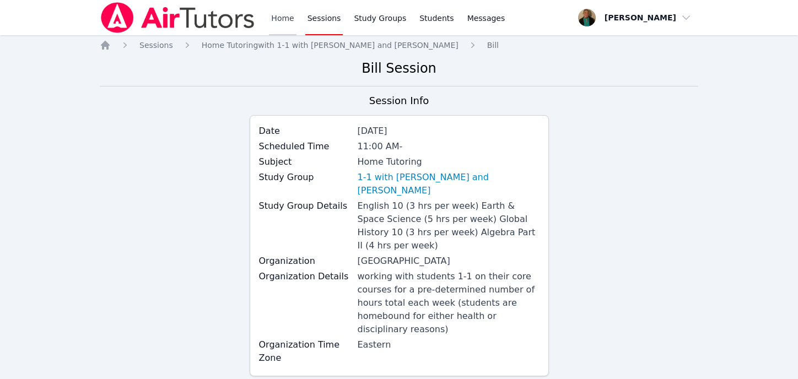
click at [285, 17] on link "Home" at bounding box center [282, 17] width 27 height 35
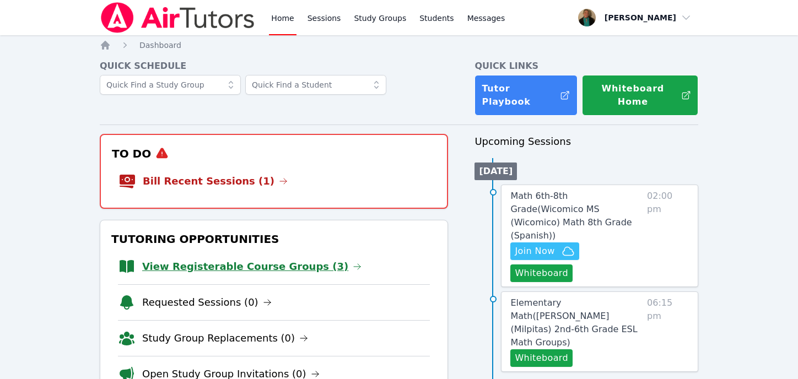
click at [230, 259] on link "View Registerable Course Groups (3)" at bounding box center [251, 266] width 219 height 15
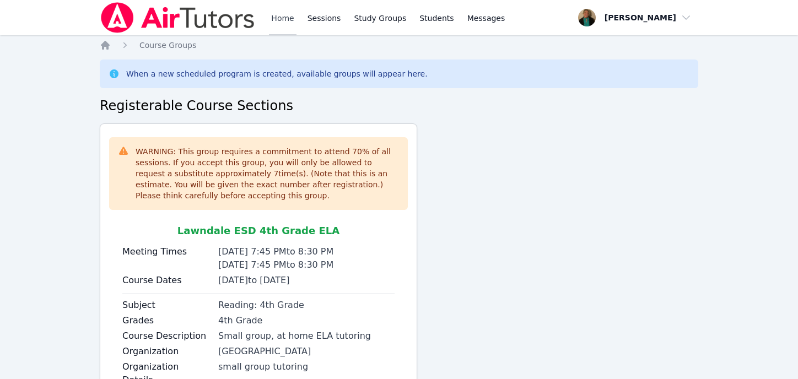
click at [284, 21] on link "Home" at bounding box center [282, 17] width 27 height 35
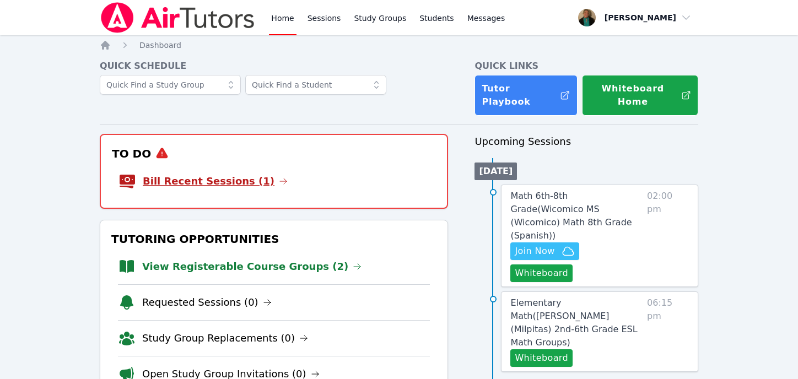
click at [203, 174] on link "Bill Recent Sessions (1)" at bounding box center [215, 181] width 145 height 15
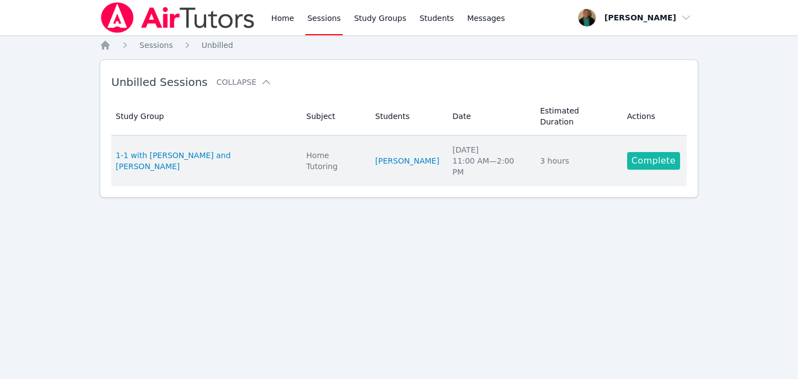
click at [641, 152] on link "Complete" at bounding box center [653, 161] width 53 height 18
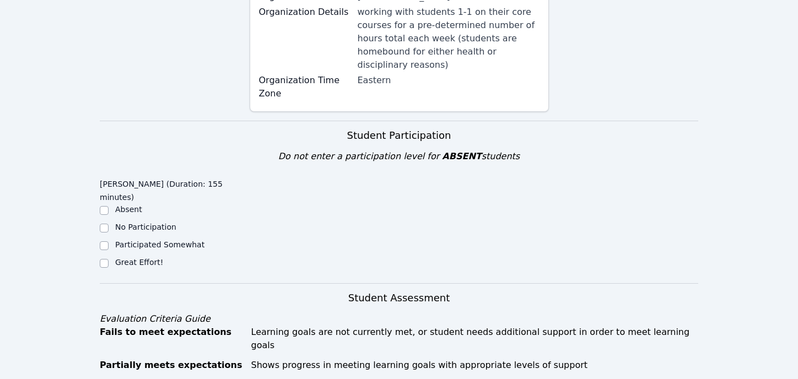
scroll to position [265, 0]
click at [102, 258] on input "Great Effort!" at bounding box center [104, 262] width 9 height 9
checkbox input "true"
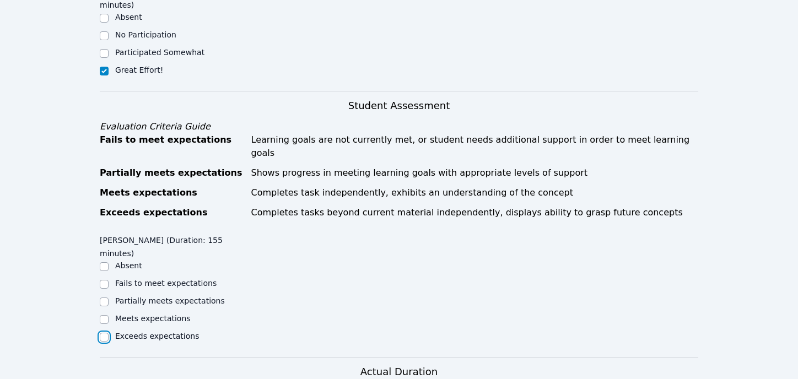
click at [103, 333] on input "Exceeds expectations" at bounding box center [104, 337] width 9 height 9
checkbox input "true"
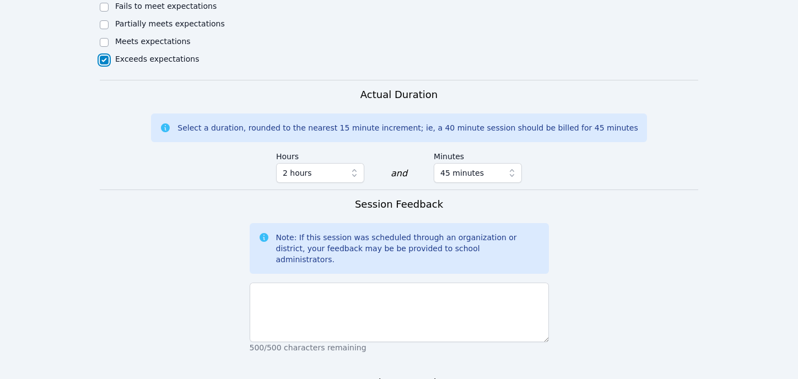
scroll to position [745, 0]
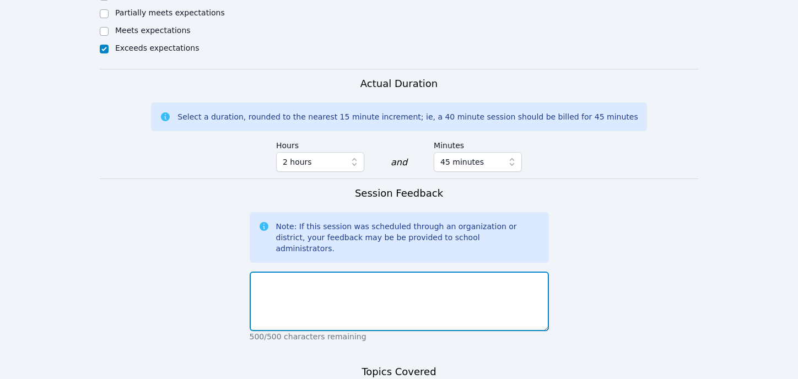
click at [294, 272] on textarea at bounding box center [399, 301] width 299 height 59
type textarea "Productive session today! We are all caught up!"
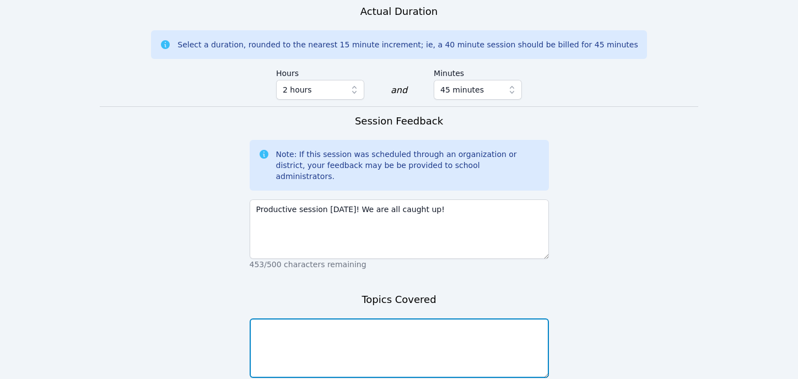
scroll to position [820, 0]
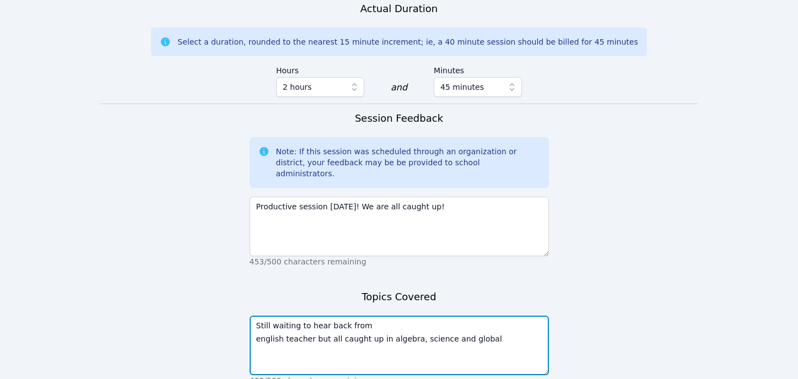
type textarea "Still waiting to hear back from english teacher but all caught up in algebra, s…"
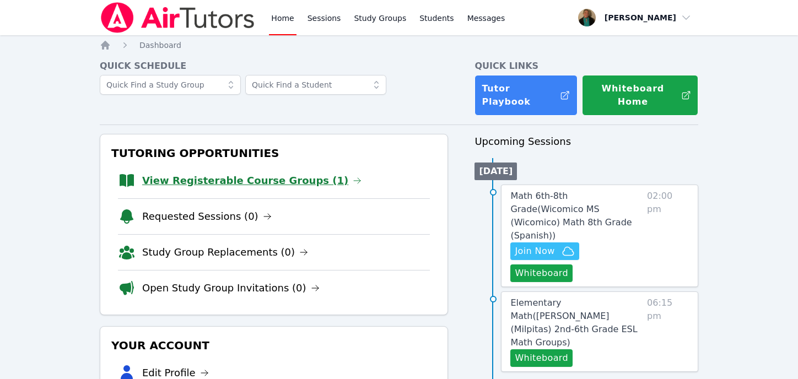
click at [290, 173] on link "View Registerable Course Groups (1)" at bounding box center [251, 180] width 219 height 15
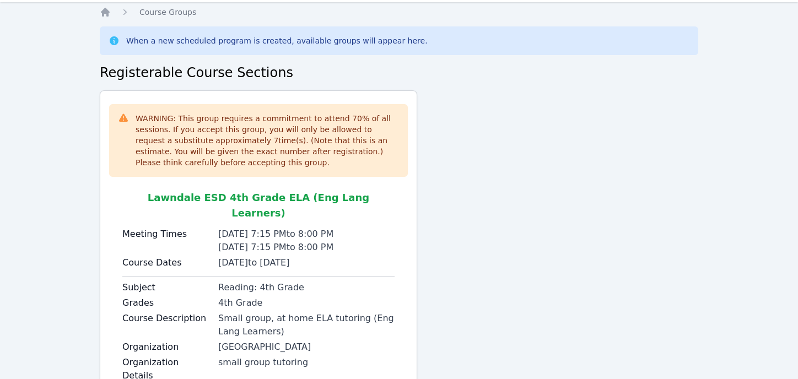
scroll to position [110, 0]
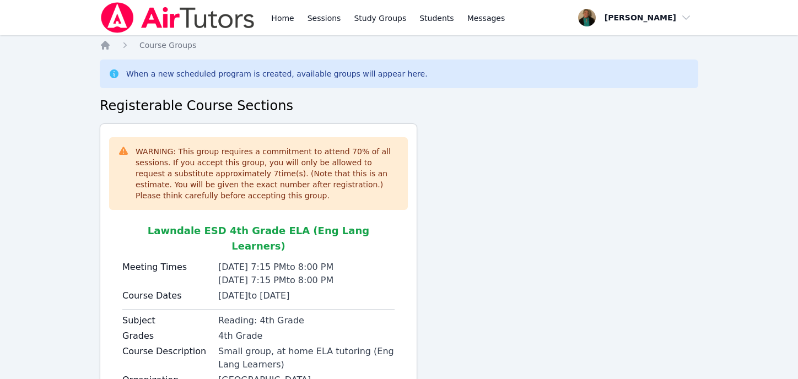
scroll to position [110, 0]
click at [287, 20] on link "Home" at bounding box center [282, 17] width 27 height 35
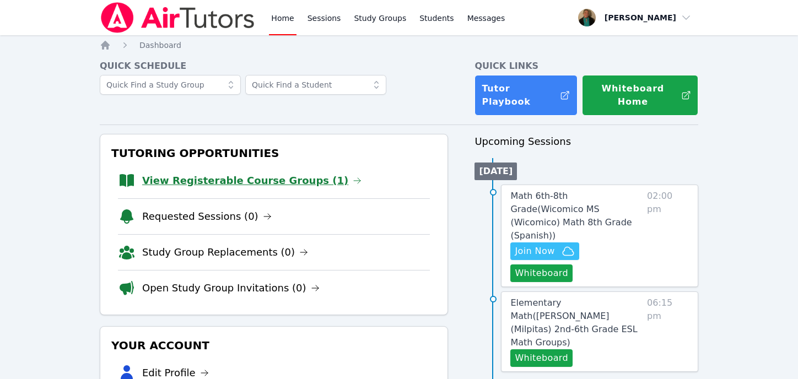
click at [263, 173] on link "View Registerable Course Groups (1)" at bounding box center [251, 180] width 219 height 15
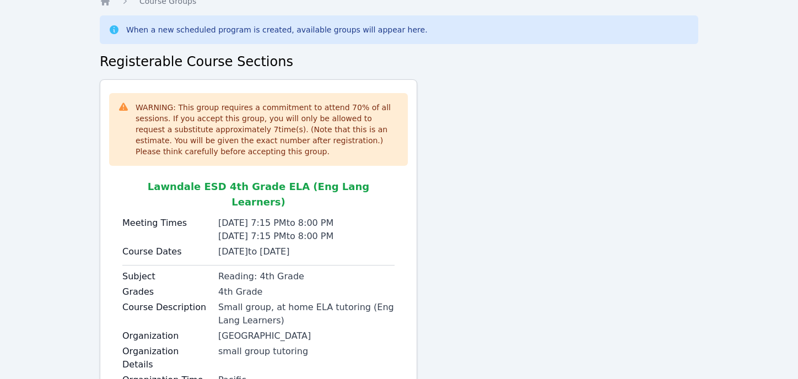
scroll to position [110, 0]
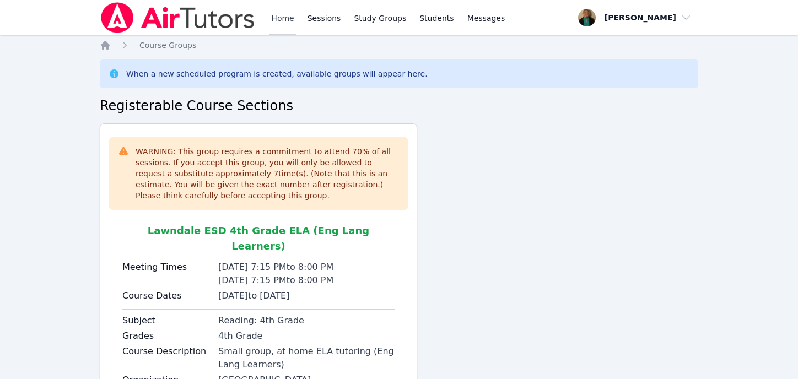
click at [285, 18] on link "Home" at bounding box center [282, 17] width 27 height 35
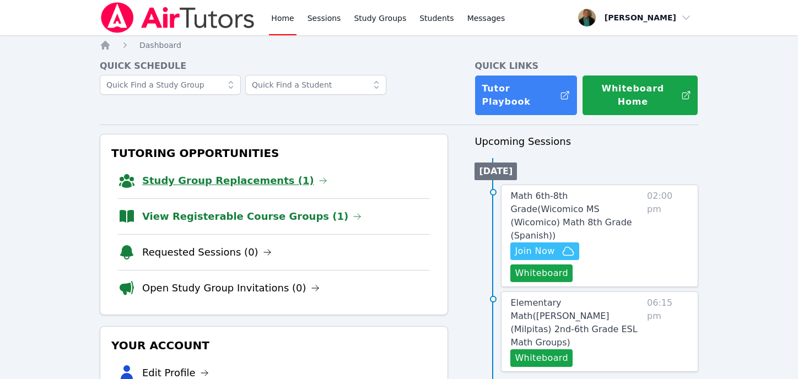
click at [239, 173] on link "Study Group Replacements (1)" at bounding box center [234, 180] width 185 height 15
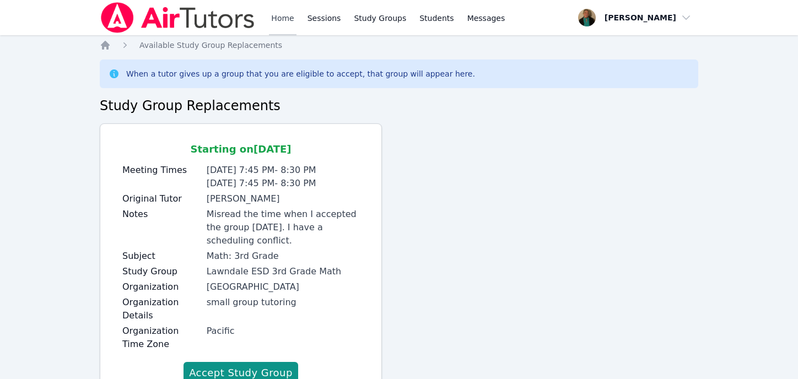
click at [283, 19] on link "Home" at bounding box center [282, 17] width 27 height 35
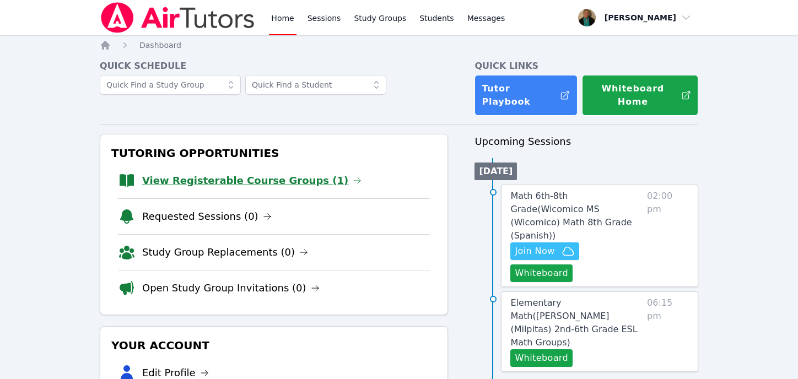
click at [214, 173] on link "View Registerable Course Groups (1)" at bounding box center [251, 180] width 219 height 15
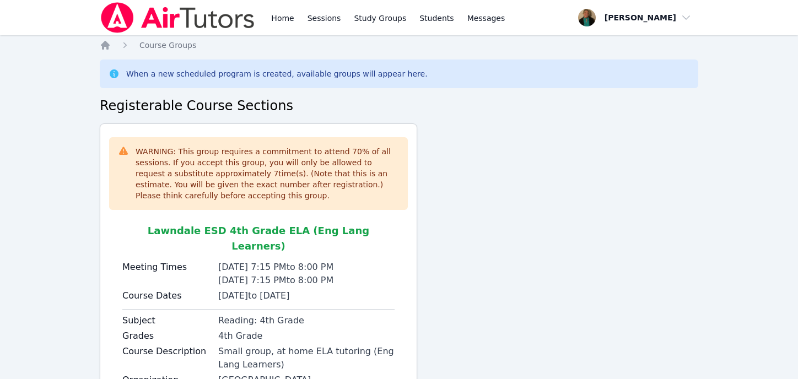
scroll to position [110, 0]
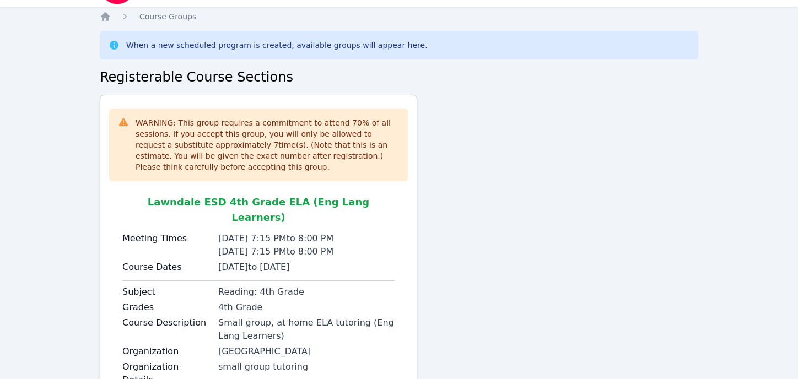
scroll to position [110, 0]
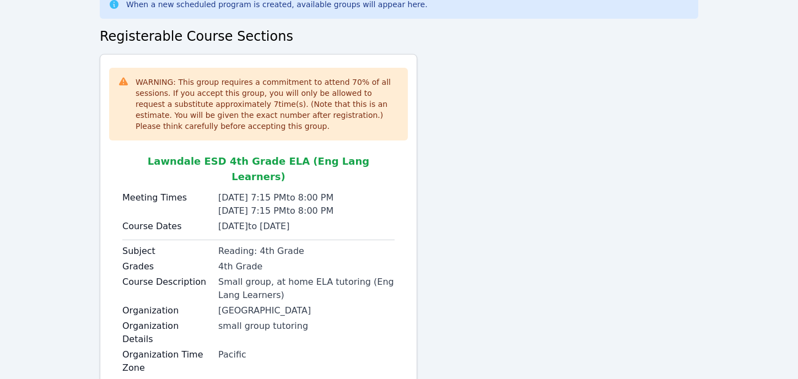
scroll to position [110, 0]
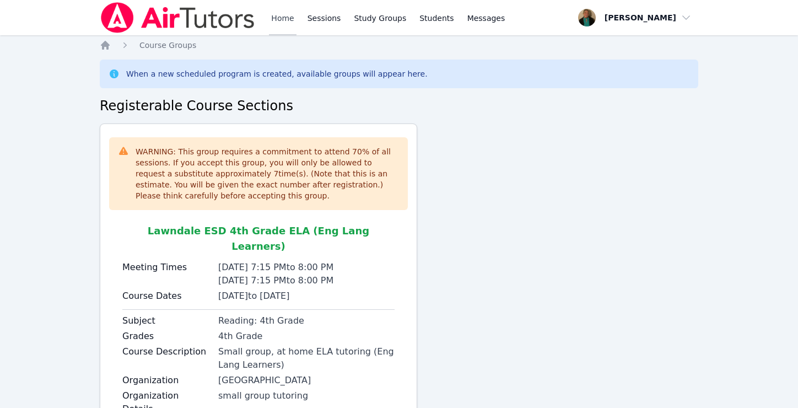
click at [279, 23] on link "Home" at bounding box center [282, 17] width 27 height 35
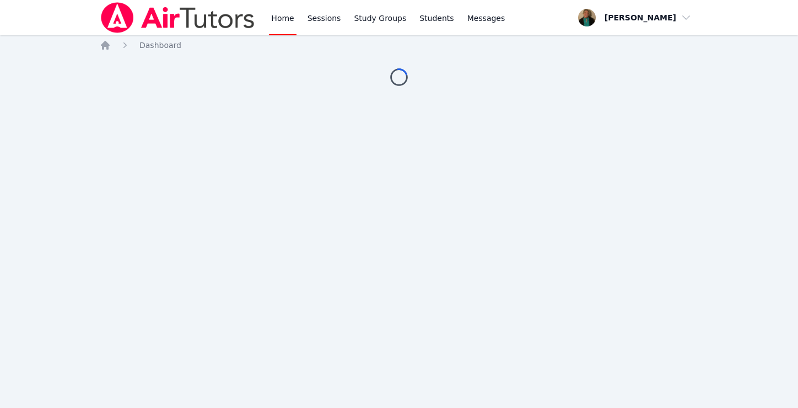
click at [279, 20] on link "Home" at bounding box center [282, 17] width 27 height 35
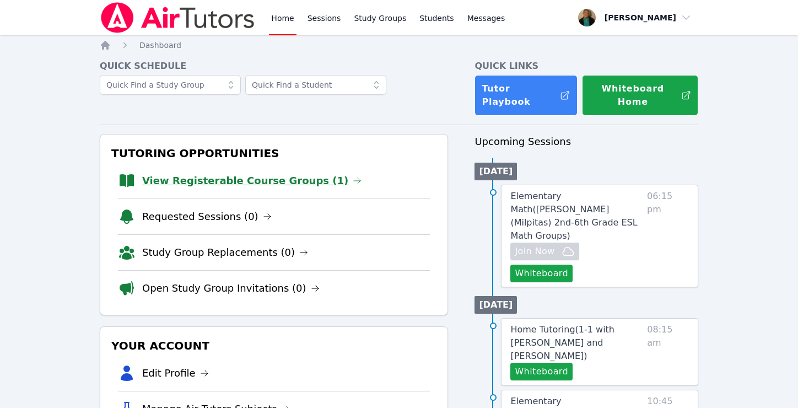
click at [223, 173] on link "View Registerable Course Groups (1)" at bounding box center [251, 180] width 219 height 15
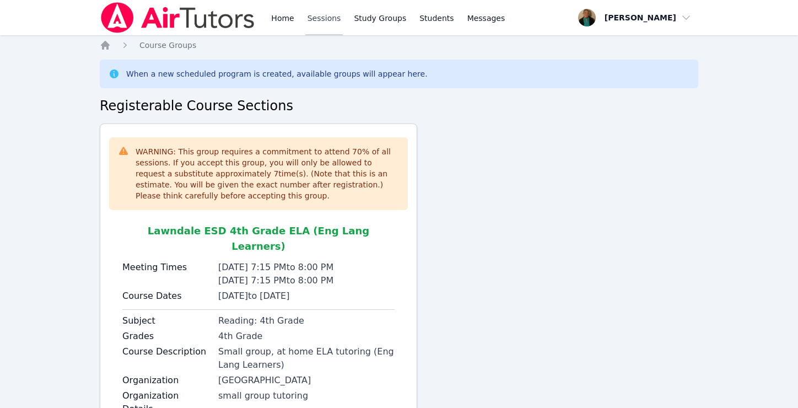
click at [328, 20] on link "Sessions" at bounding box center [324, 17] width 38 height 35
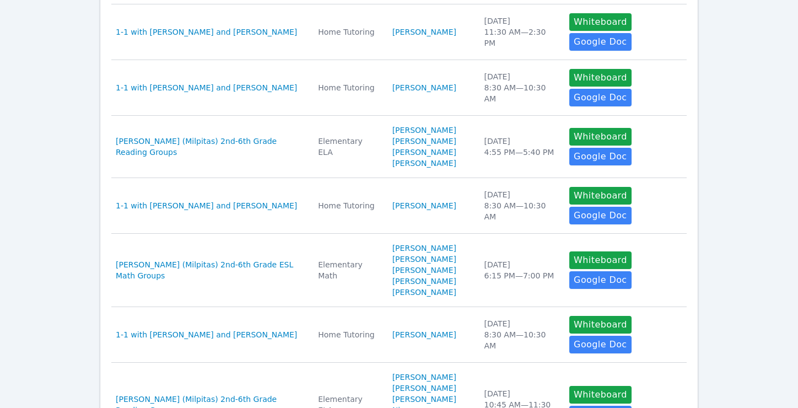
scroll to position [472, 0]
